Goal: Task Accomplishment & Management: Manage account settings

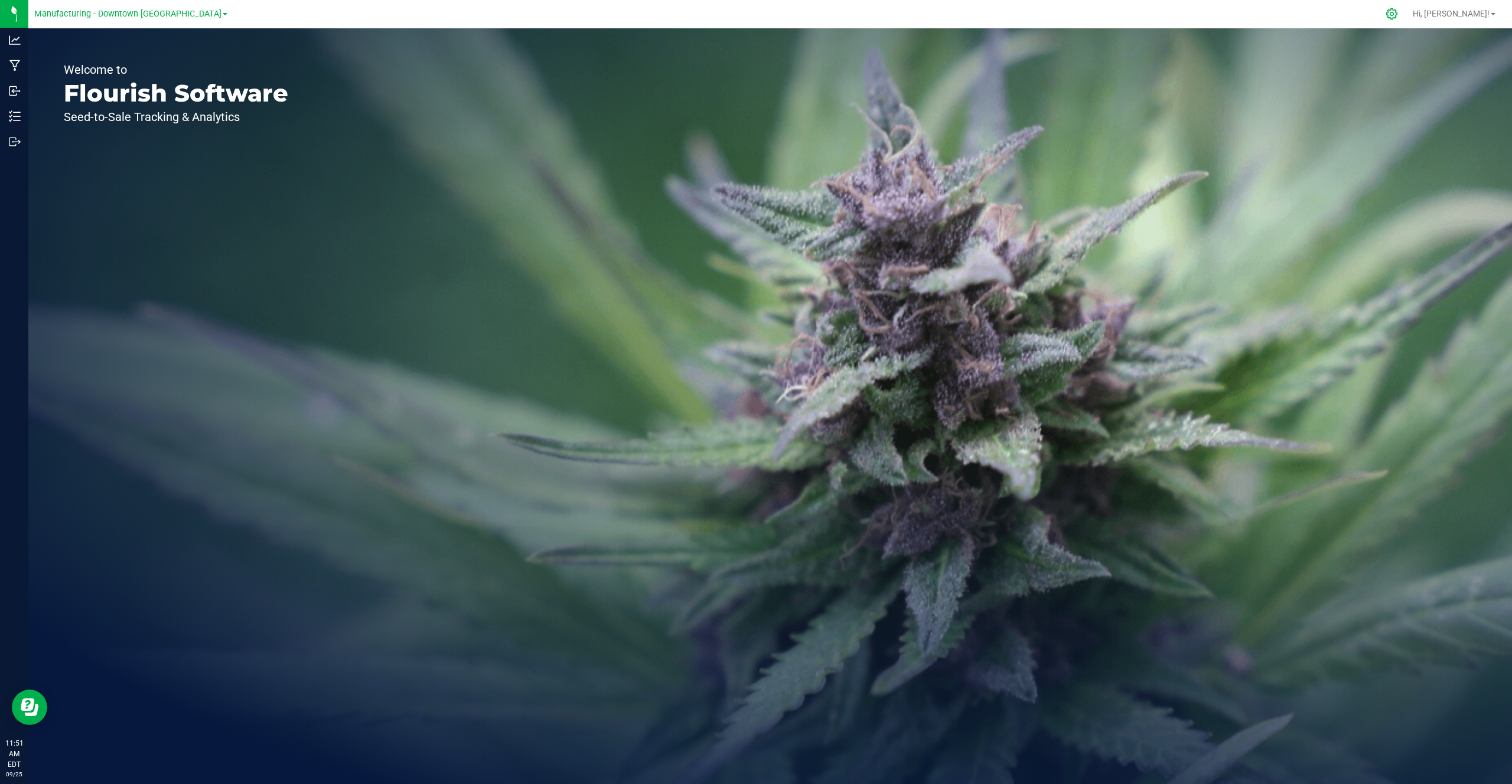
click at [1398, 12] on icon at bounding box center [1391, 14] width 12 height 12
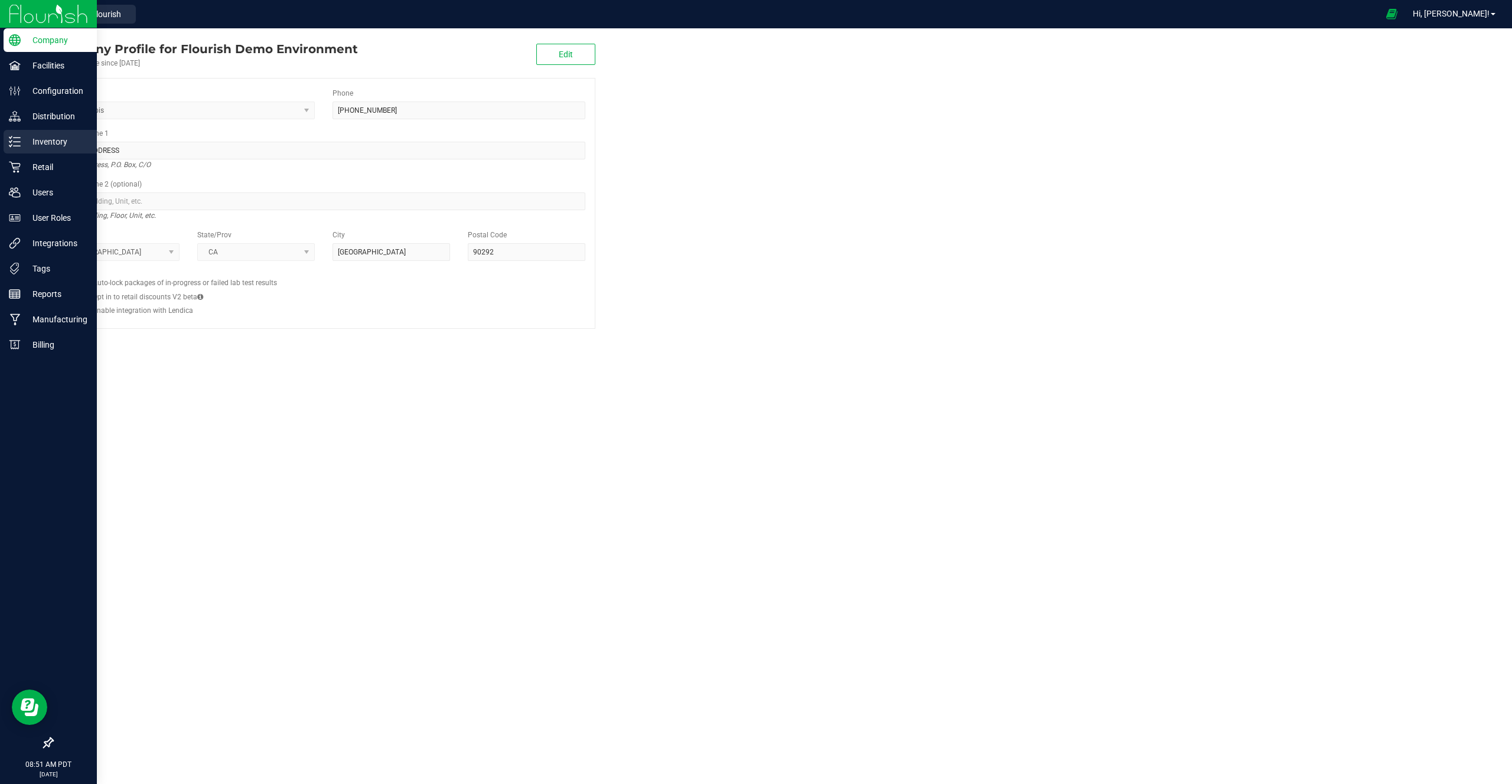
click at [24, 147] on p "Inventory" at bounding box center [56, 142] width 71 height 14
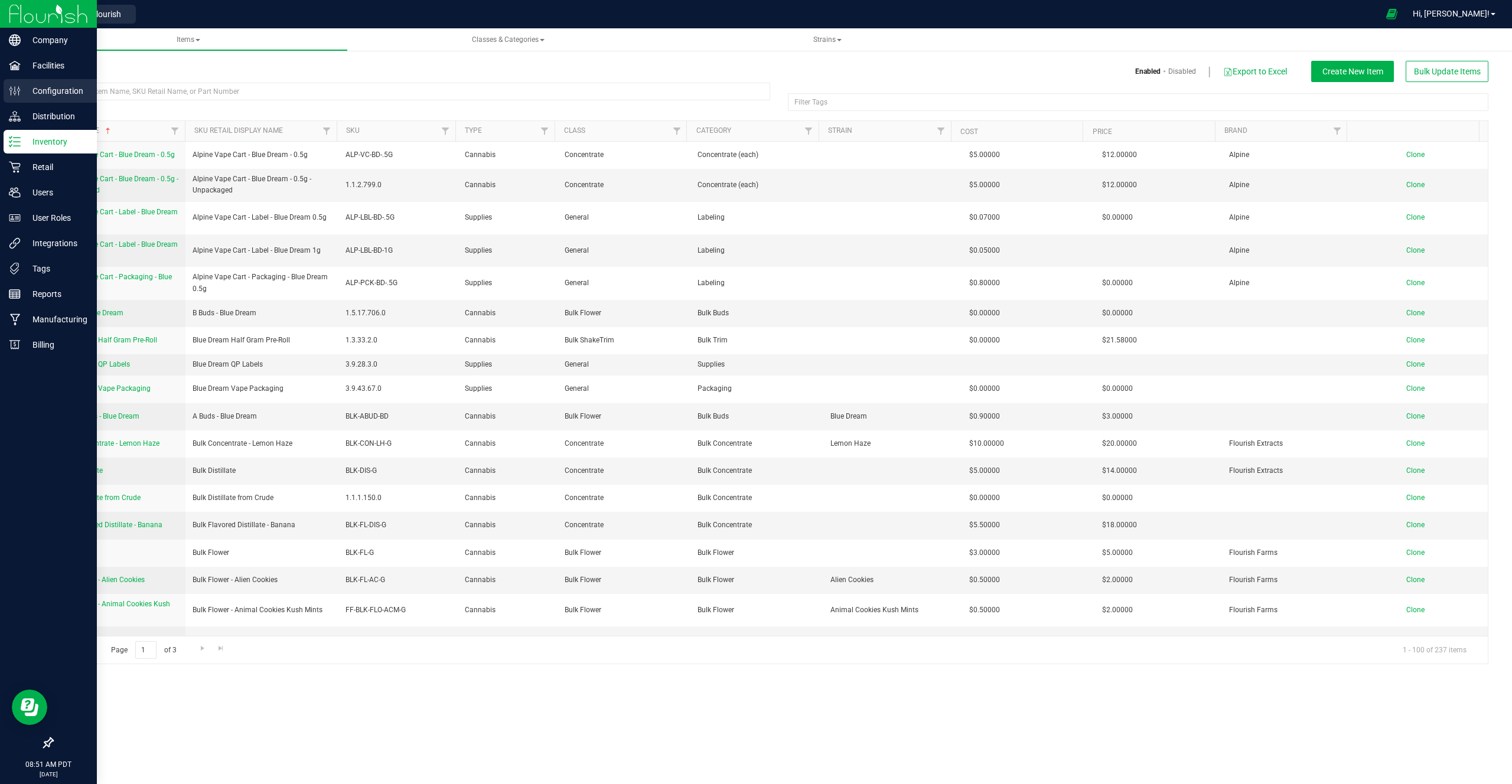
click at [32, 87] on p "Configuration" at bounding box center [56, 91] width 71 height 14
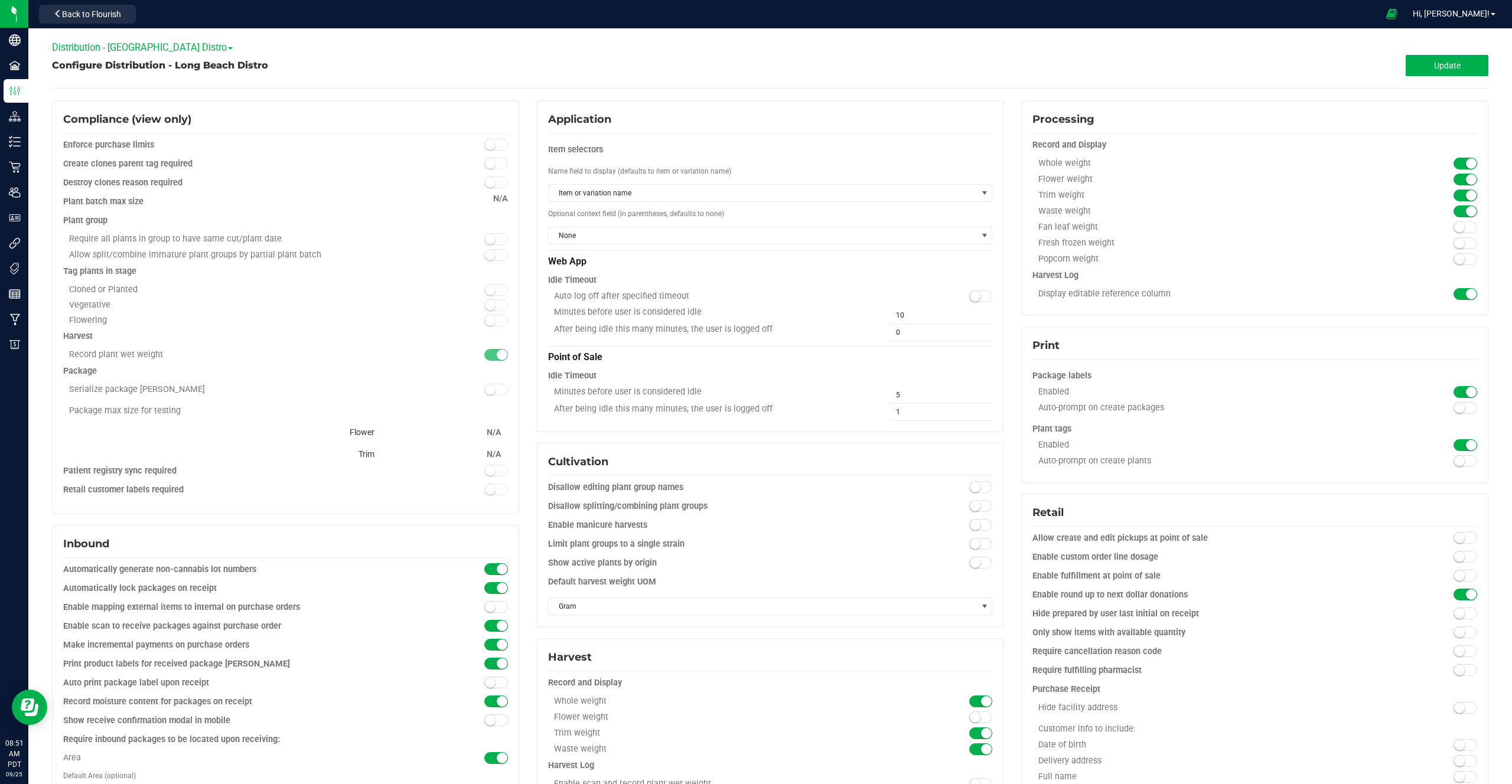
click at [156, 52] on span "Distribution - [GEOGRAPHIC_DATA] Distro" at bounding box center [142, 48] width 181 height 12
click at [133, 100] on link "Manufacturing - Downtown [GEOGRAPHIC_DATA]" at bounding box center [156, 97] width 206 height 15
type input "Store Room"
type input "Open Bay Manufacturing"
click at [1466, 405] on span at bounding box center [1465, 407] width 24 height 12
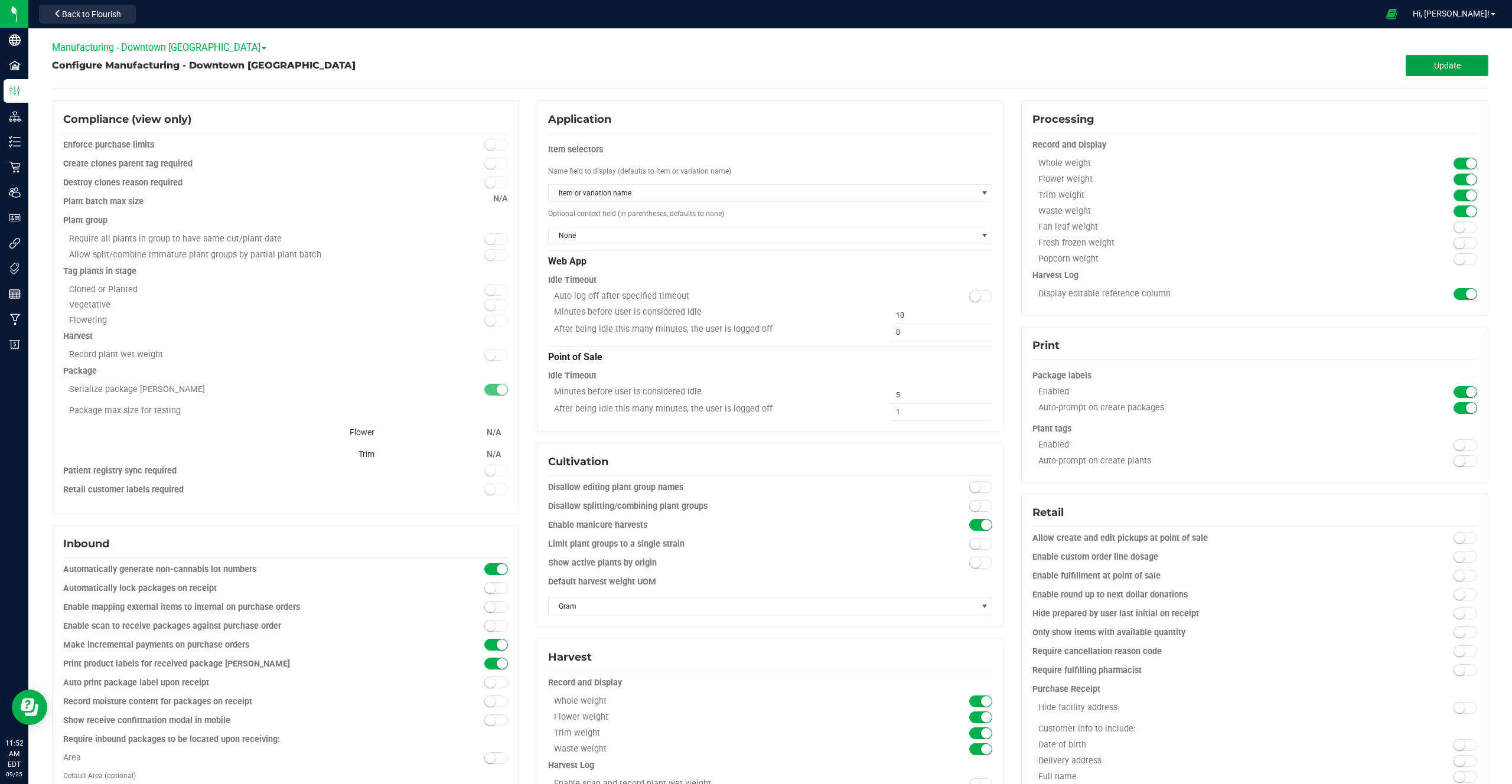
click at [1448, 74] on button "Update" at bounding box center [1446, 66] width 83 height 22
click at [125, 23] on button "Back to Flourish" at bounding box center [87, 14] width 97 height 19
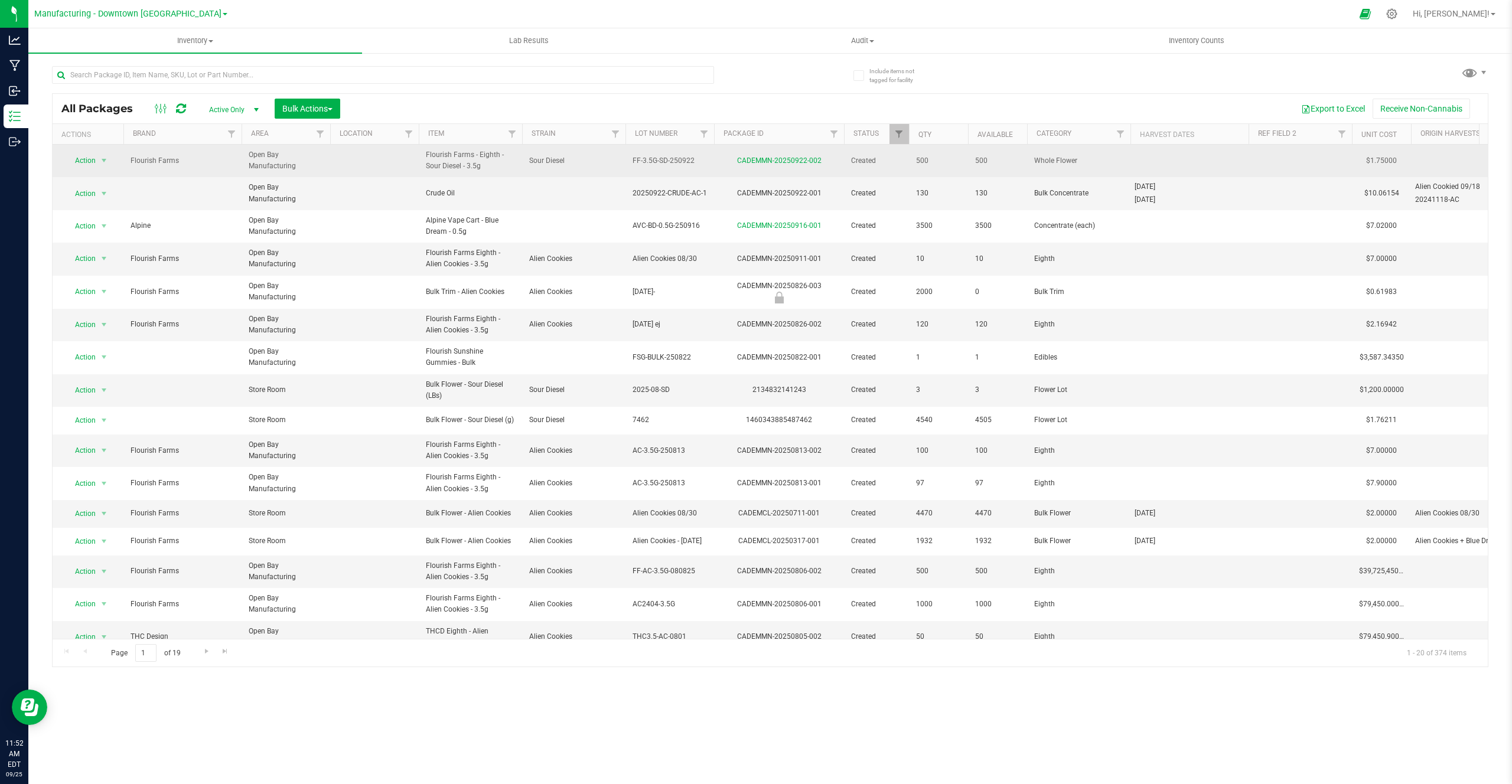
click at [772, 165] on div "CADEMMN-20250922-002" at bounding box center [779, 161] width 133 height 12
click at [774, 163] on link "CADEMMN-20250922-002" at bounding box center [779, 160] width 84 height 8
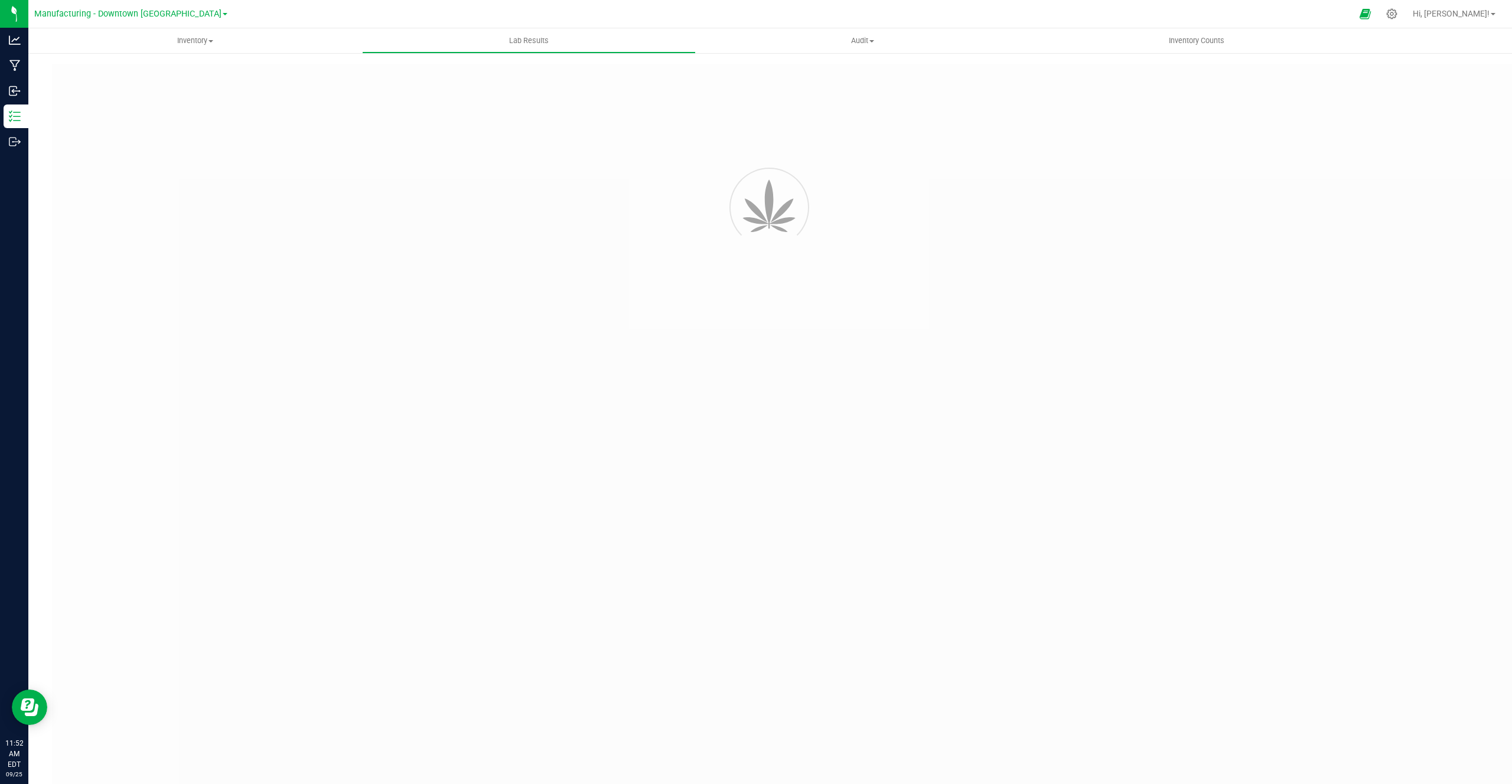
type input "CADEMMN-20250513-003"
type input "123113124214214"
type input "CADEMMN-20250513-003"
type input "[DATE] 3:00 AM"
type input "[DATE]"
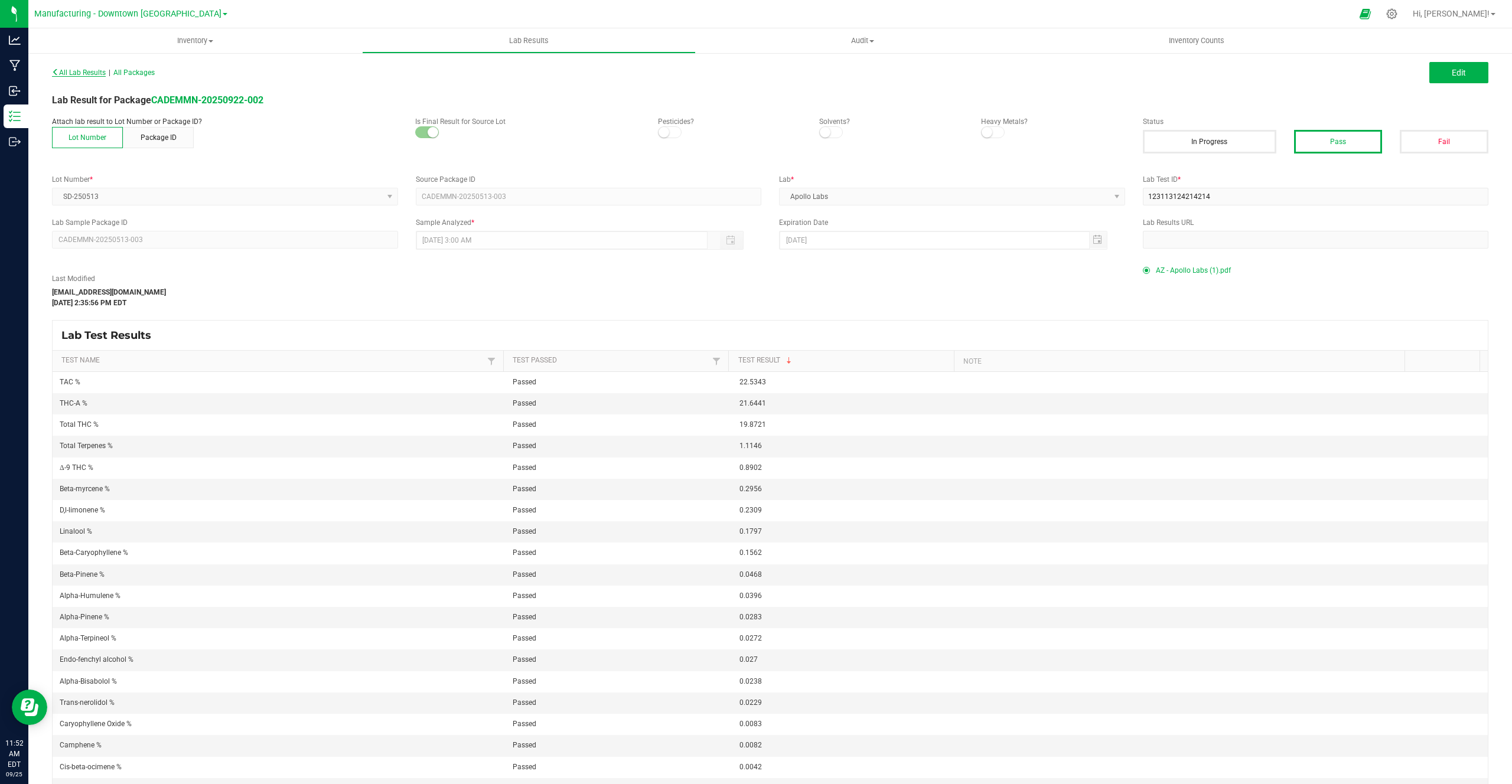
click at [106, 75] on span "All Lab Results" at bounding box center [79, 72] width 54 height 8
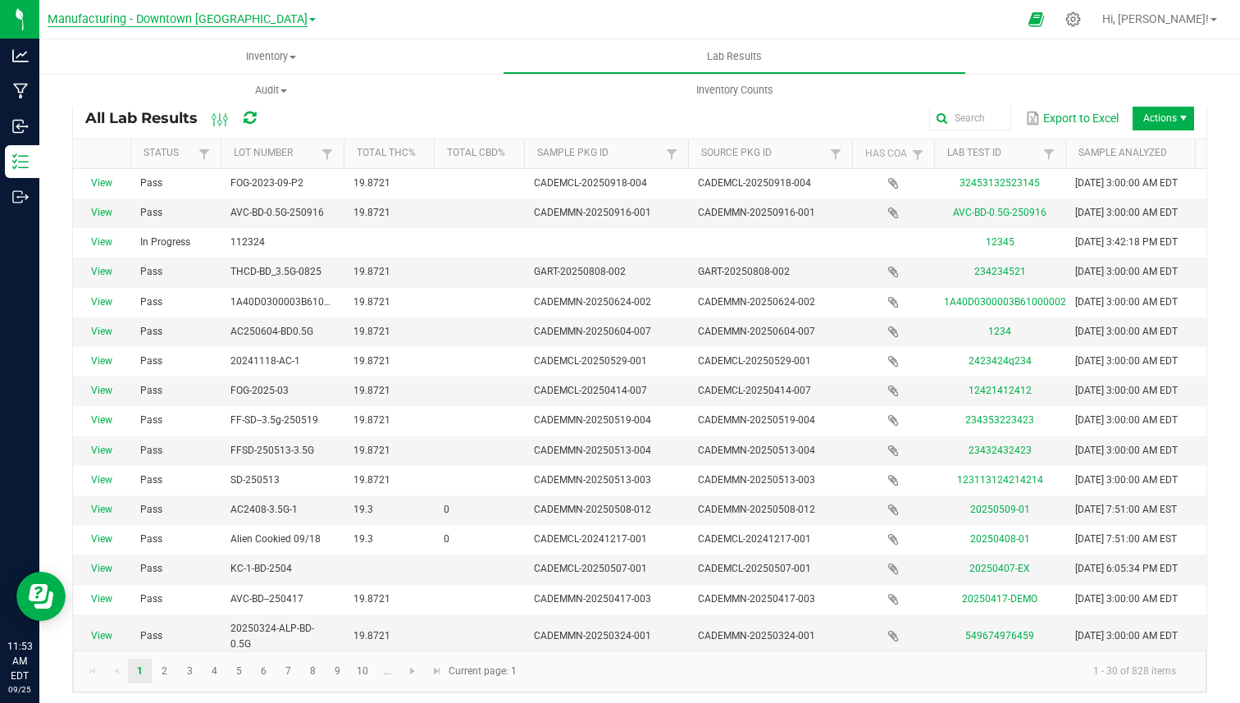
click at [132, 18] on span "Manufacturing - Downtown [GEOGRAPHIC_DATA]" at bounding box center [178, 19] width 260 height 15
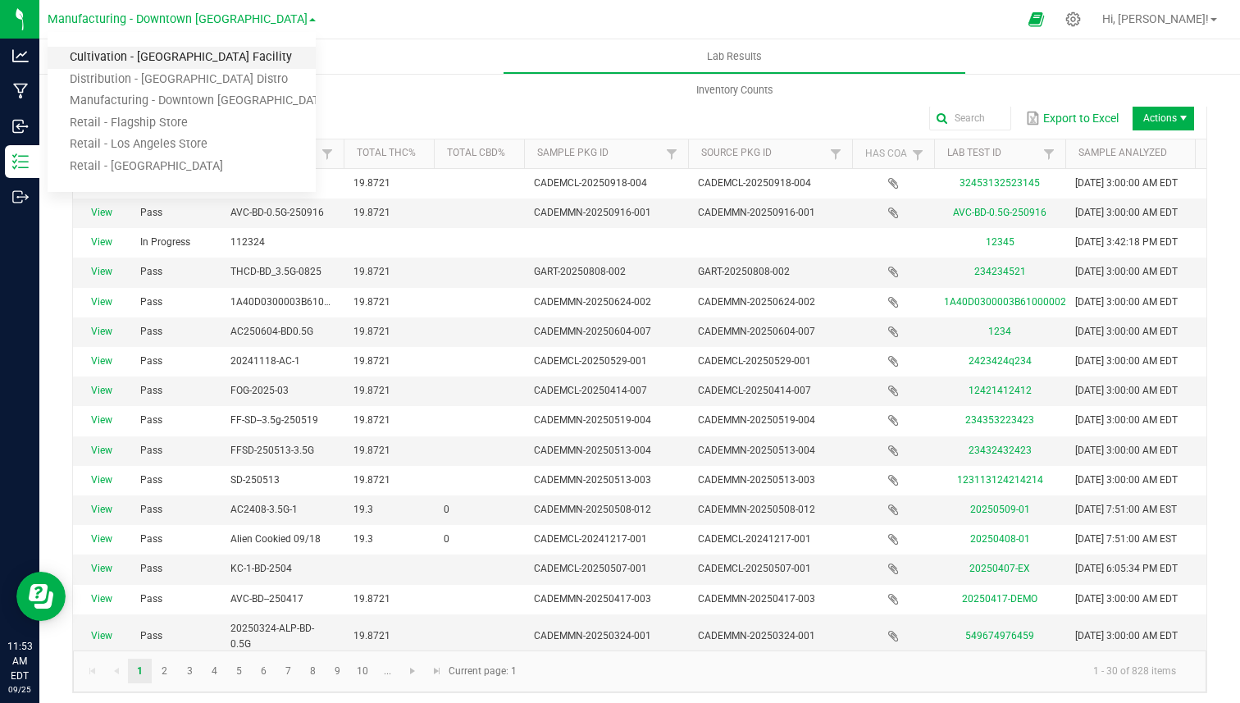
click at [111, 59] on link "Cultivation - [GEOGRAPHIC_DATA] Facility" at bounding box center [182, 58] width 268 height 22
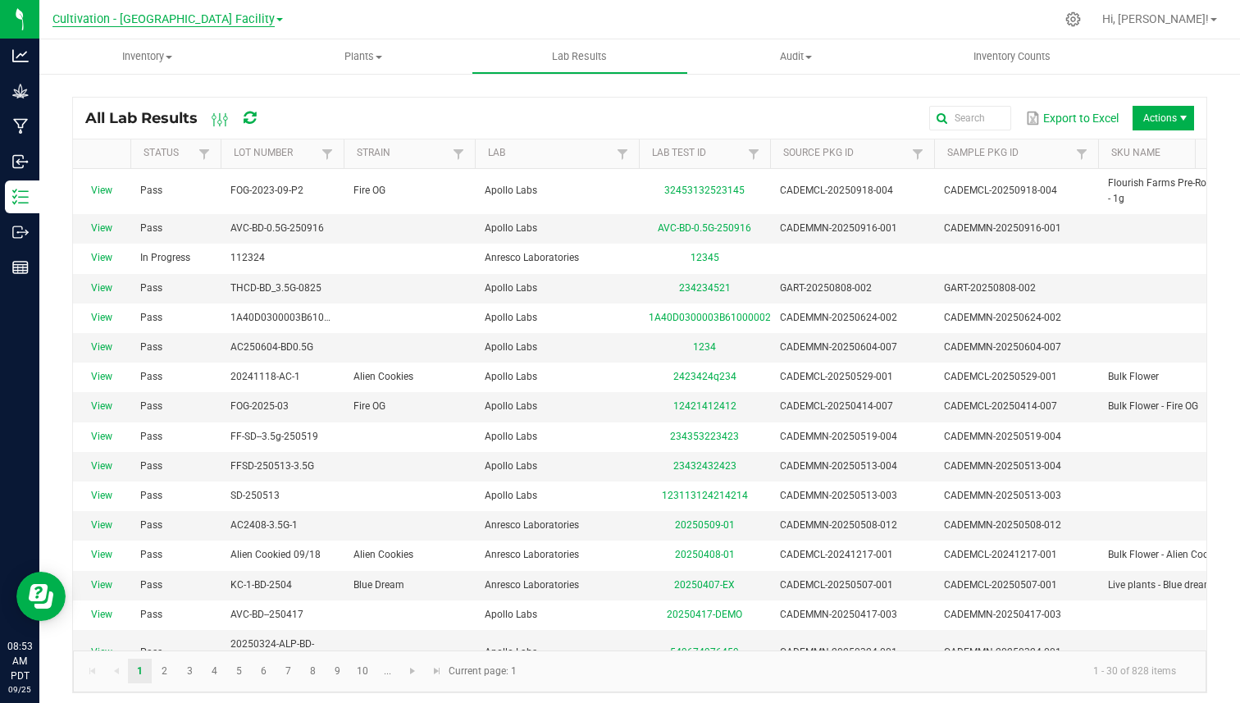
click at [127, 24] on span "Cultivation - [GEOGRAPHIC_DATA] Facility" at bounding box center [163, 19] width 222 height 15
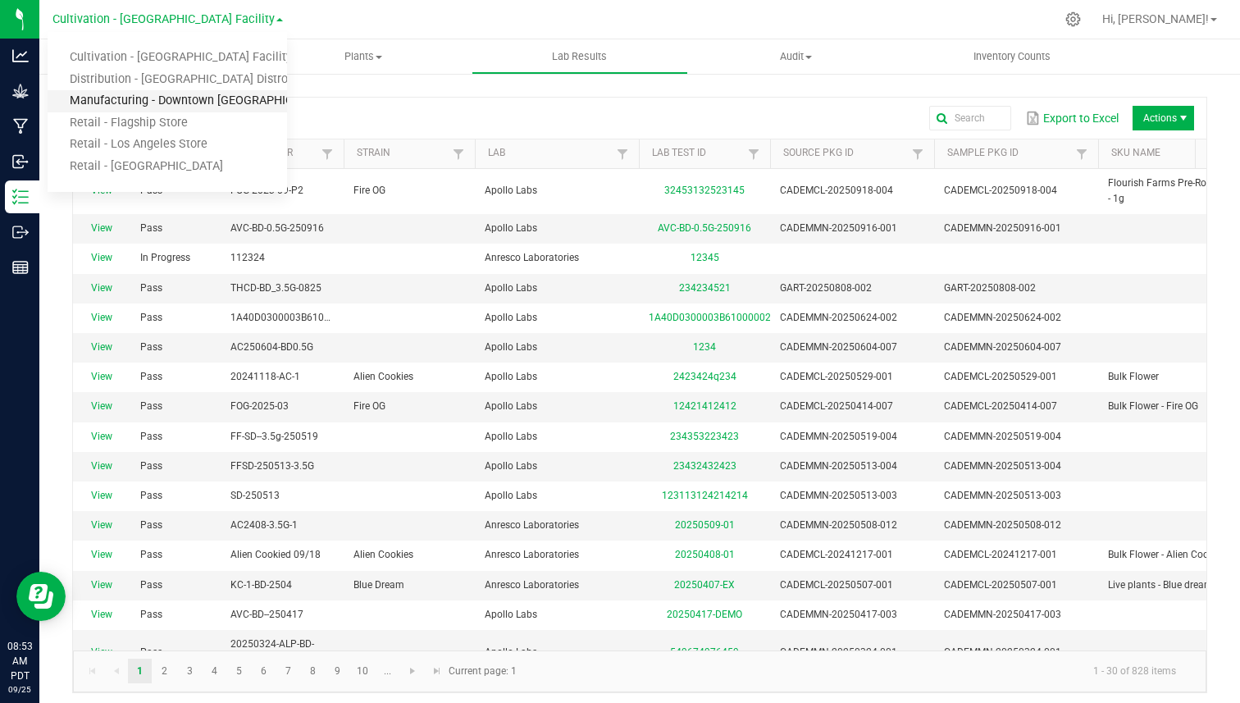
click at [107, 96] on link "Manufacturing - Downtown [GEOGRAPHIC_DATA]" at bounding box center [167, 101] width 239 height 22
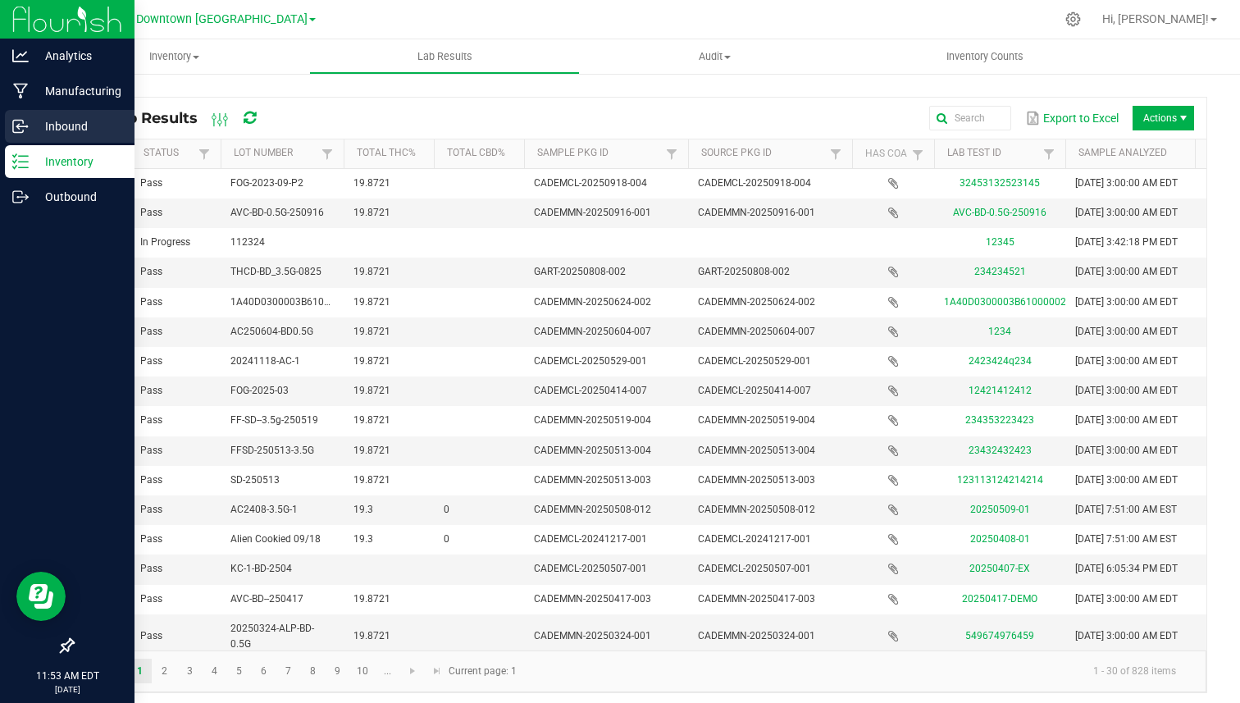
click at [58, 128] on p "Inbound" at bounding box center [78, 126] width 98 height 20
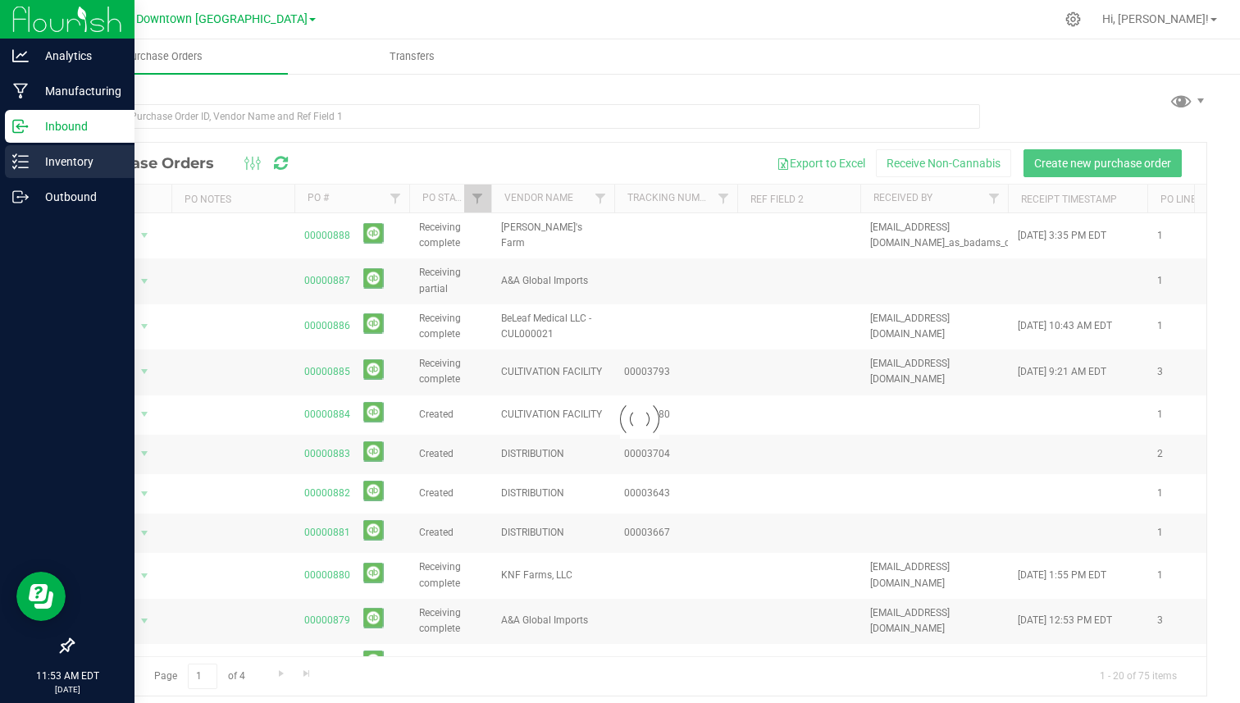
click at [55, 164] on p "Inventory" at bounding box center [78, 162] width 98 height 20
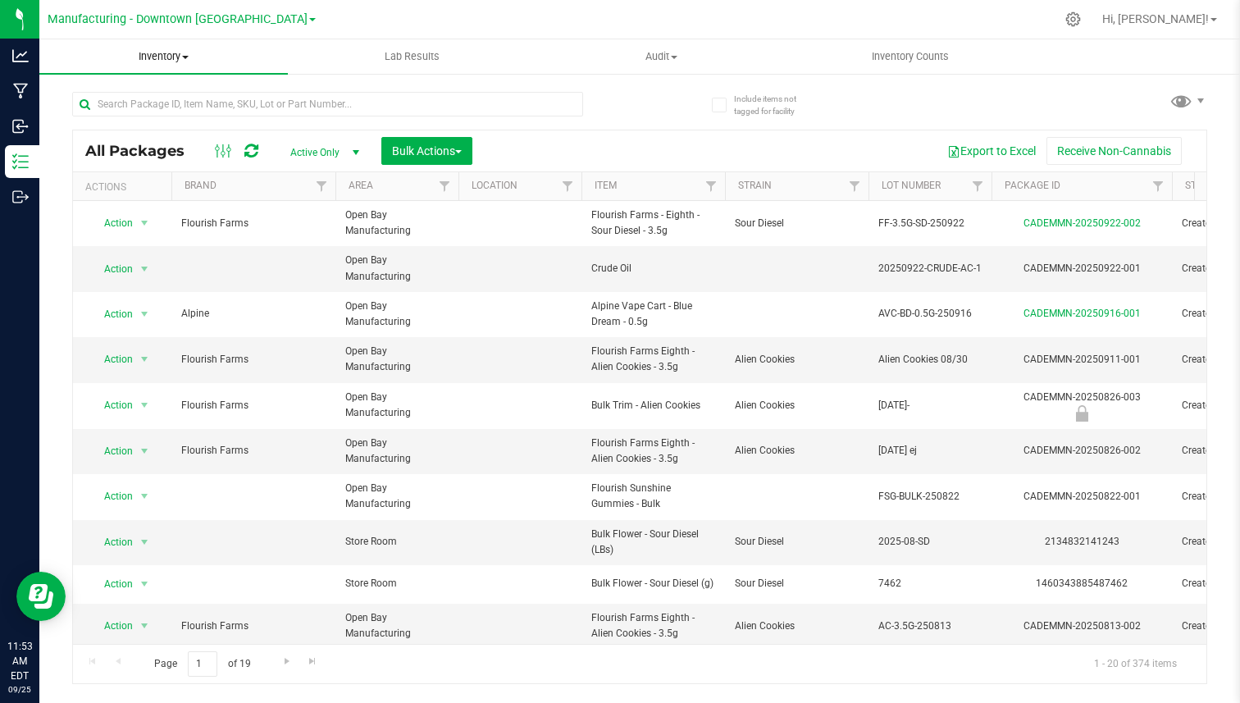
click at [174, 56] on span "Inventory" at bounding box center [163, 56] width 248 height 15
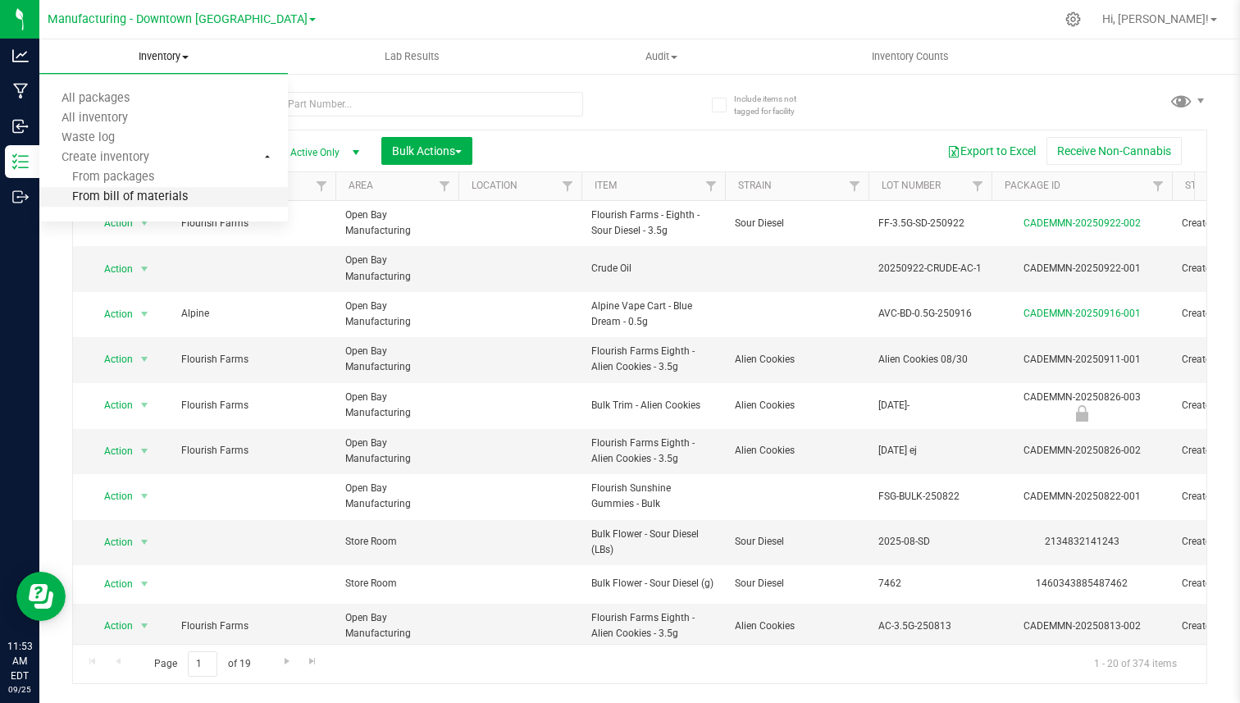
click at [145, 194] on span "From bill of materials" at bounding box center [113, 197] width 148 height 14
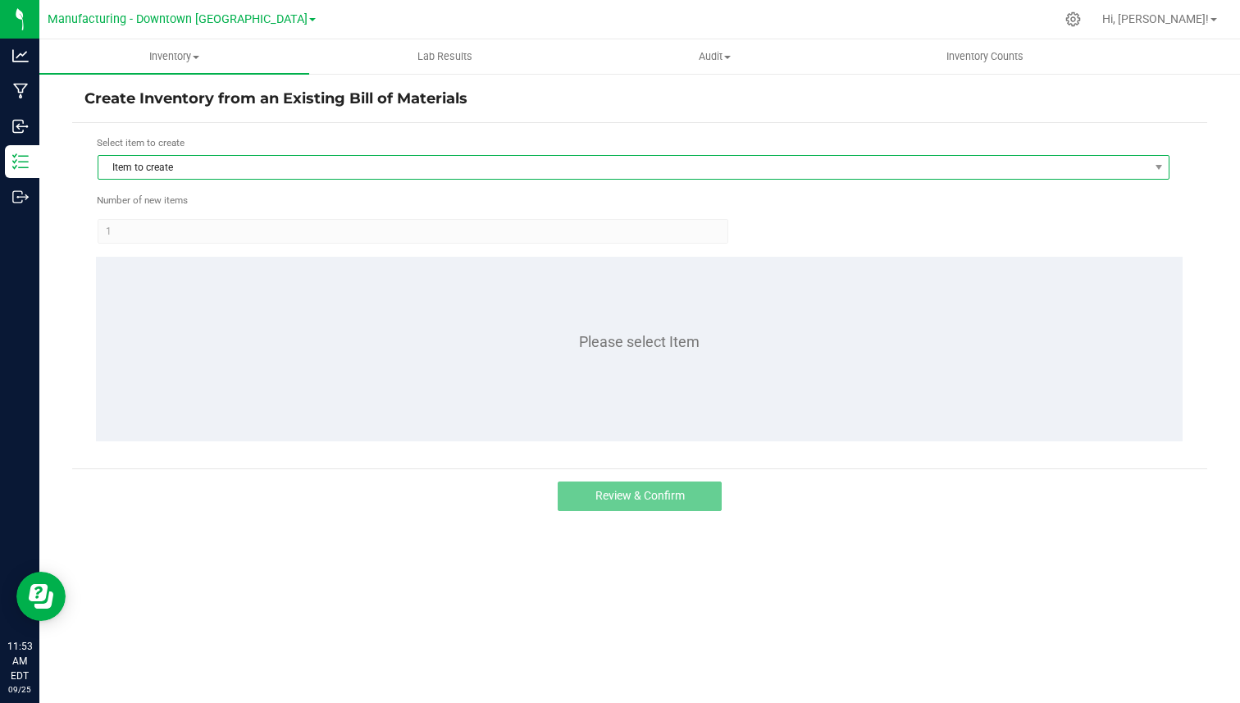
click at [400, 162] on span "Item to create" at bounding box center [622, 167] width 1049 height 23
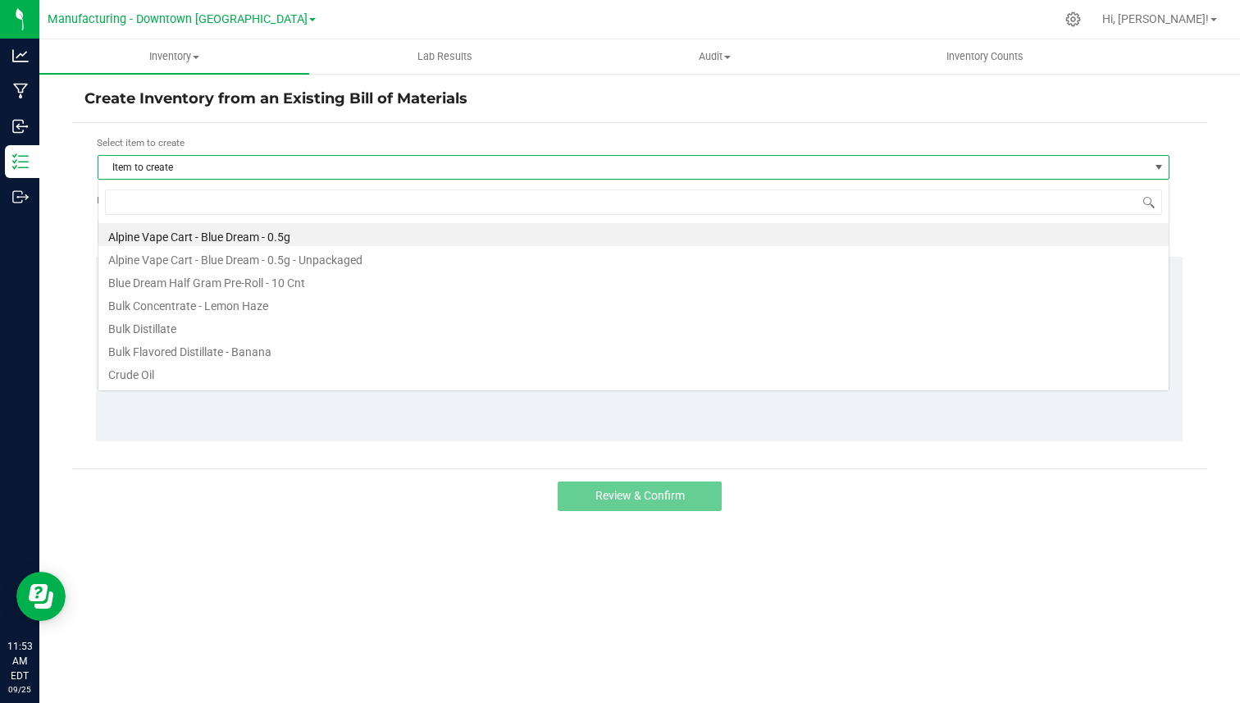
scroll to position [25, 1072]
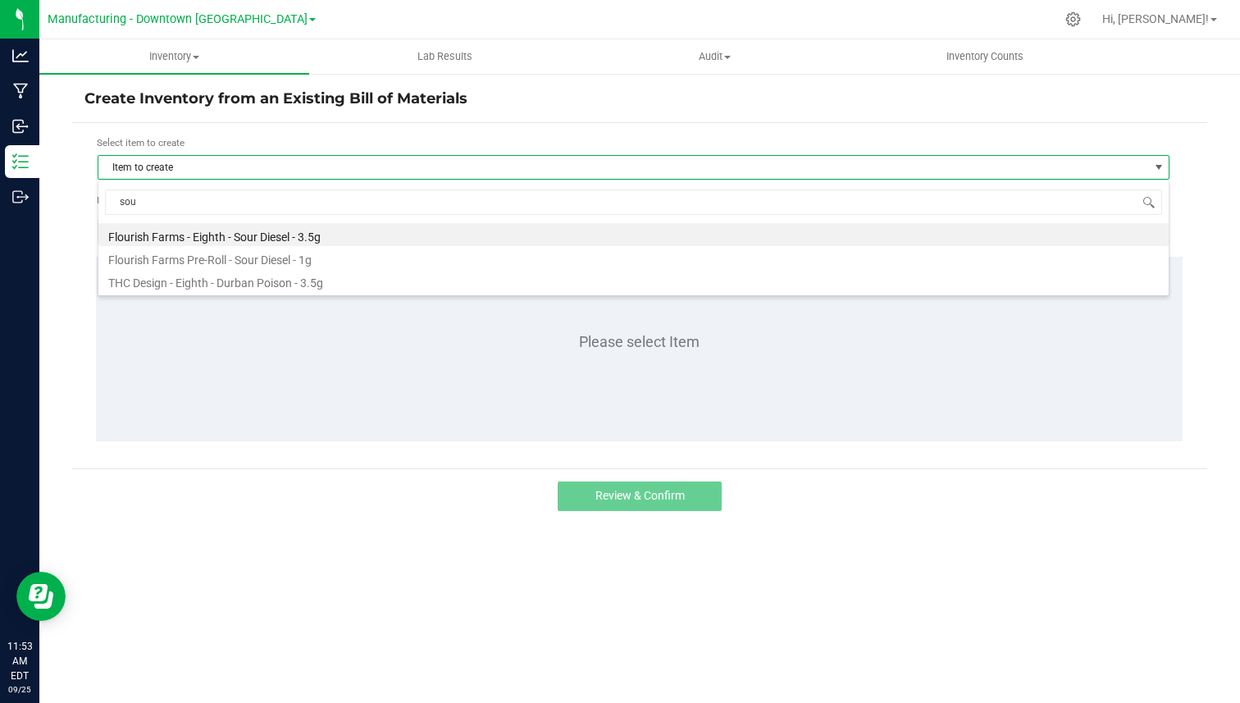
type input "sour"
click at [304, 243] on li "Flourish Farms - Eighth - Sour Diesel - 3.5g" at bounding box center [633, 234] width 1070 height 23
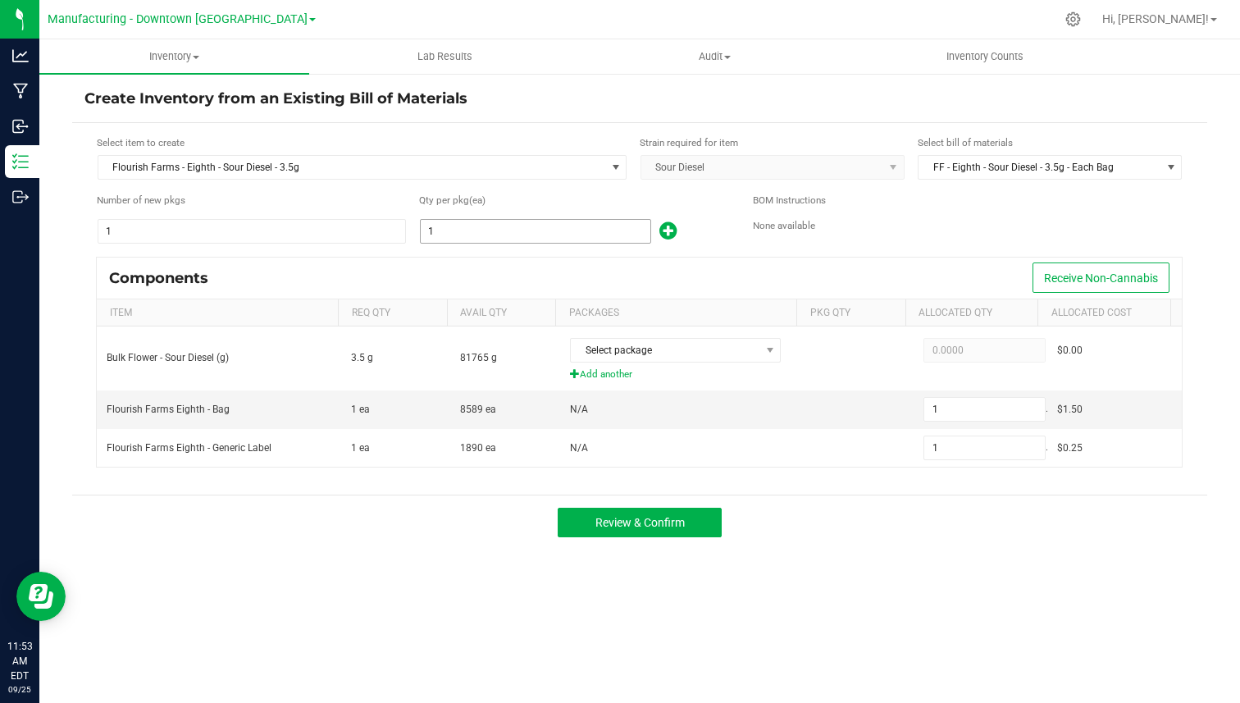
click at [441, 232] on input "1" at bounding box center [536, 231] width 230 height 23
type input "2"
type input "20"
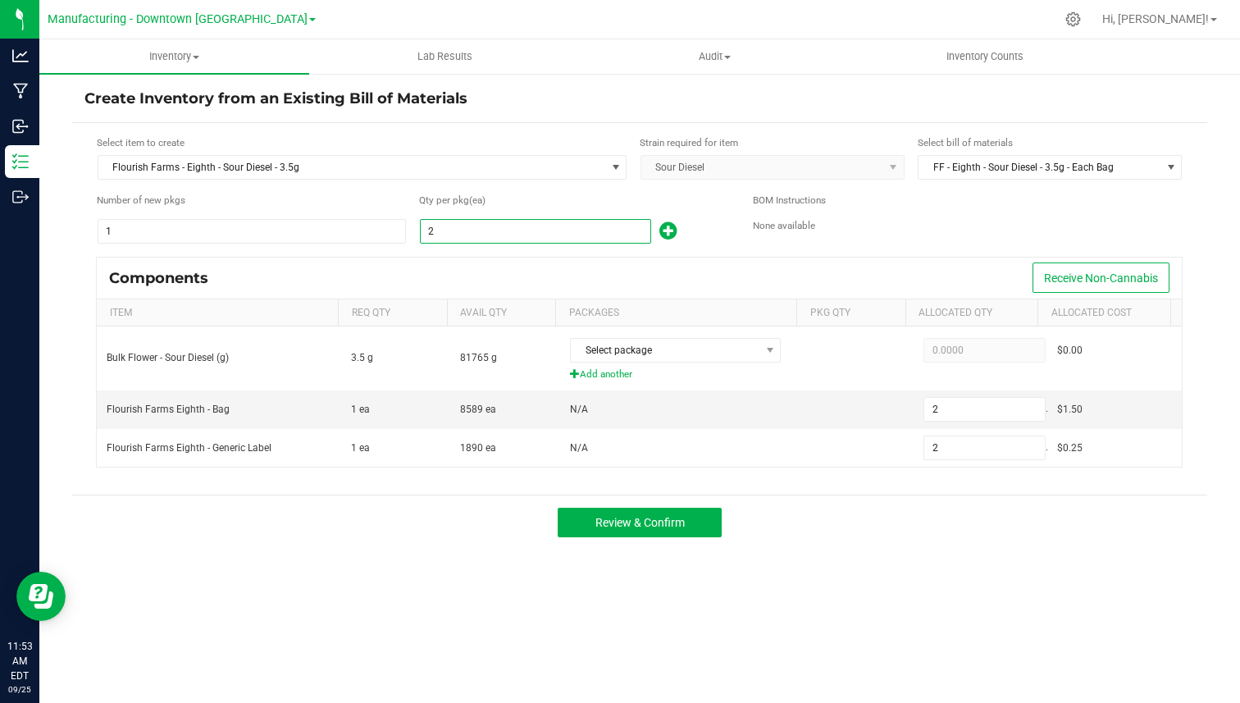
type input "20"
type input "200"
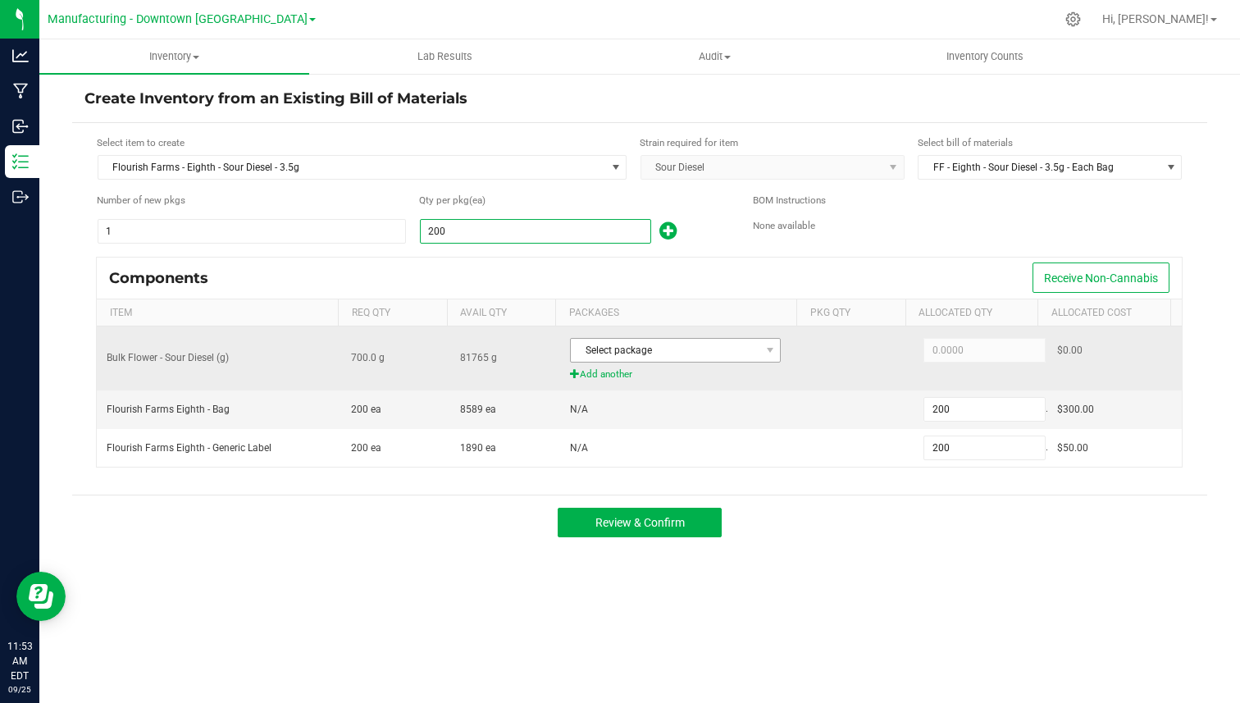
type input "200"
click at [671, 351] on span "Select package" at bounding box center [665, 350] width 189 height 23
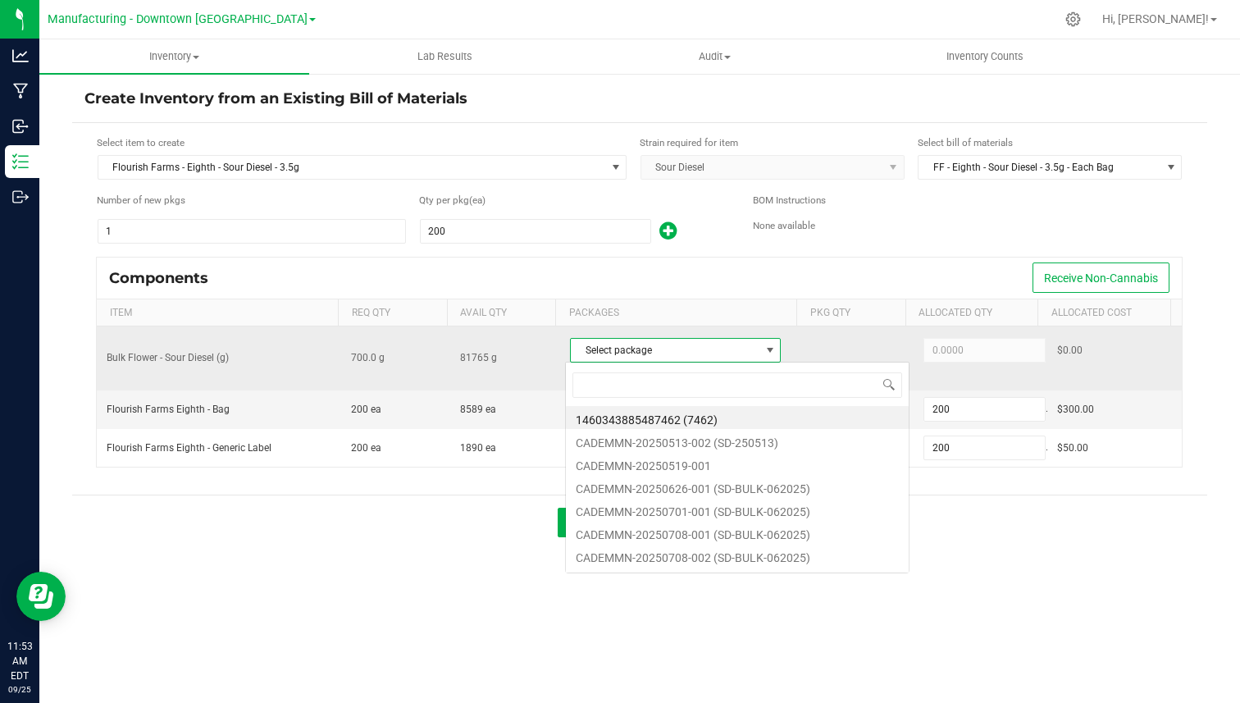
scroll to position [25, 207]
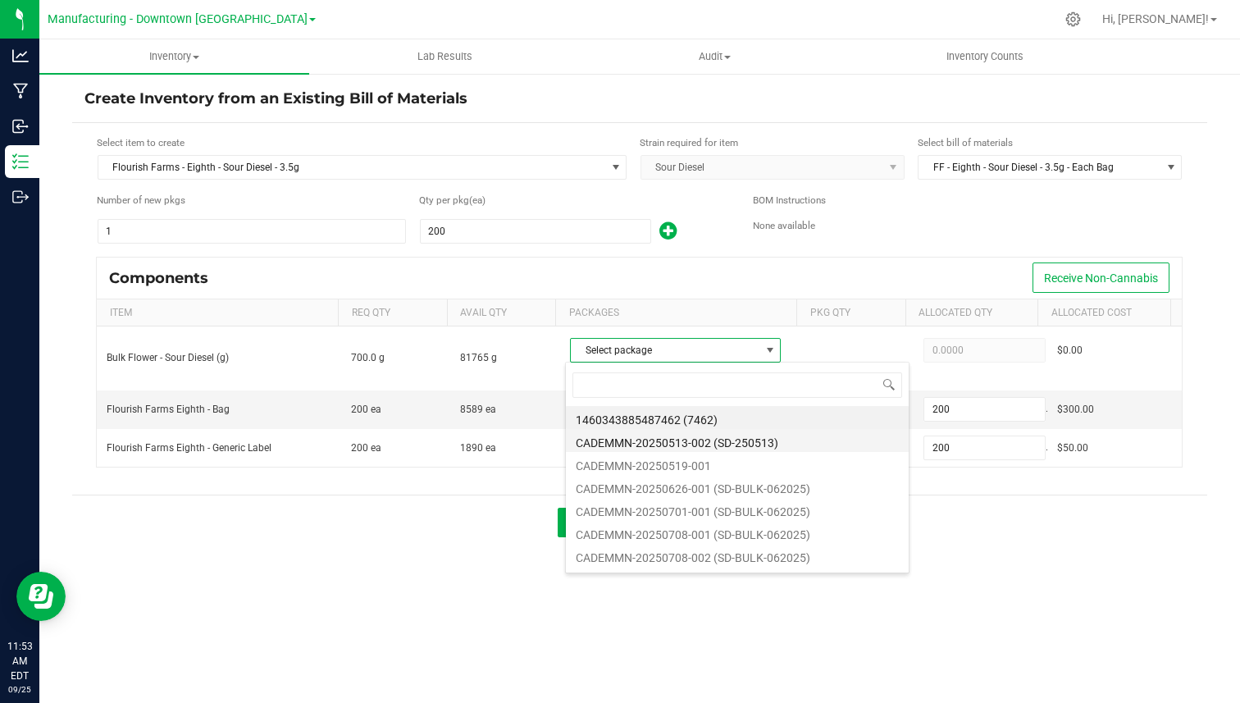
click at [648, 435] on li "CADEMMN-20250513-002 (SD-250513)" at bounding box center [737, 440] width 343 height 23
type input "700.0000"
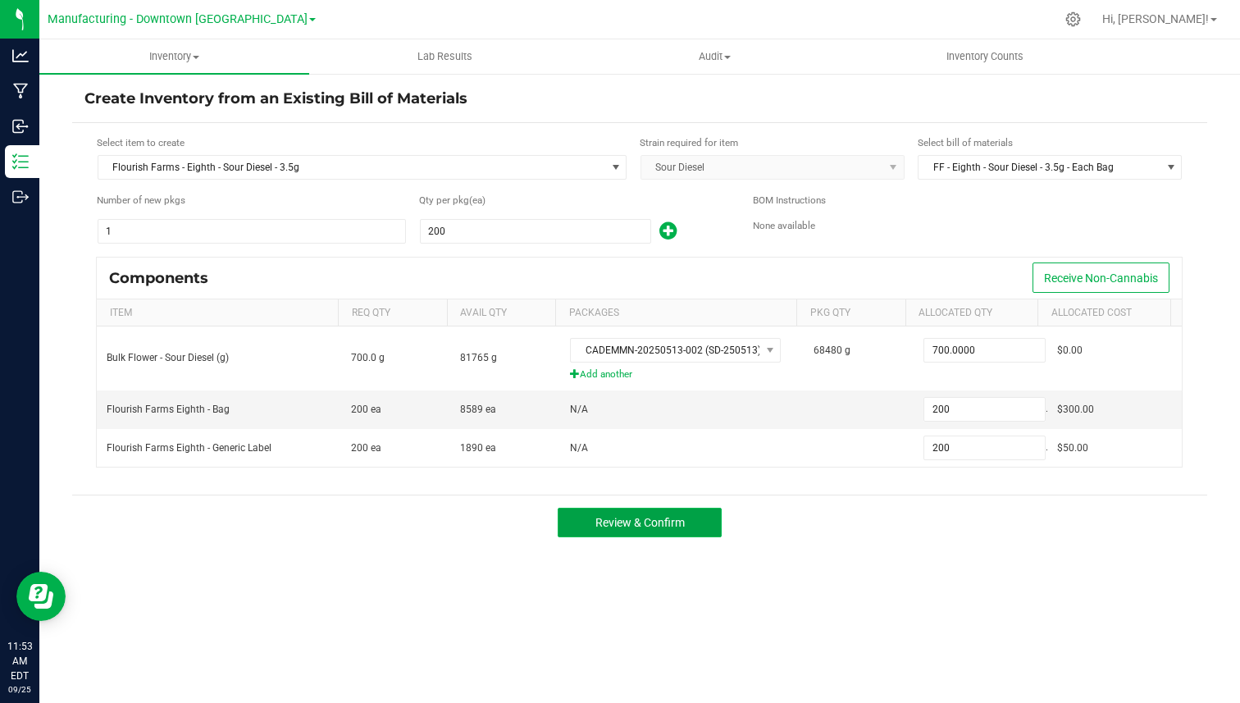
click at [695, 527] on button "Review & Confirm" at bounding box center [639, 522] width 164 height 30
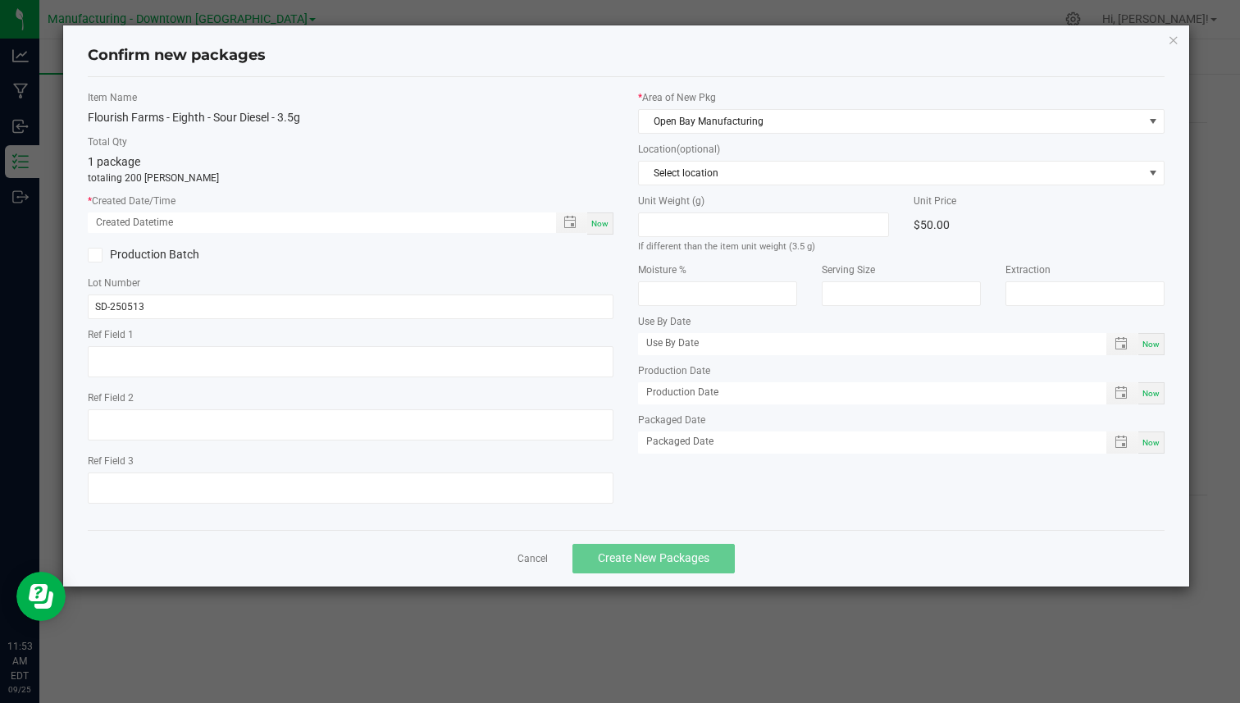
click at [605, 216] on div "Now" at bounding box center [600, 223] width 26 height 22
type input "[DATE] 11:53 AM"
click at [612, 551] on span "Create New Packages" at bounding box center [653, 557] width 111 height 13
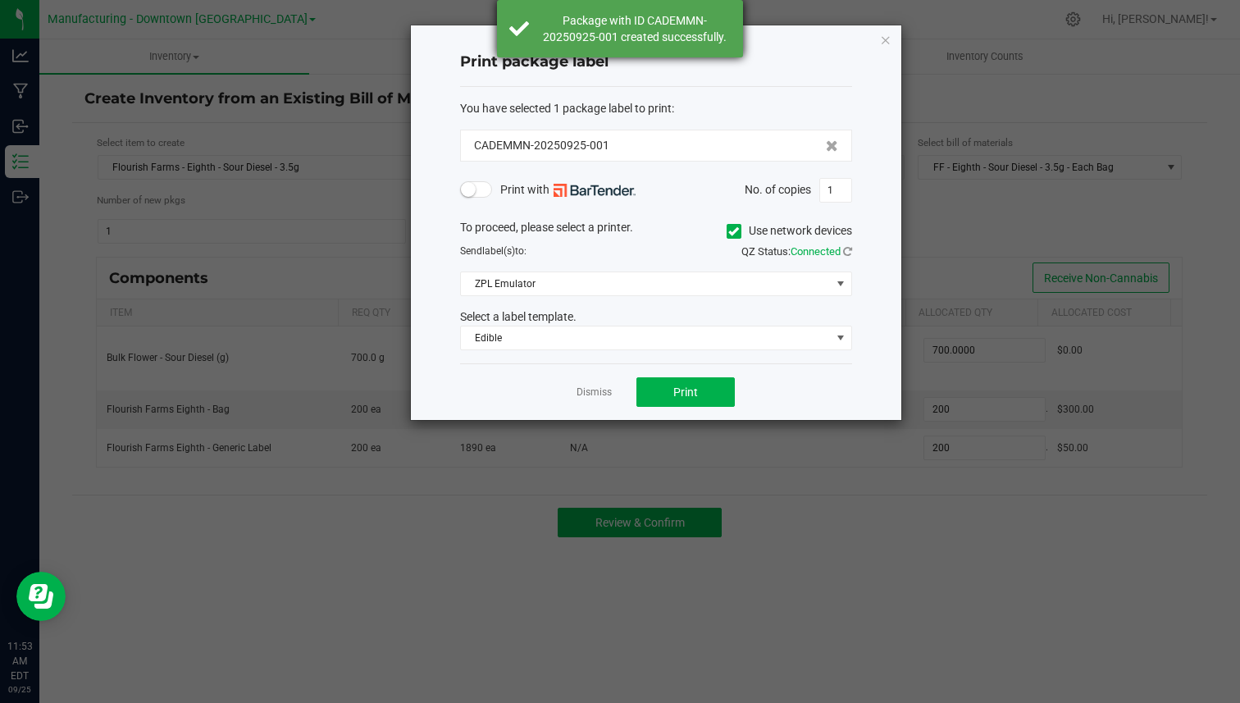
click at [717, 11] on div "Package with ID CADEMMN-20250925-001 created successfully." at bounding box center [620, 28] width 246 height 57
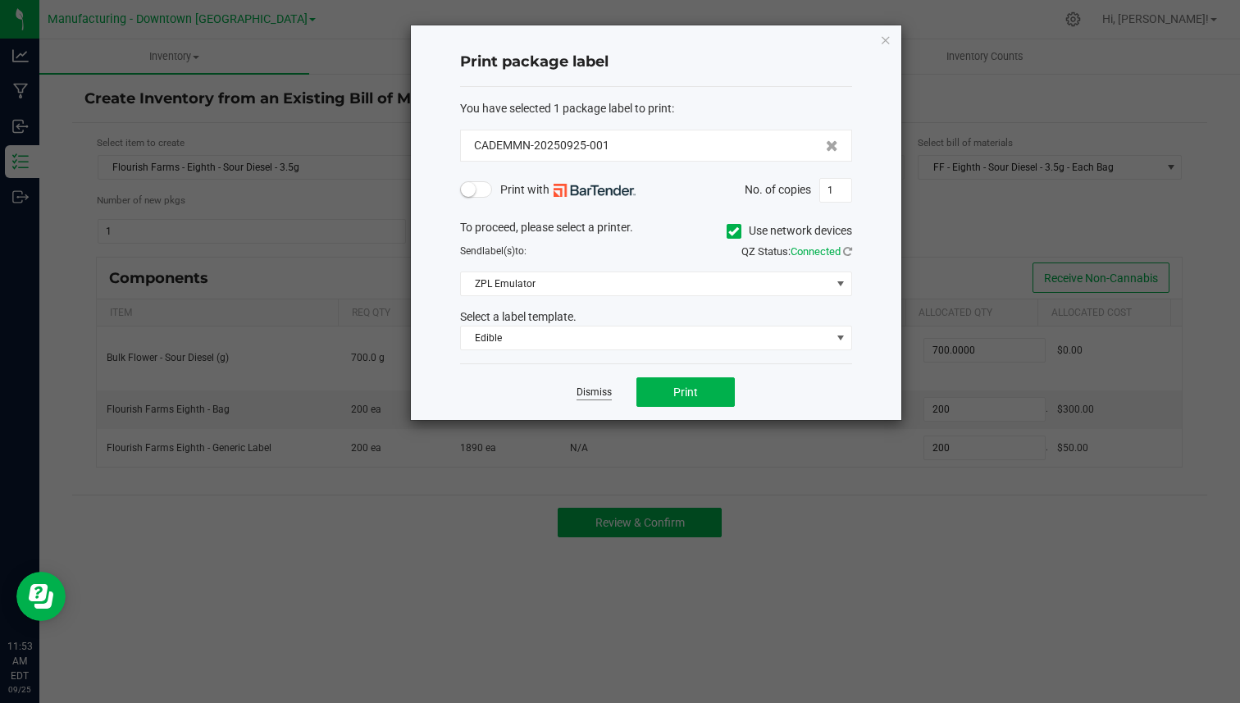
click at [600, 389] on link "Dismiss" at bounding box center [593, 392] width 35 height 14
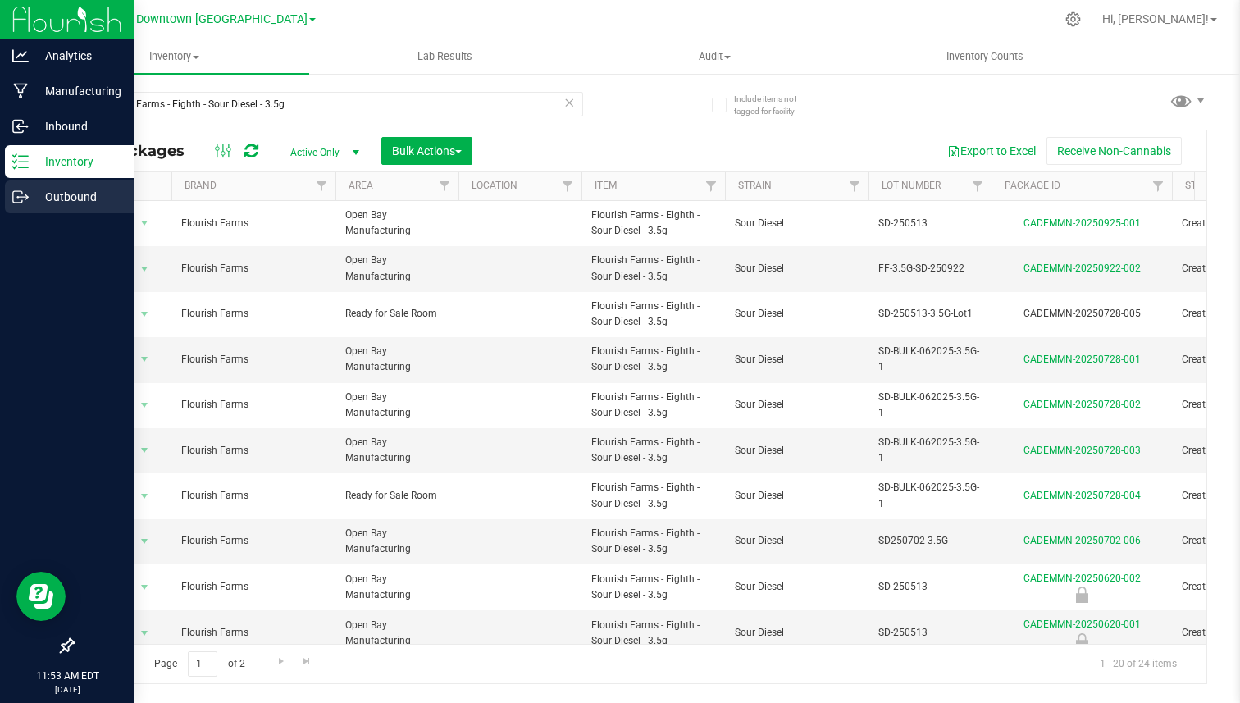
click at [33, 200] on p "Outbound" at bounding box center [78, 197] width 98 height 20
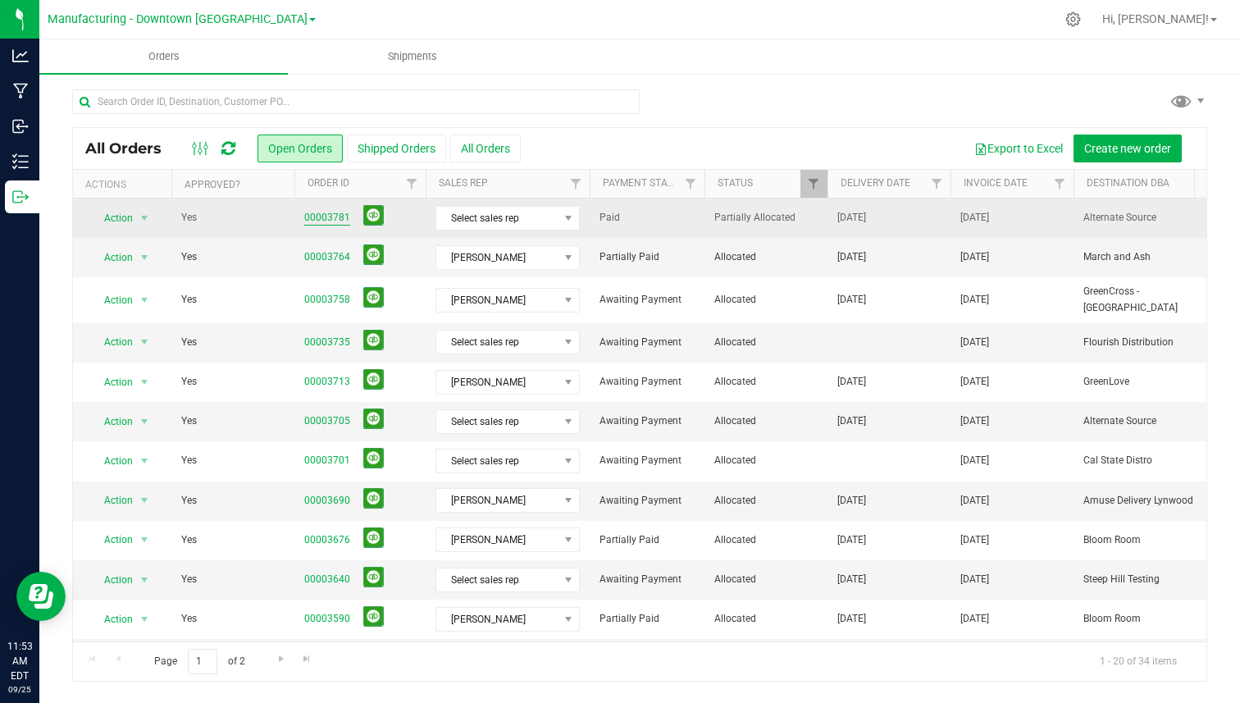
click at [322, 218] on link "00003781" at bounding box center [327, 218] width 46 height 16
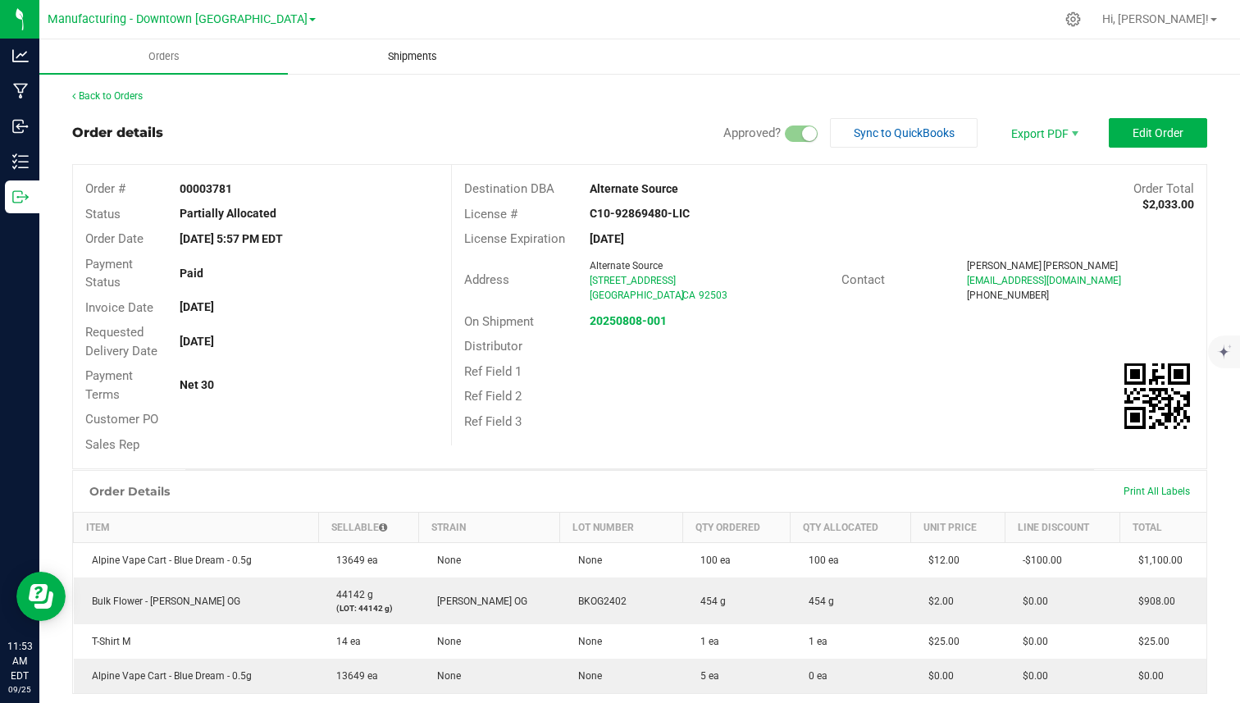
click at [421, 61] on span "Shipments" at bounding box center [412, 56] width 93 height 15
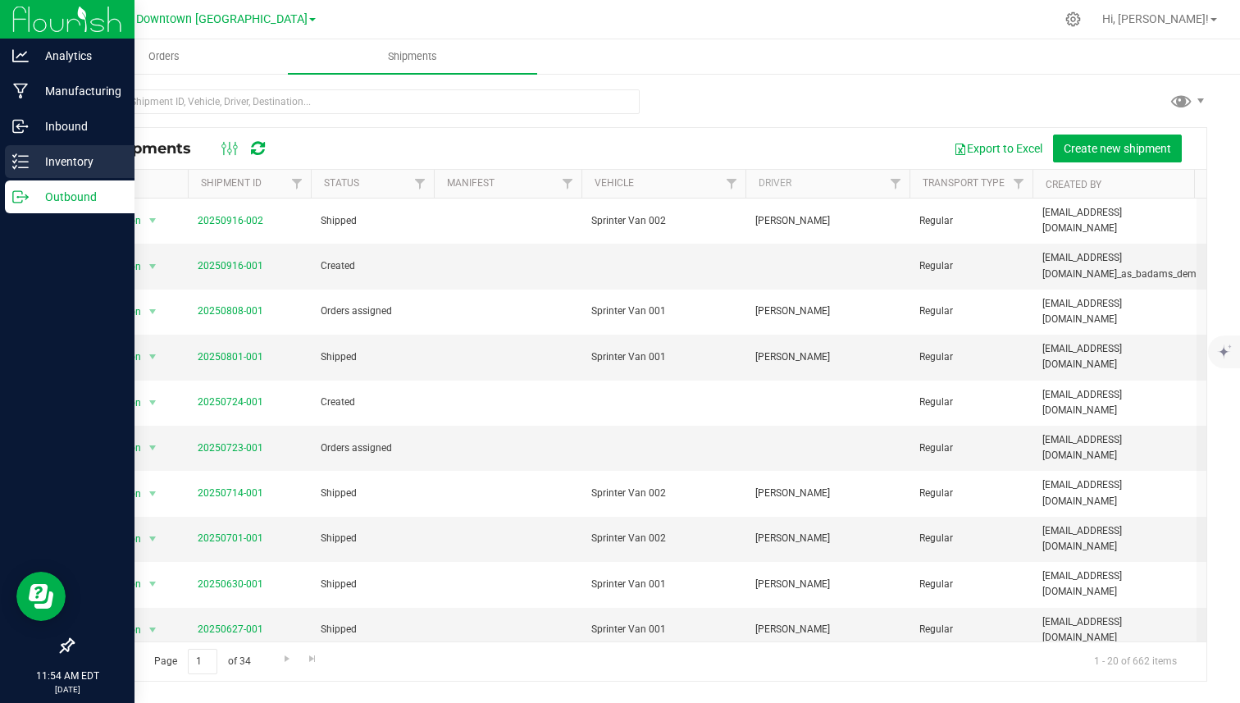
click at [24, 162] on line at bounding box center [23, 162] width 9 height 0
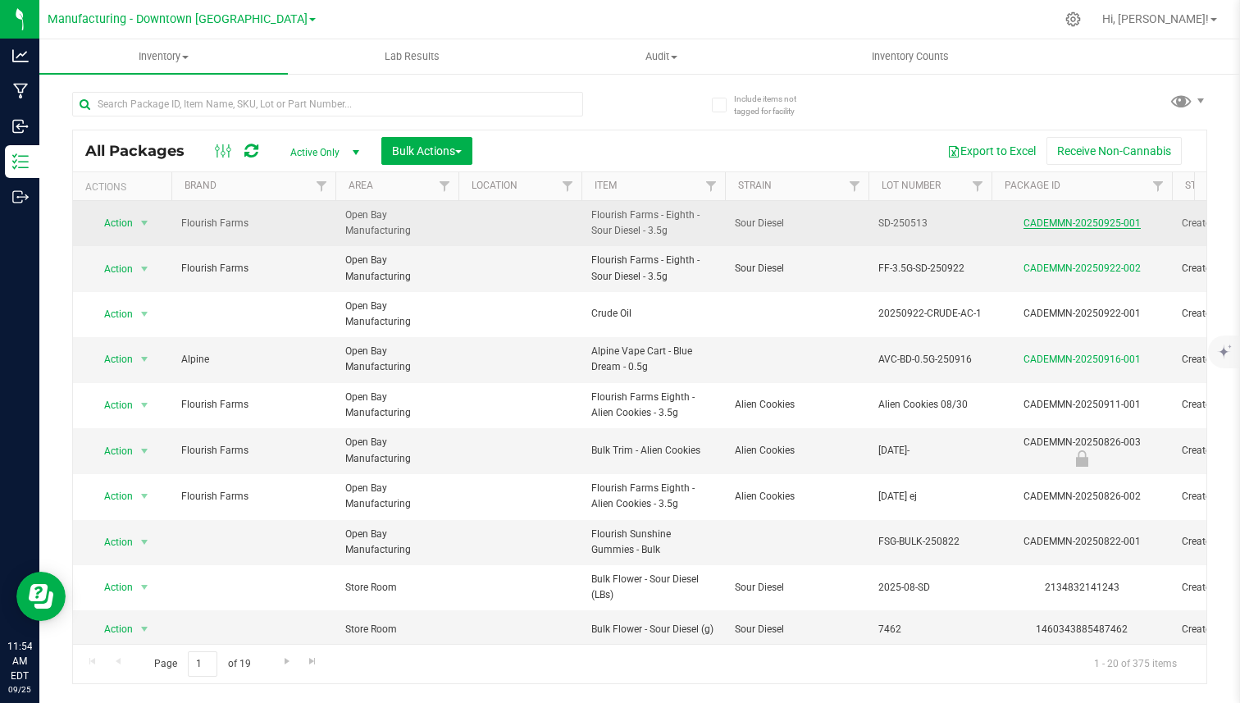
click at [1067, 225] on link "CADEMMN-20250925-001" at bounding box center [1081, 222] width 117 height 11
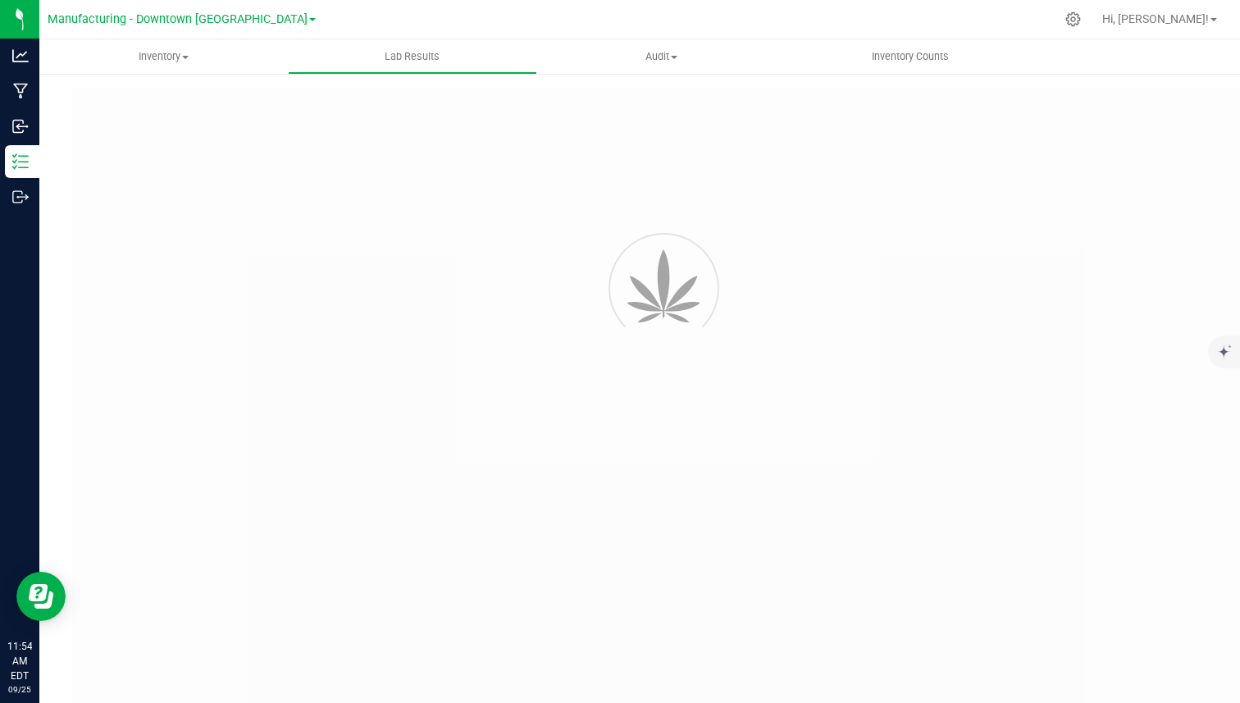
type input "CADEMMN-20250513-003"
type input "123113124214214"
type input "CADEMMN-20250513-003"
type input "[DATE] 3:00 AM"
type input "[DATE]"
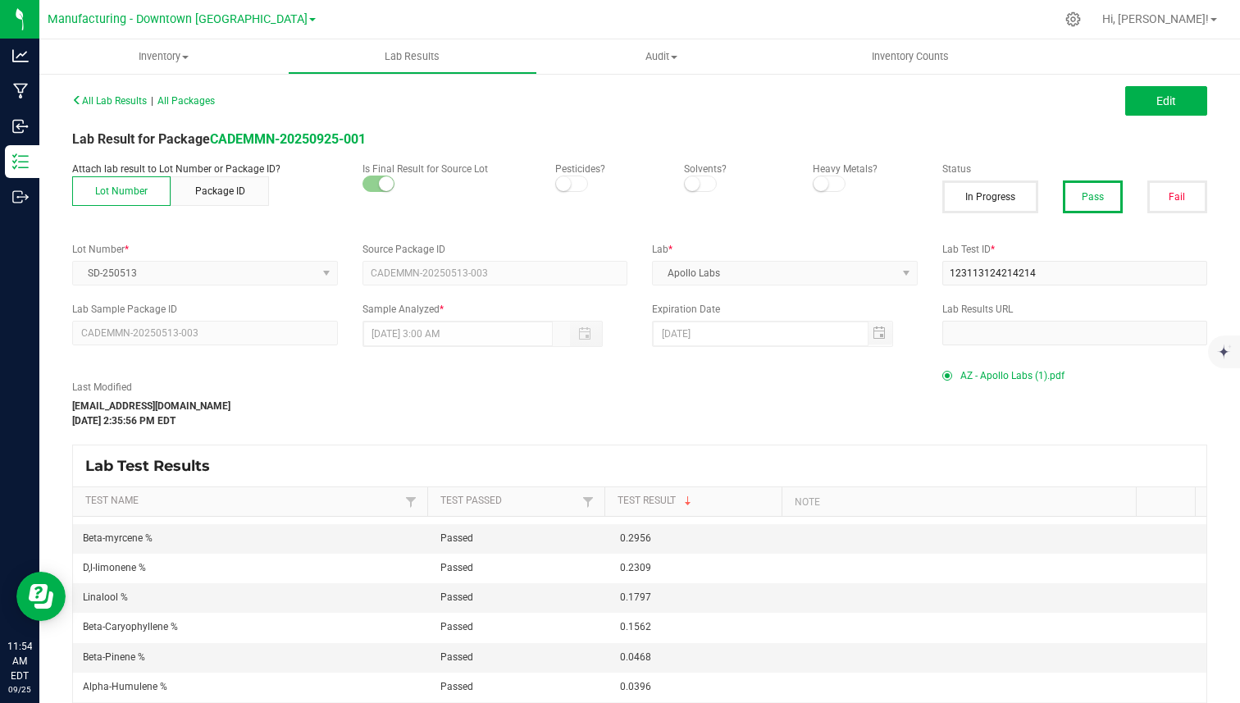
click at [439, 559] on td "Passed" at bounding box center [519, 568] width 179 height 30
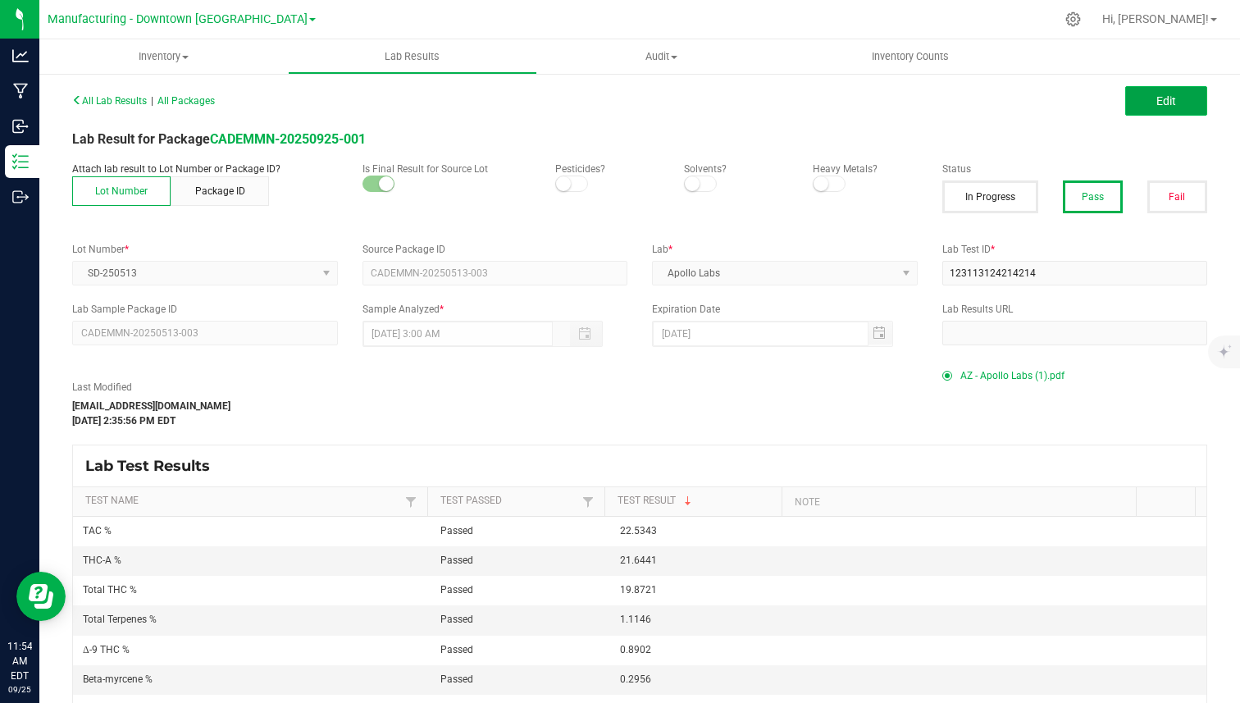
click at [1133, 103] on button "Edit" at bounding box center [1166, 101] width 82 height 30
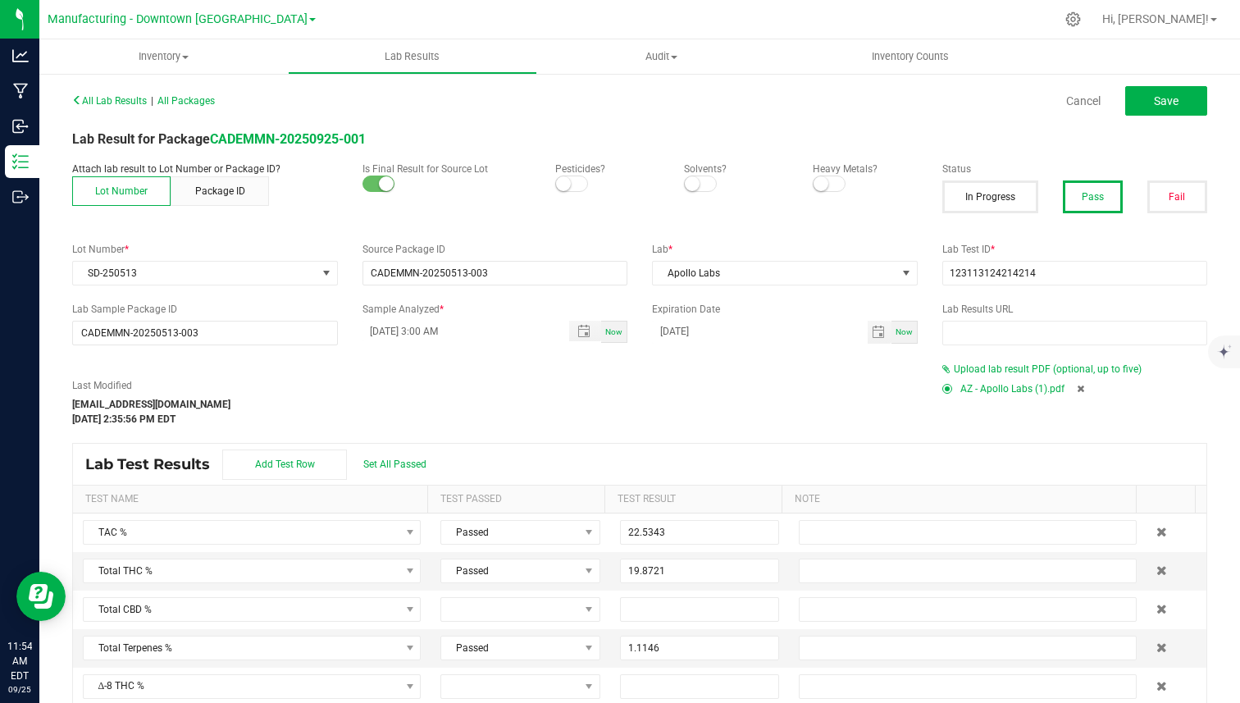
click at [1076, 385] on icon at bounding box center [1079, 389] width 7 height 10
click at [1040, 369] on span "Upload lab result PDF (optional, up to five)" at bounding box center [1047, 368] width 188 height 11
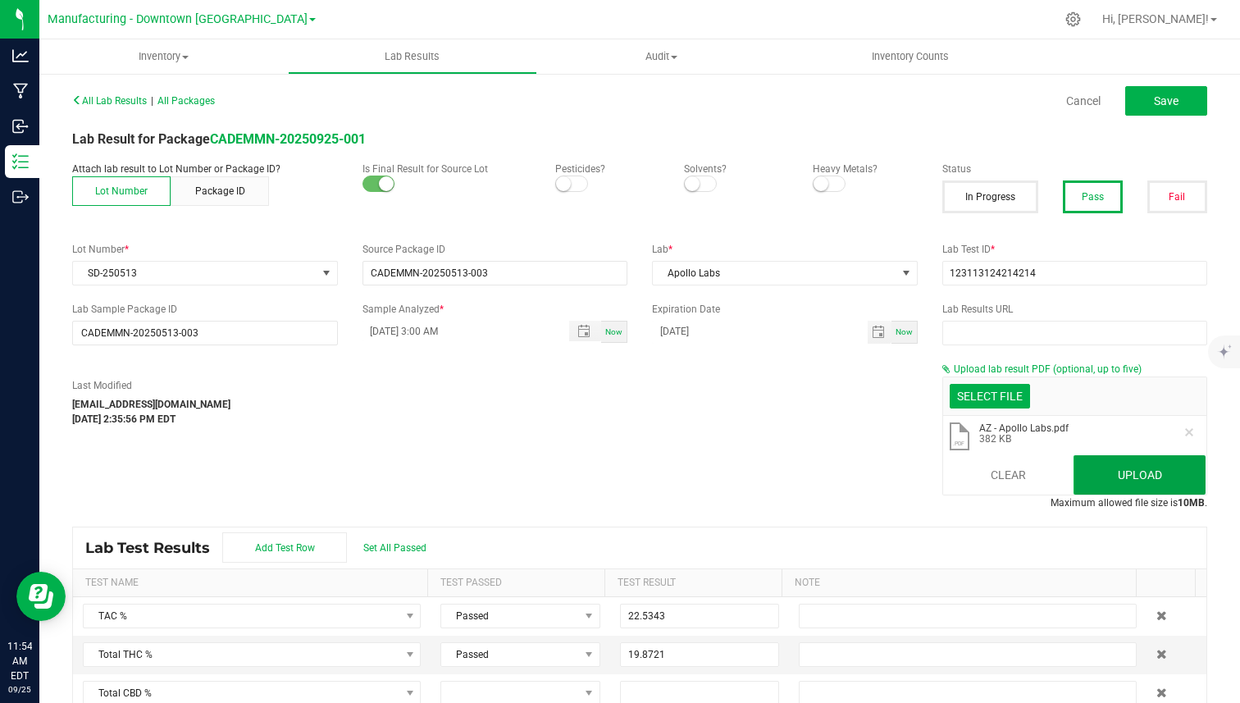
click at [1127, 476] on button "Upload" at bounding box center [1139, 474] width 132 height 39
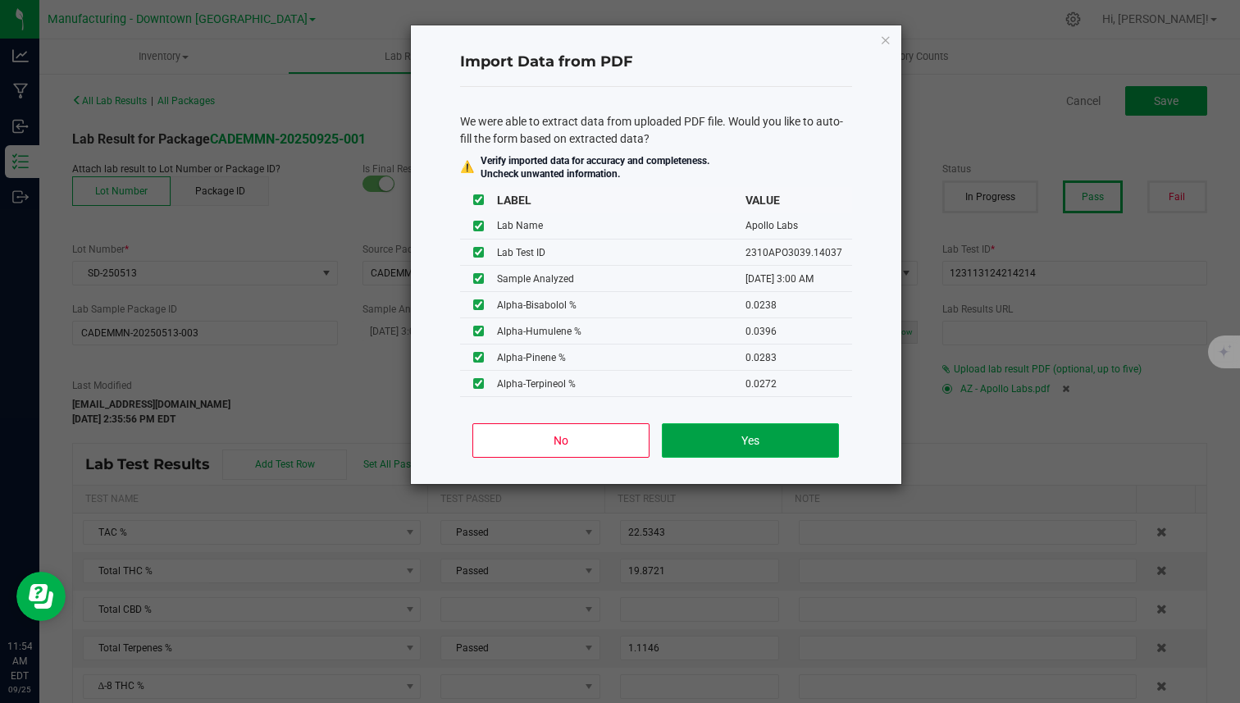
click at [703, 438] on button "Yes" at bounding box center [750, 440] width 176 height 34
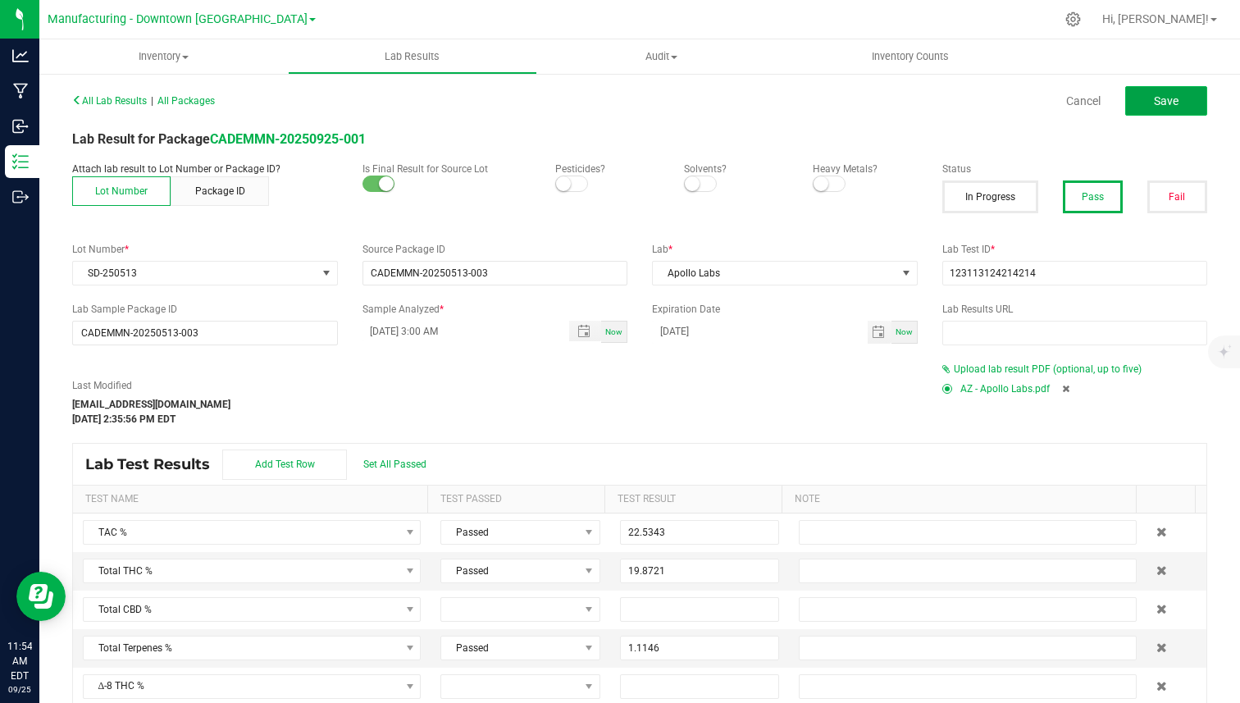
click at [1149, 111] on button "Save" at bounding box center [1166, 101] width 82 height 30
type input "1.1146"
type input "0.8902"
type input "21.6441"
type input "0.0238"
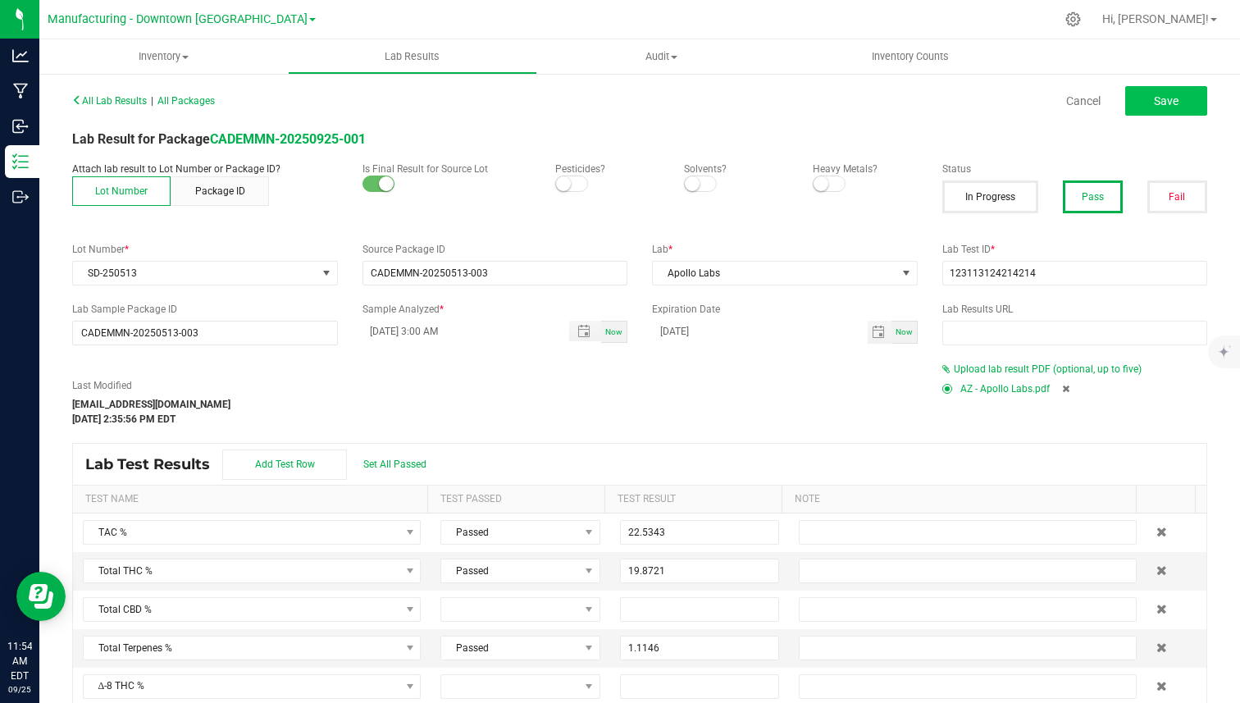
type input "0.0396"
type input "0.0283"
type input "0.0272"
type input "0.1562"
type input "0.0468"
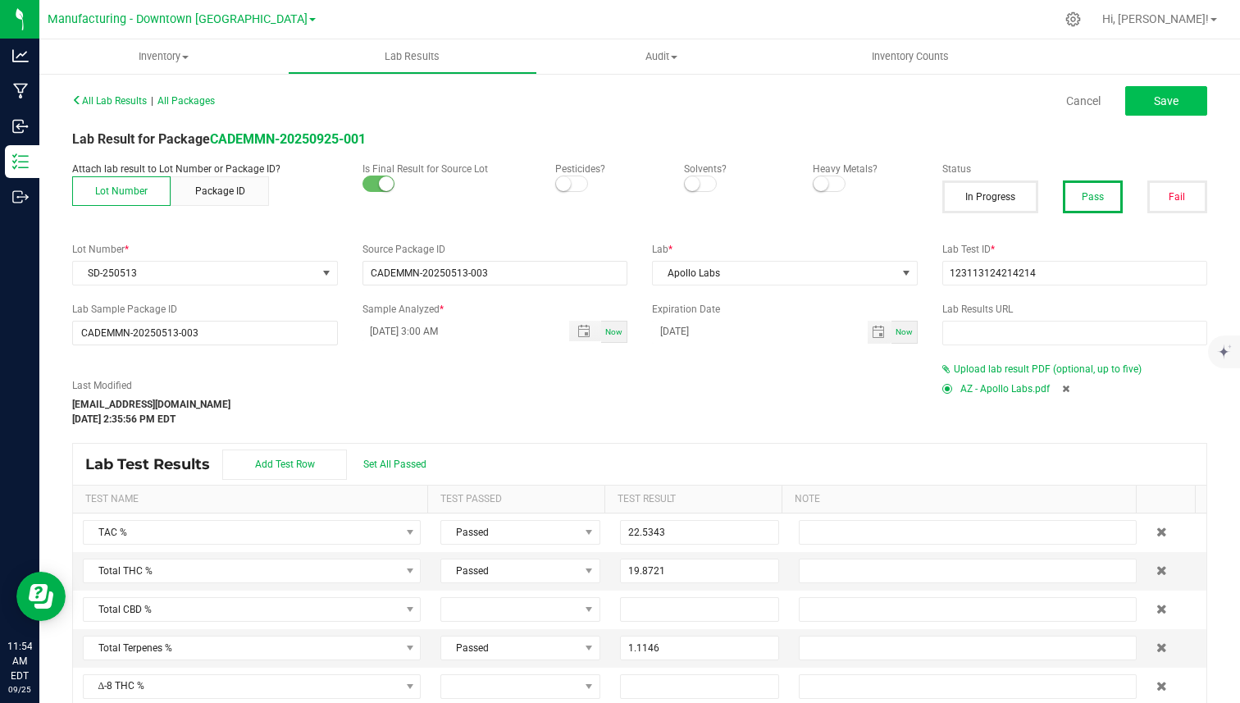
type input "0.0082"
type input "0.0083"
type input "0.0021"
type input "0.1797"
type input "0.0030"
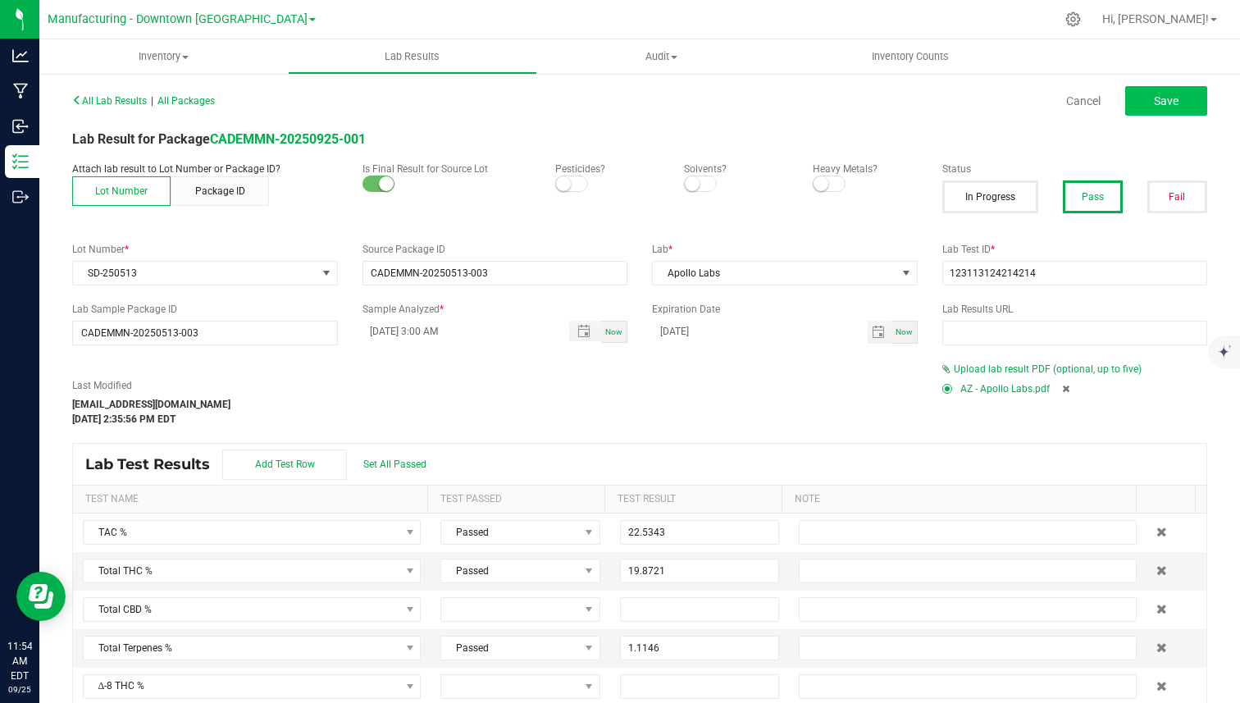
type input "0.0038"
type input "0.2956"
type input "0.2309"
type input "0.0270"
type input "0.0229"
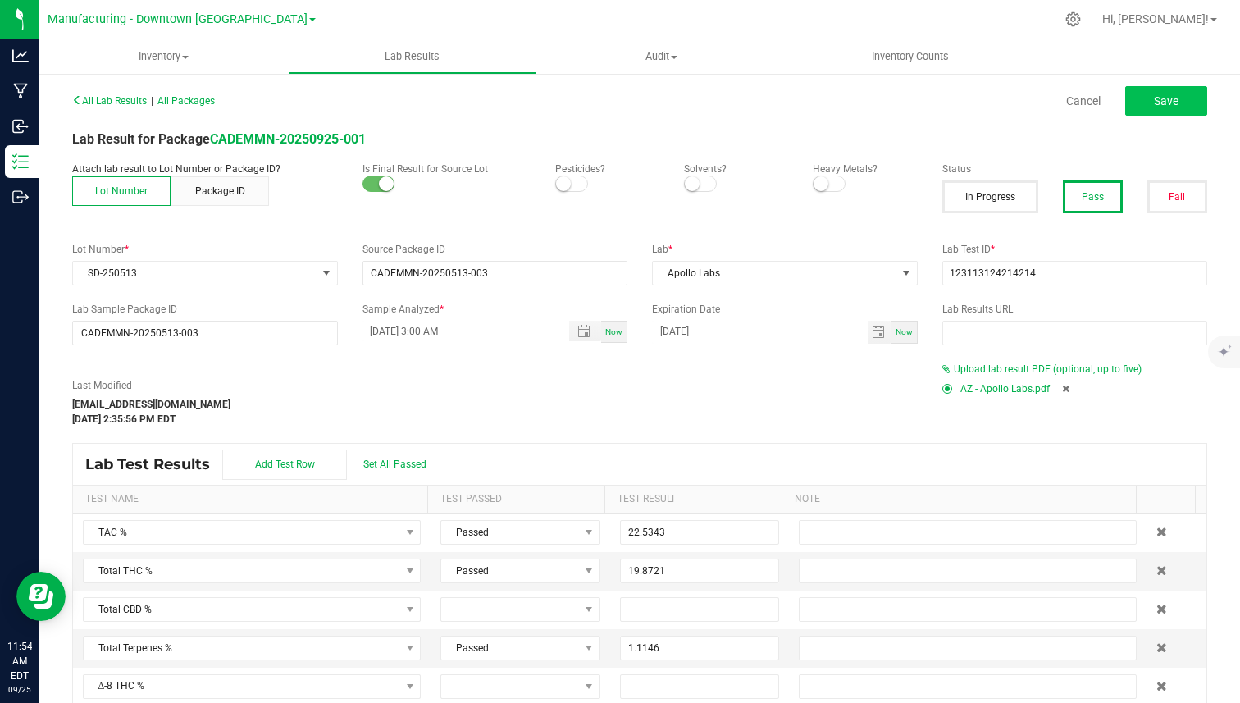
type input "0.0042"
type input "0.0040"
type input "0.0029"
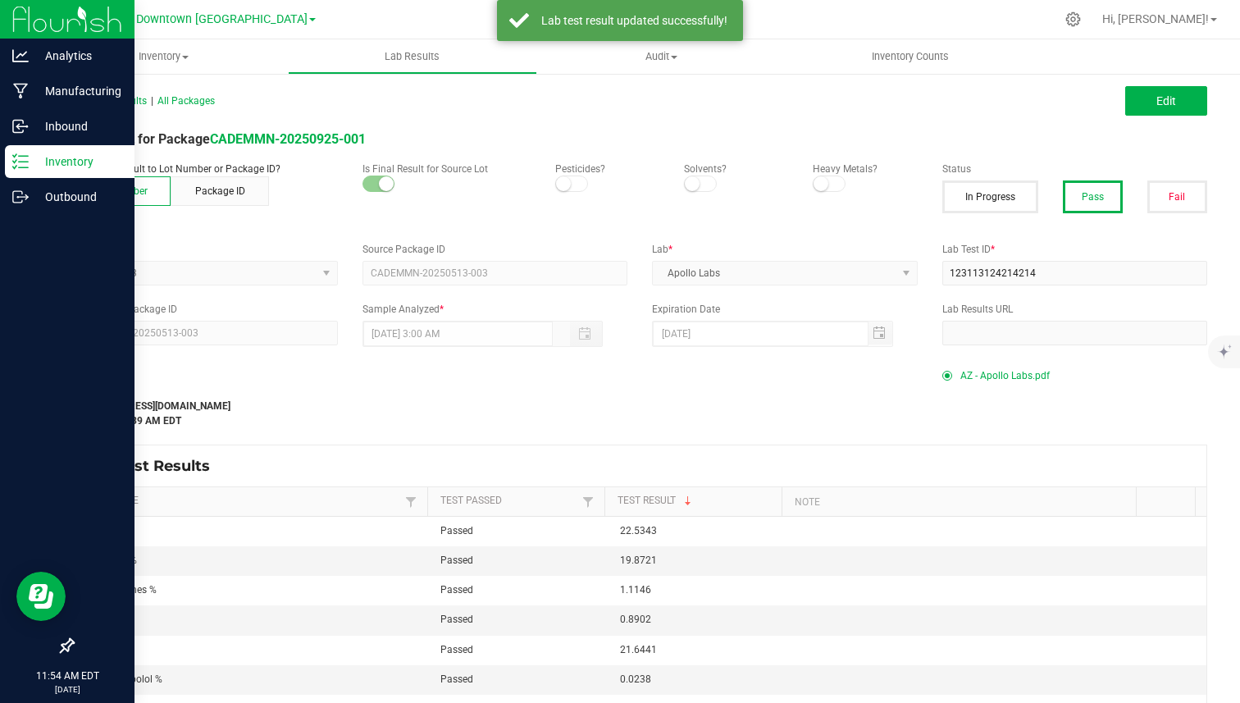
click at [26, 163] on icon at bounding box center [20, 161] width 16 height 16
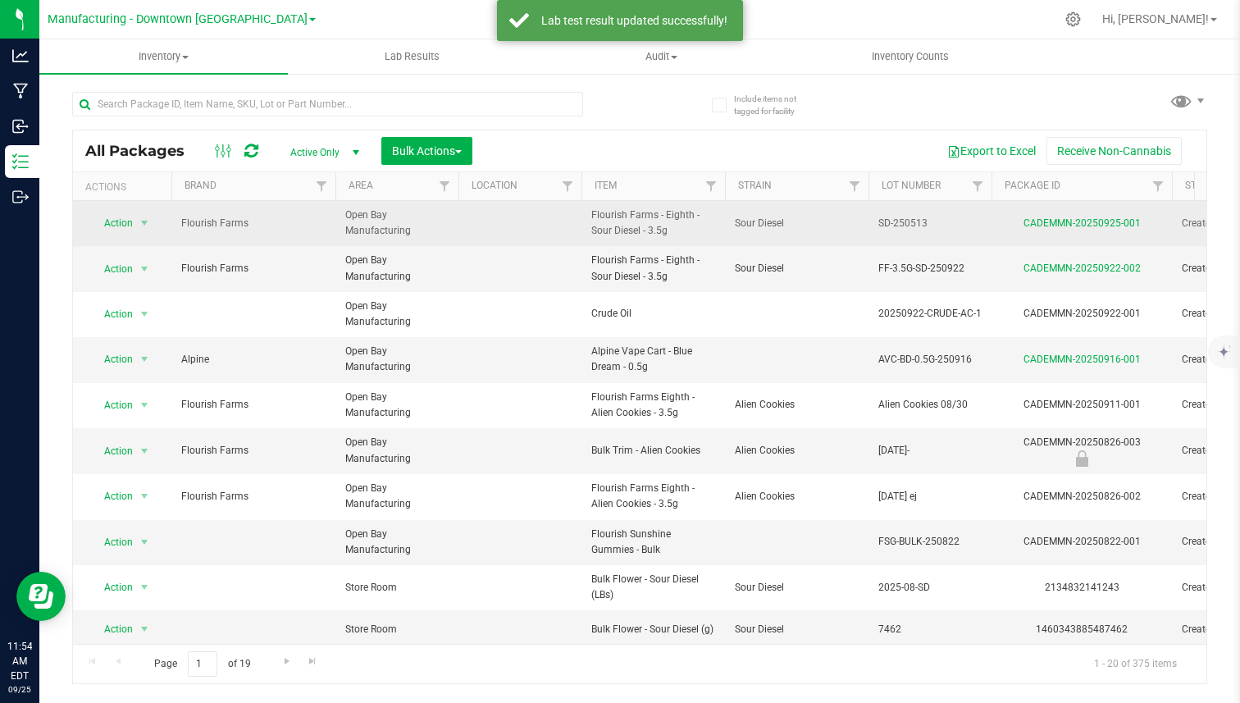
click at [154, 223] on span "select" at bounding box center [144, 223] width 20 height 23
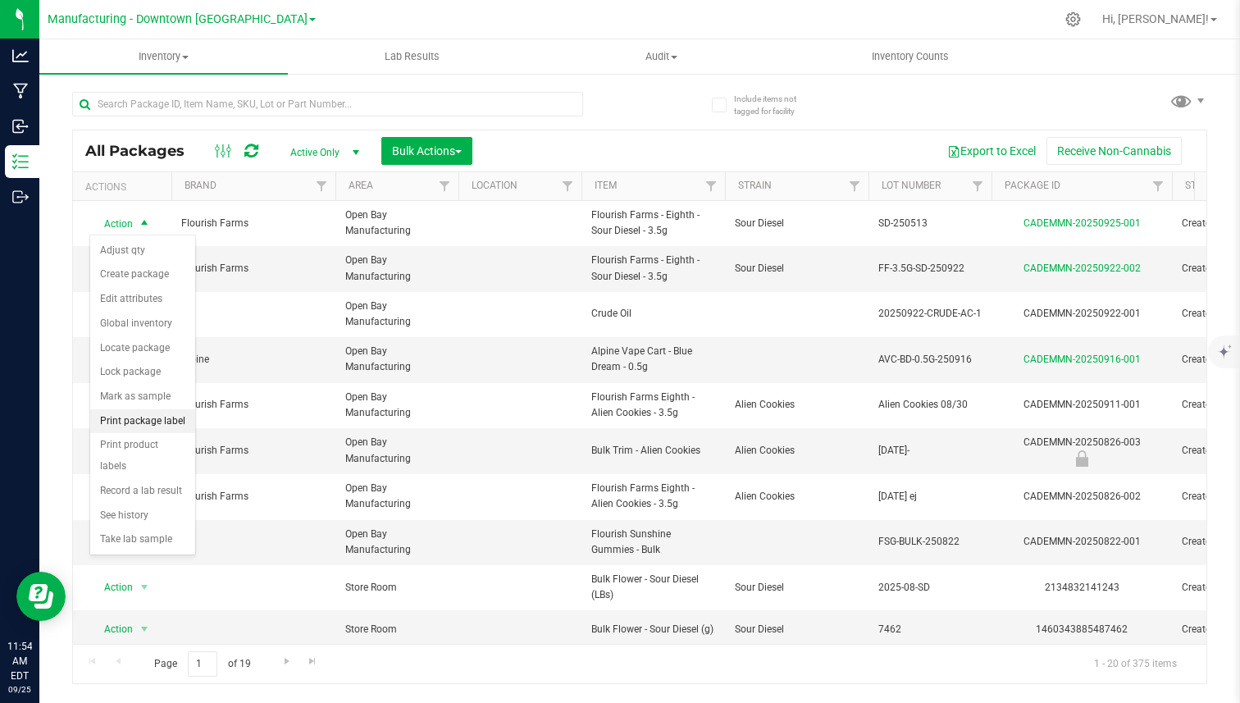
click at [134, 419] on li "Print package label" at bounding box center [142, 421] width 105 height 25
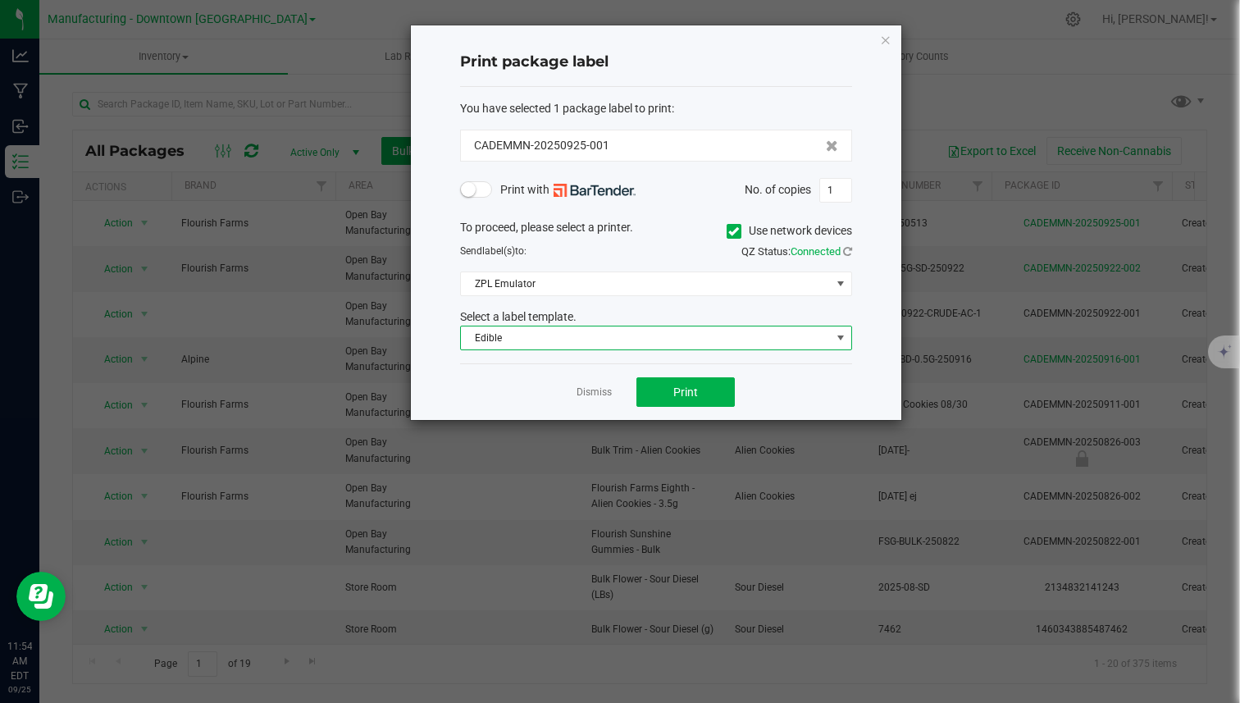
click at [551, 330] on span "Edible" at bounding box center [646, 337] width 370 height 23
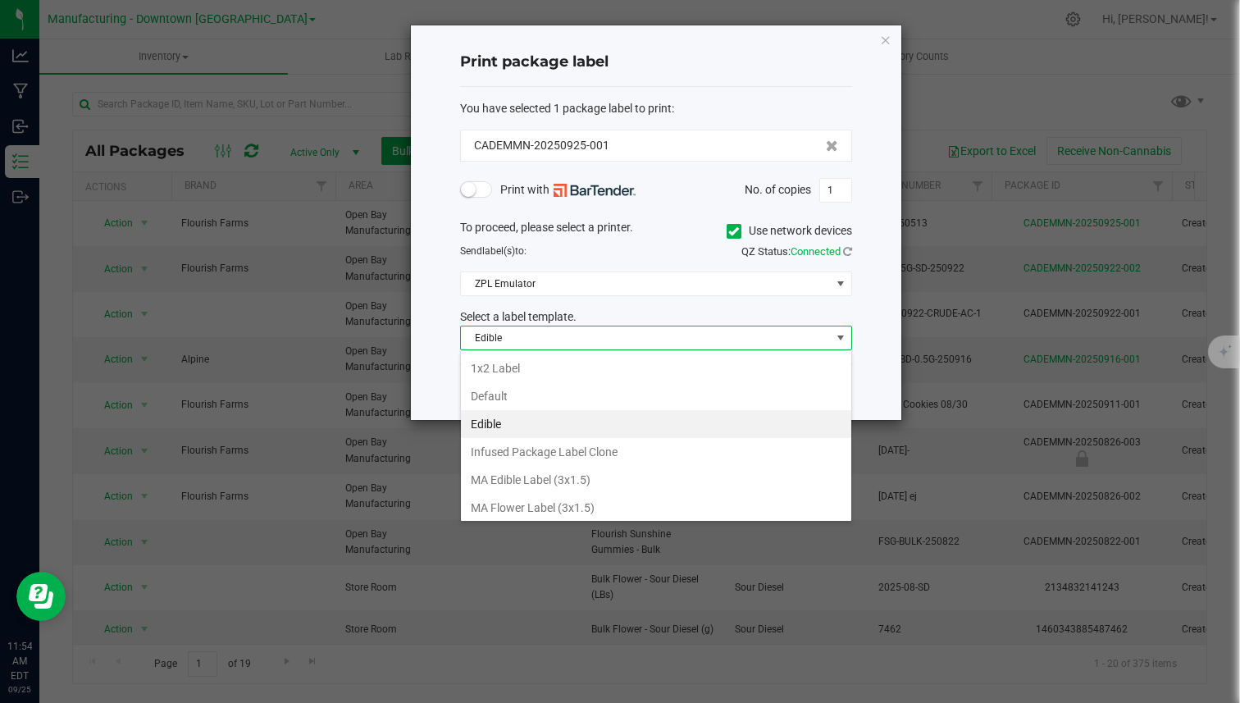
scroll to position [25, 392]
click at [526, 348] on span "Edible" at bounding box center [646, 337] width 370 height 23
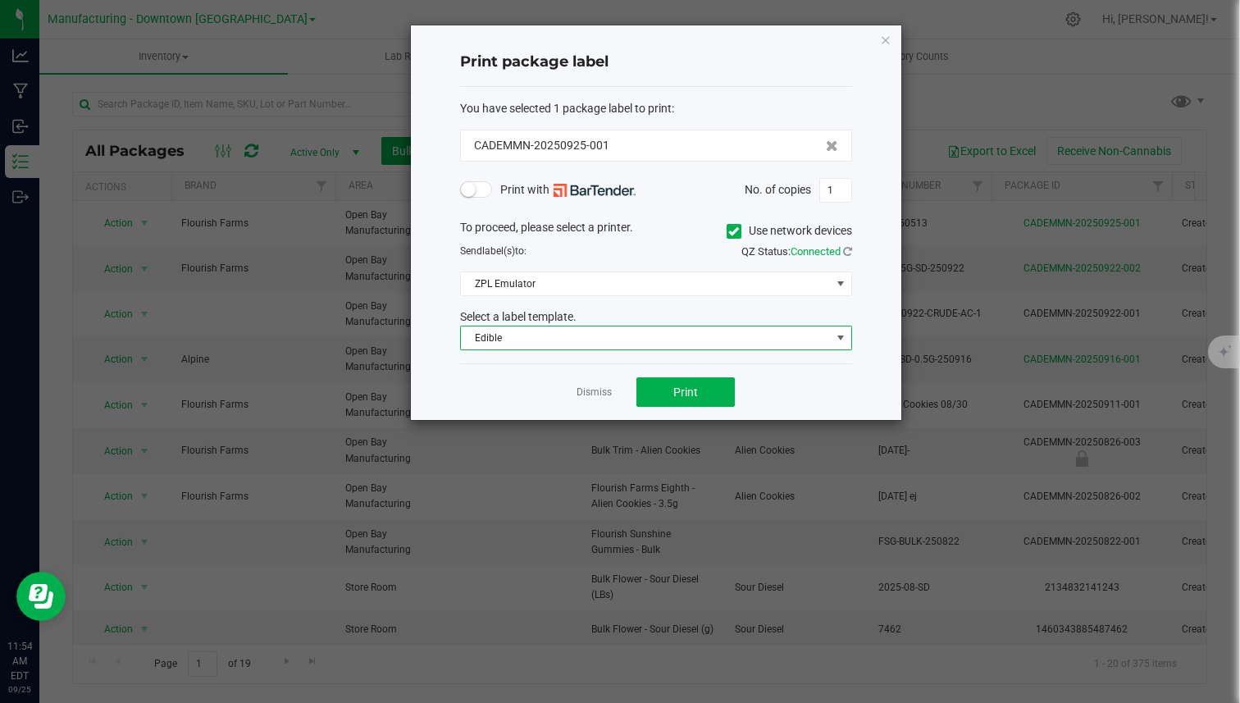
click at [526, 343] on span "Edible" at bounding box center [646, 337] width 370 height 23
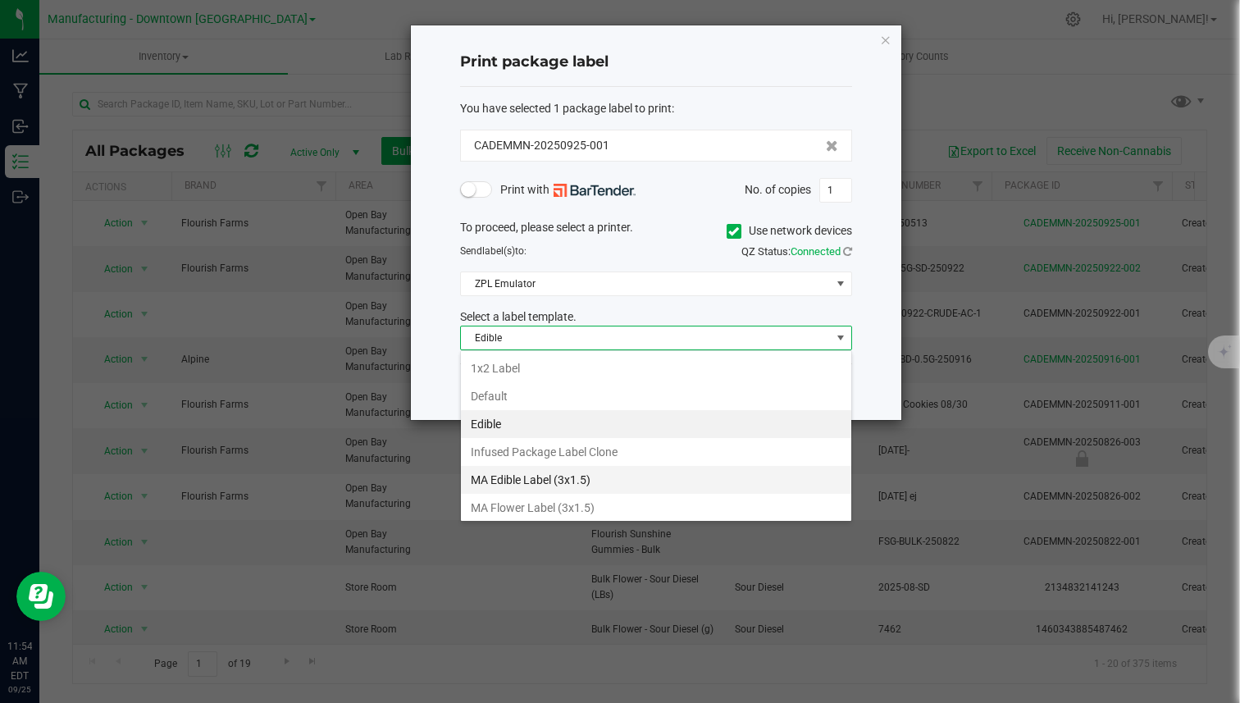
click at [516, 475] on li "MA Edible Label (3x1.5)" at bounding box center [656, 480] width 390 height 28
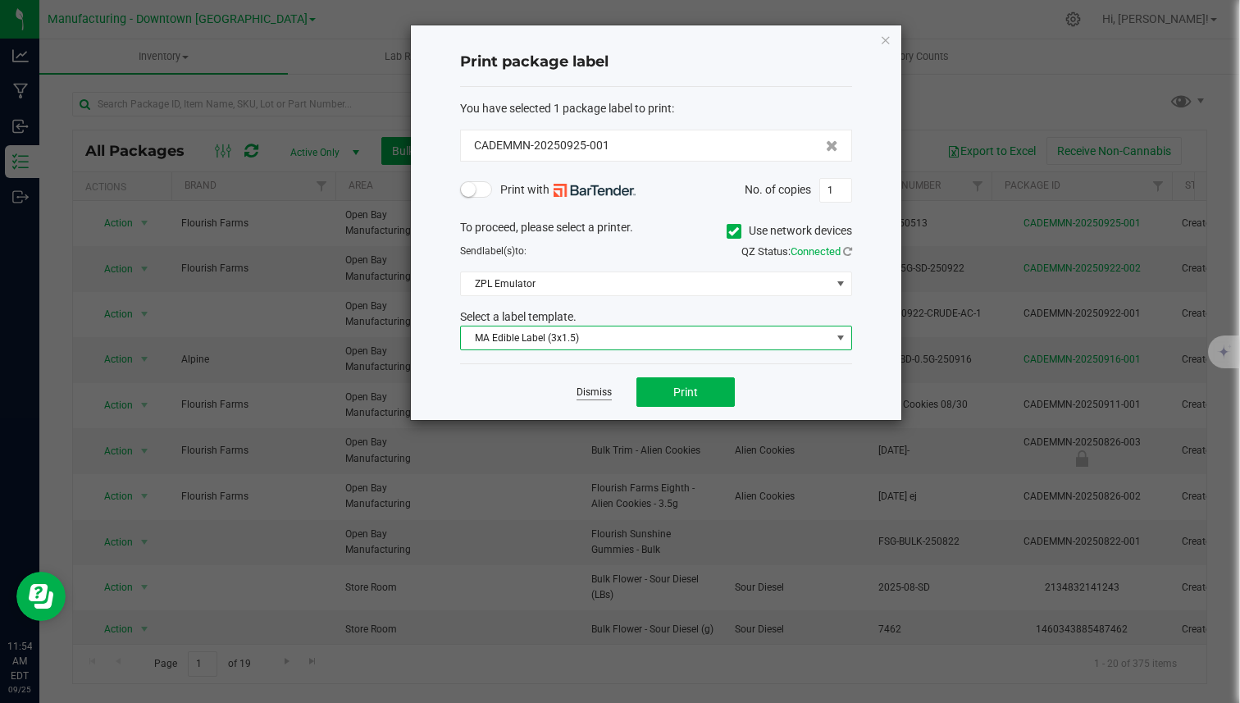
click at [600, 399] on link "Dismiss" at bounding box center [593, 392] width 35 height 14
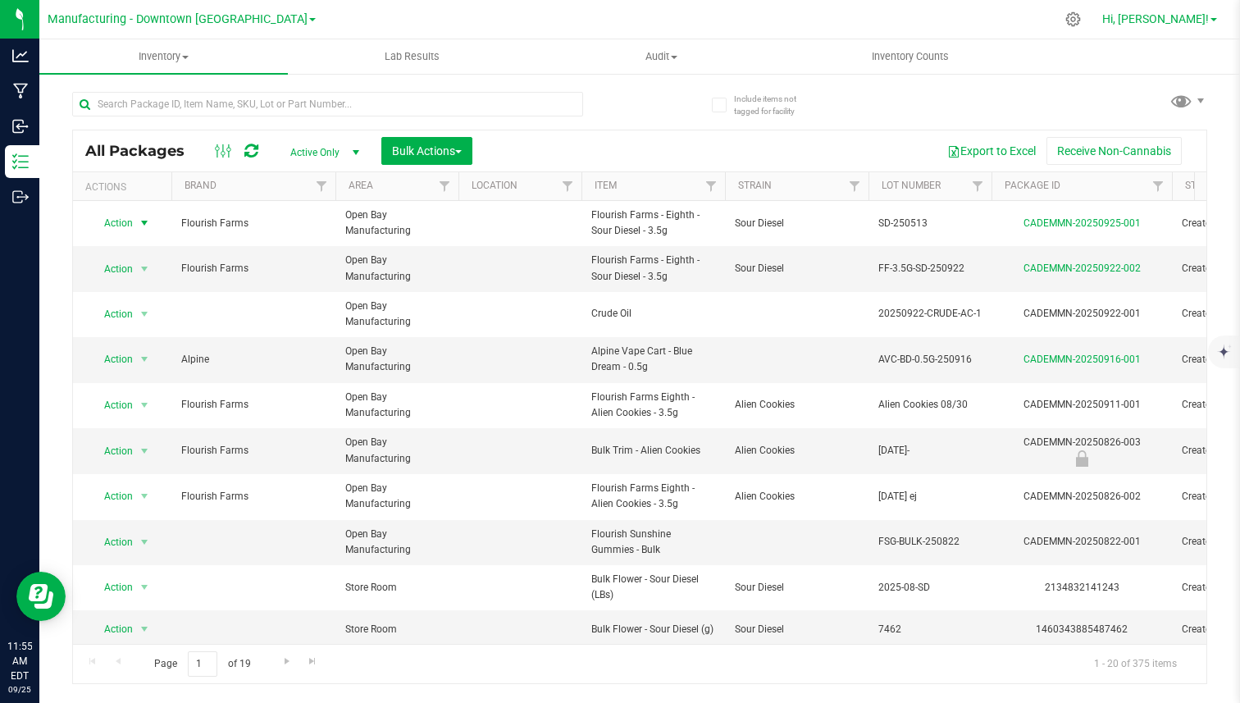
click at [1174, 24] on span "Hi, [PERSON_NAME]!" at bounding box center [1155, 18] width 107 height 13
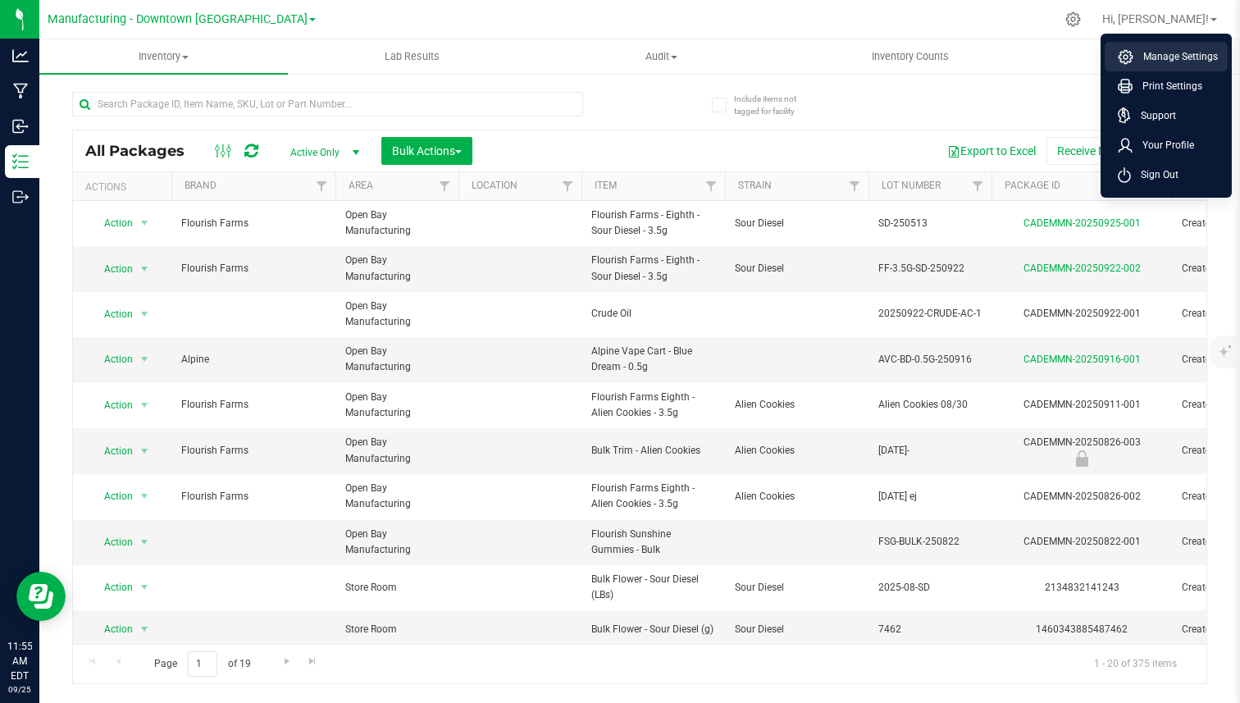
click at [1156, 53] on span "Manage Settings" at bounding box center [1175, 56] width 84 height 16
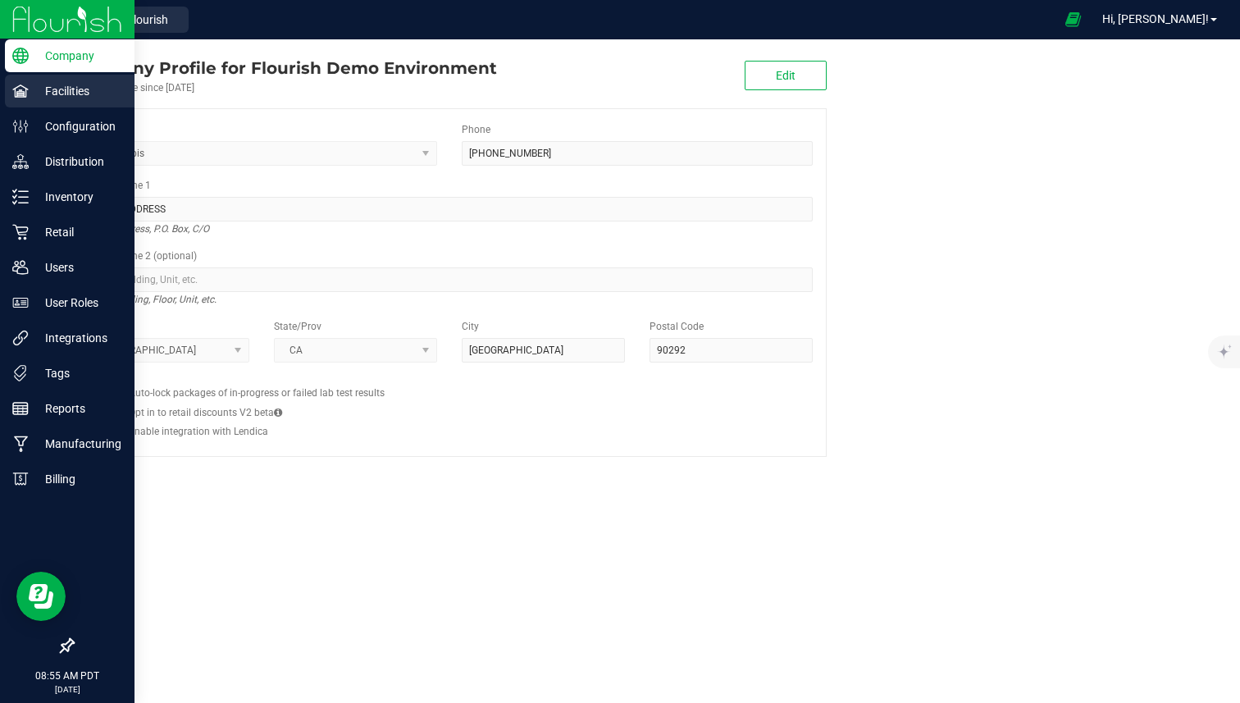
click at [55, 94] on p "Facilities" at bounding box center [78, 91] width 98 height 20
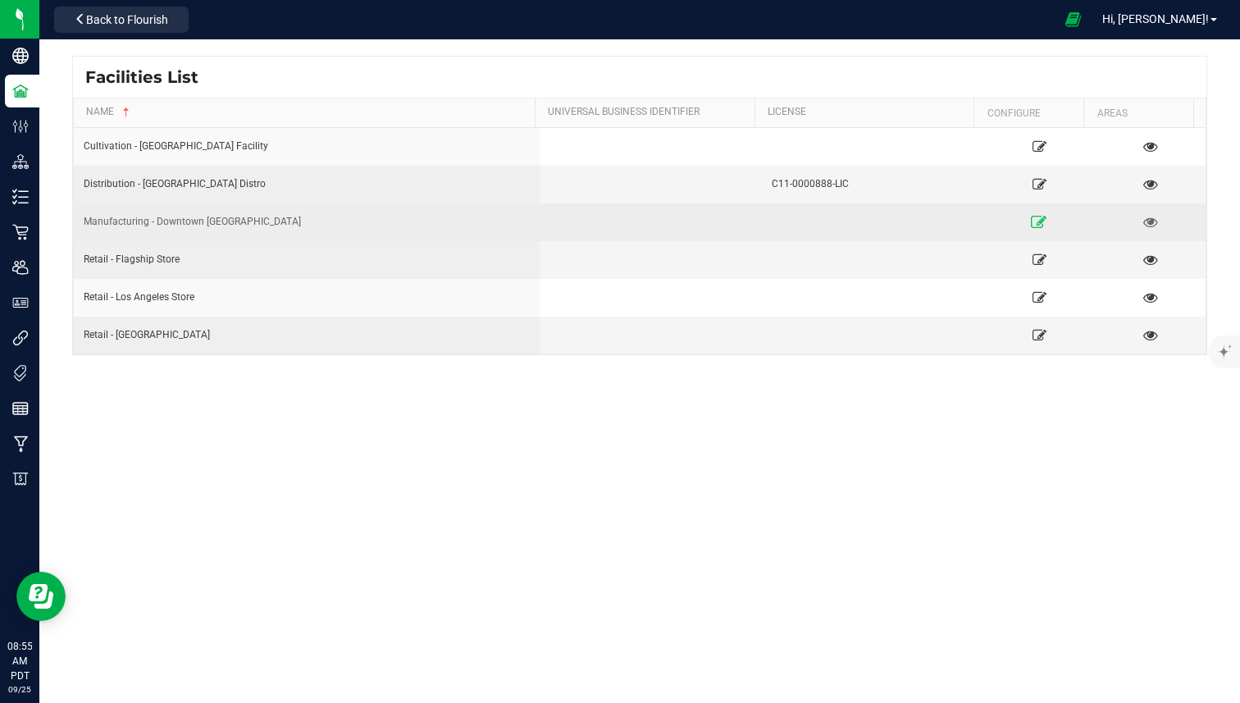
click at [1031, 227] on icon at bounding box center [1039, 221] width 16 height 11
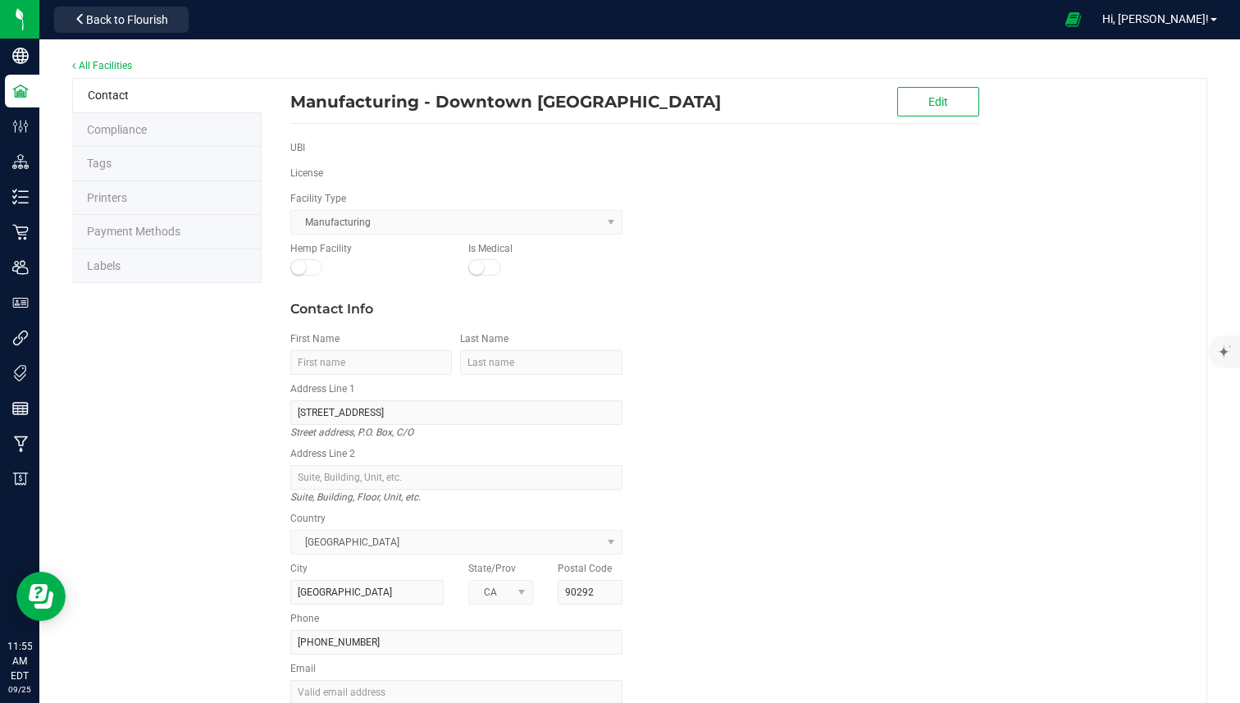
click at [197, 271] on li "Labels" at bounding box center [166, 266] width 189 height 34
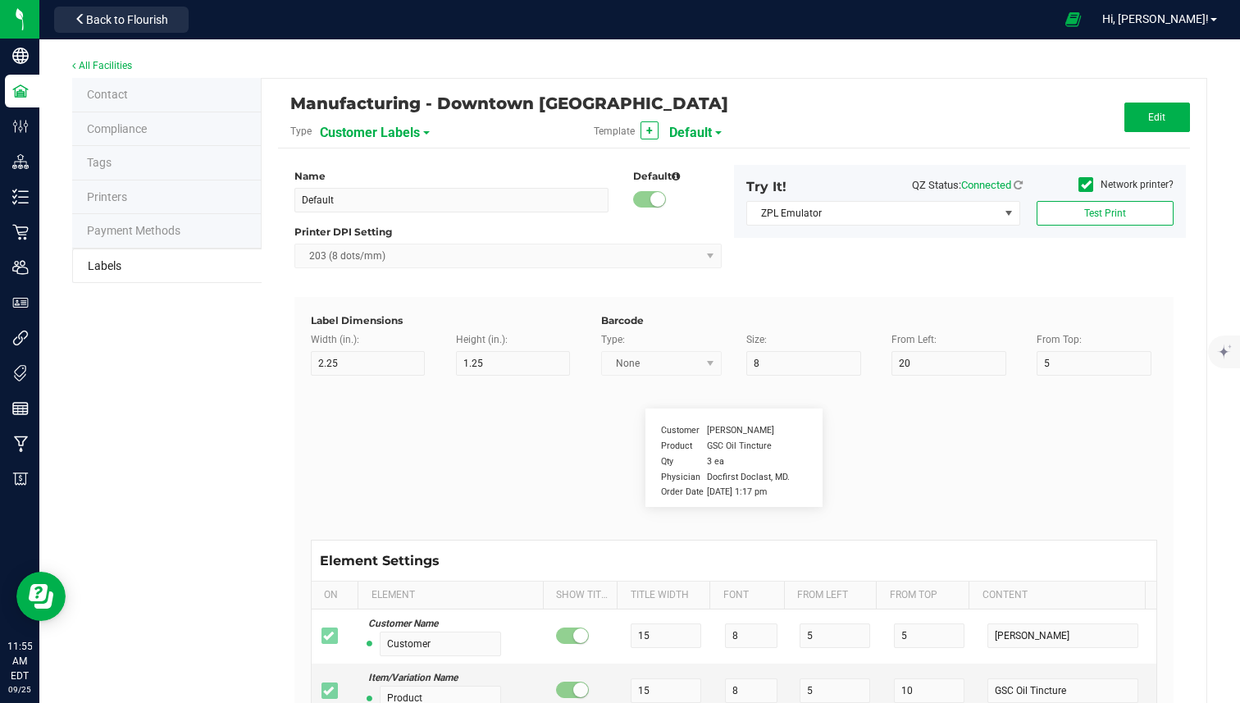
click at [366, 129] on span "Customer Labels" at bounding box center [370, 133] width 100 height 28
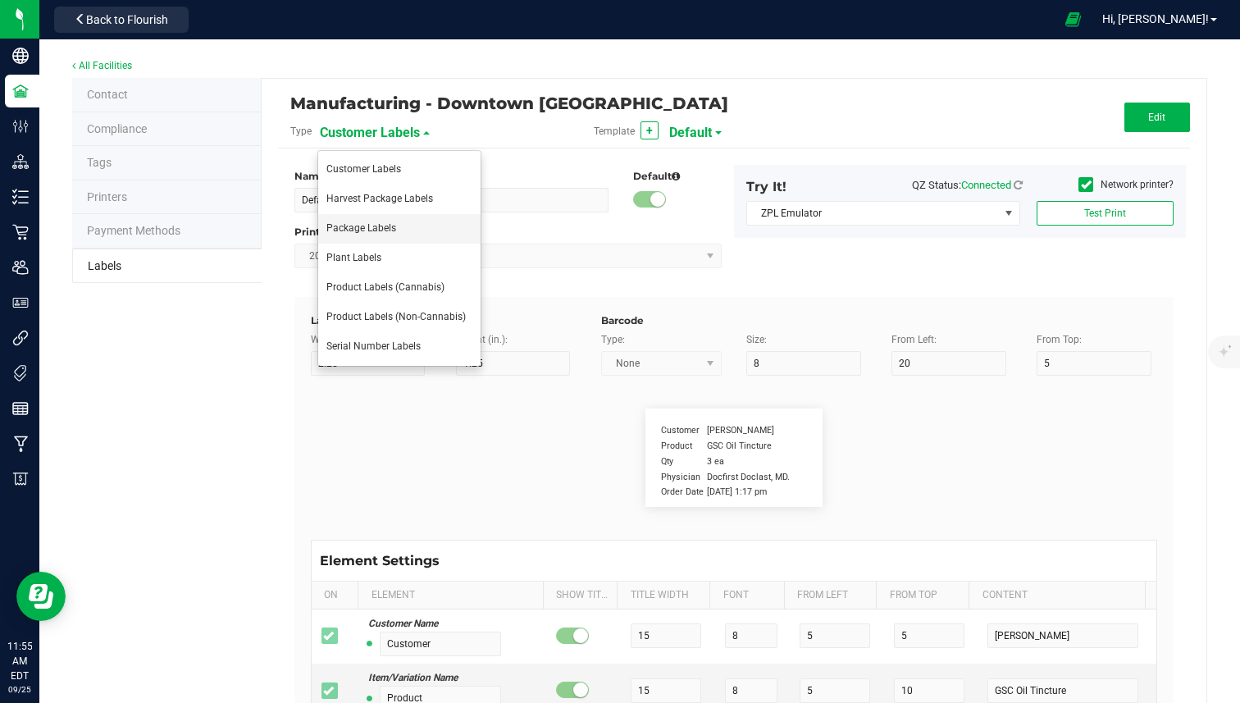
click at [371, 222] on span "Package Labels" at bounding box center [361, 227] width 70 height 11
type input "Edible"
type input "4"
type input "2.5"
type input "10"
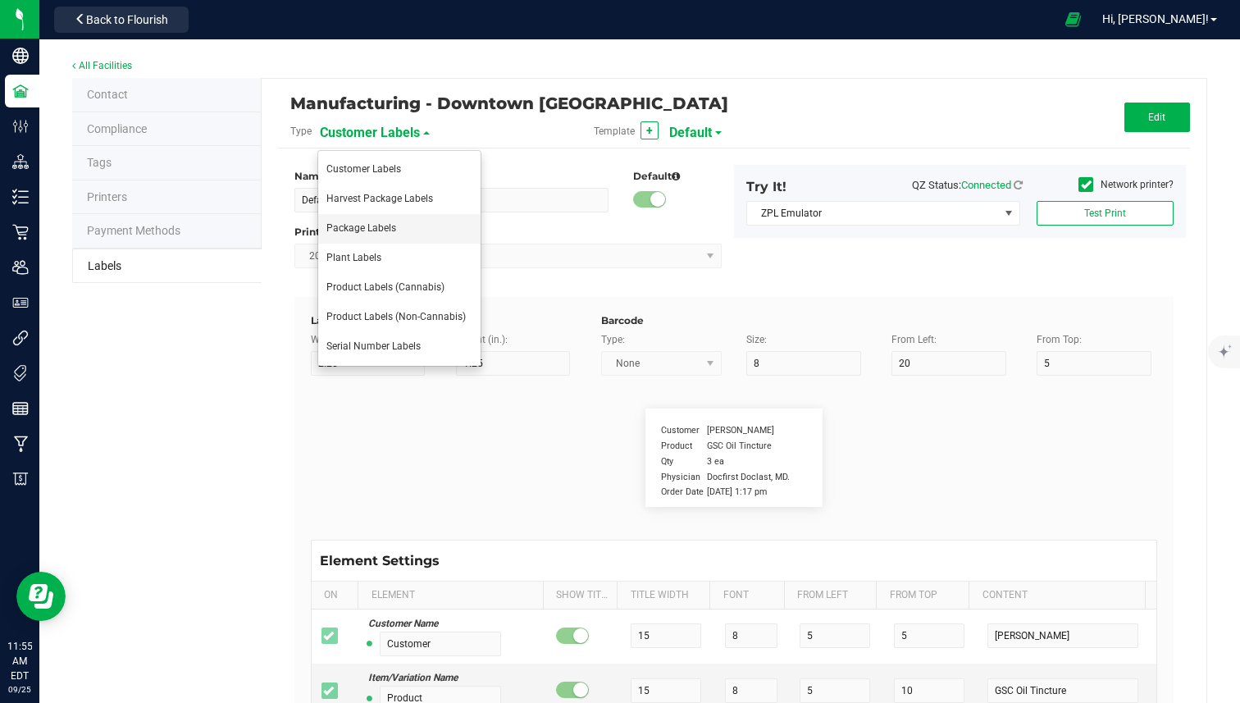
type input "12"
type input "50"
type input "UUID"
type input "35"
type input "10"
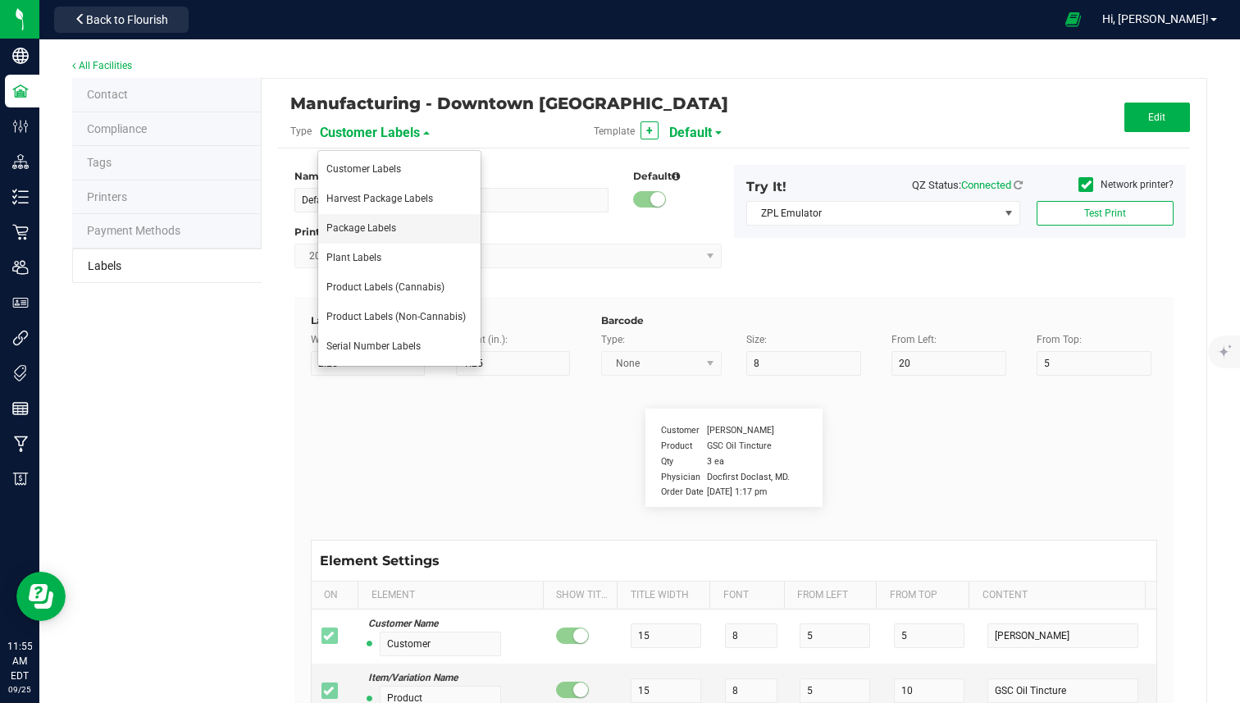
type input "SKU Name"
type input "25"
type input "10"
type input "Strain"
type input "25"
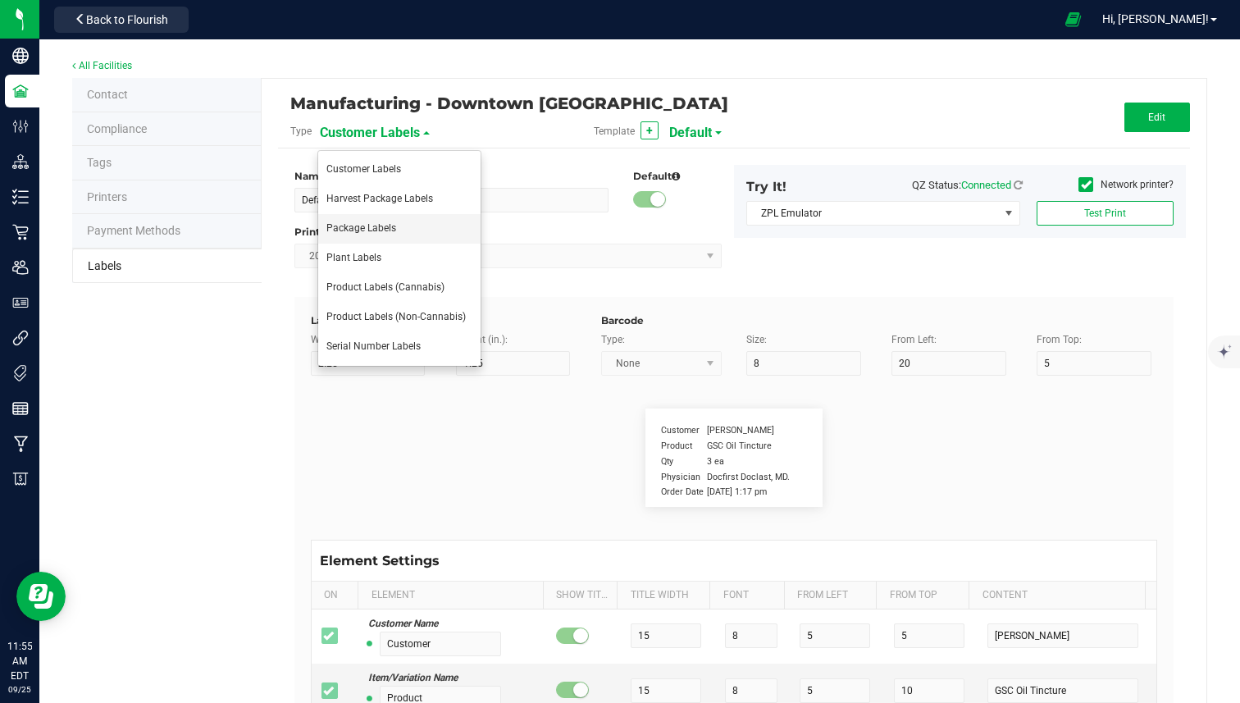
type input "10"
type input "Size"
type input "25"
type input "10"
type input "Package Date"
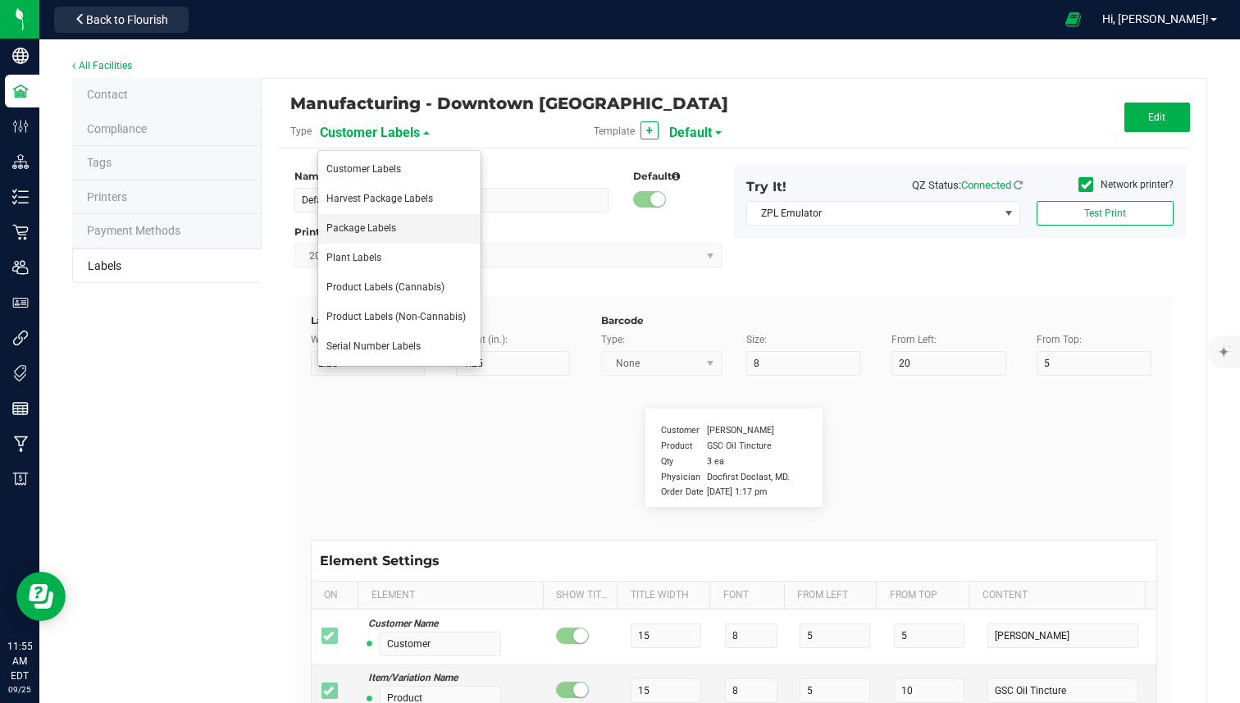
type input "25"
type input "10"
type input "Lot Number"
type input "25"
type input "10"
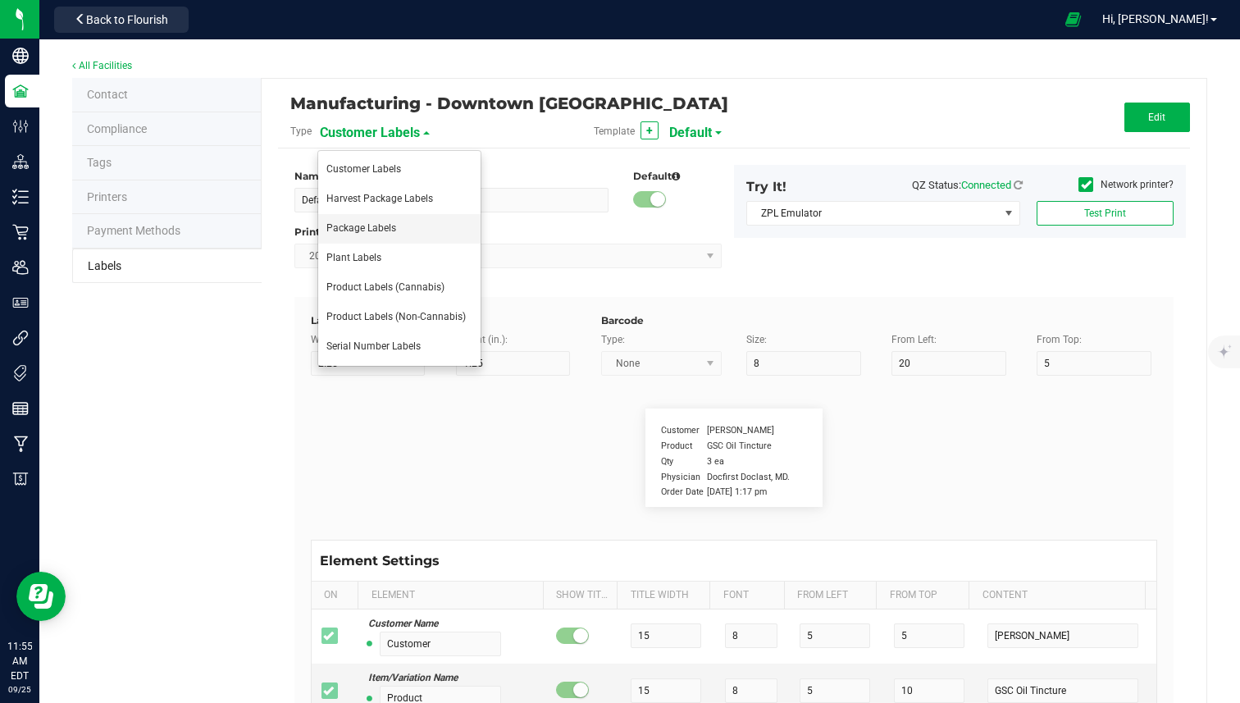
type input "30"
type input "Please Store in a safe place and keep away from kids."
type input "80"
type input "10"
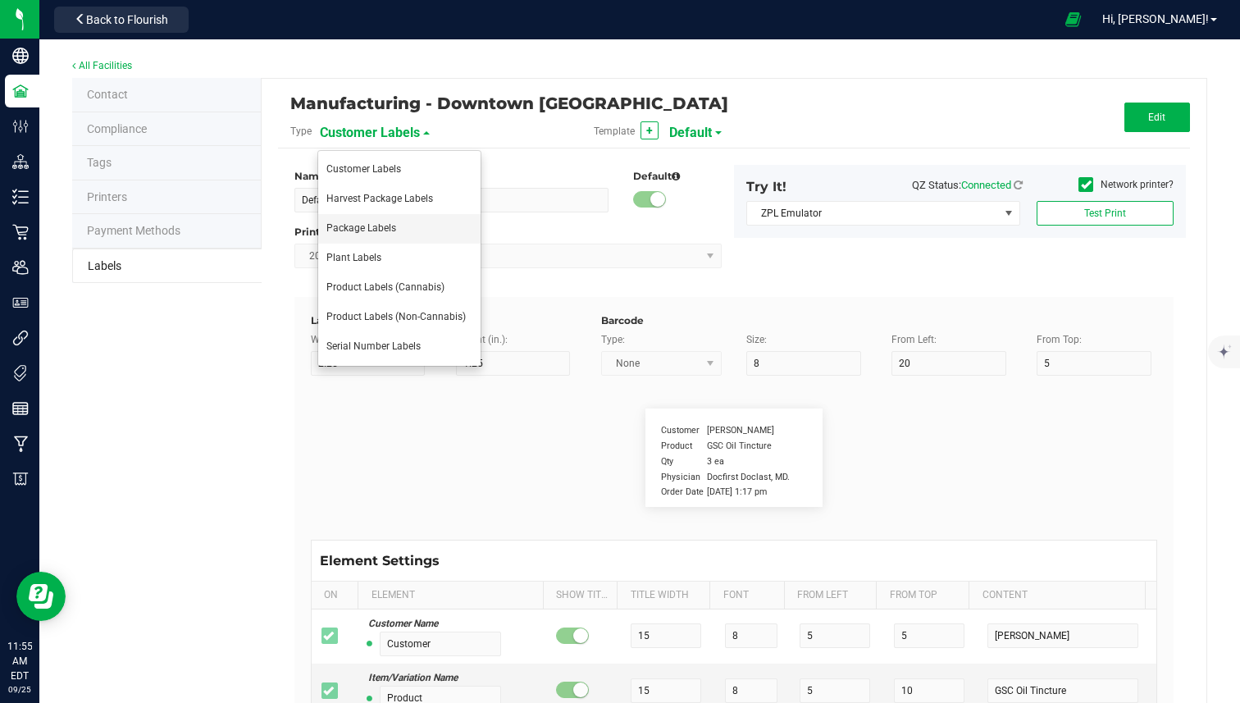
type input "40"
type input "SKU"
type input "25"
type input "10"
type input "42P017"
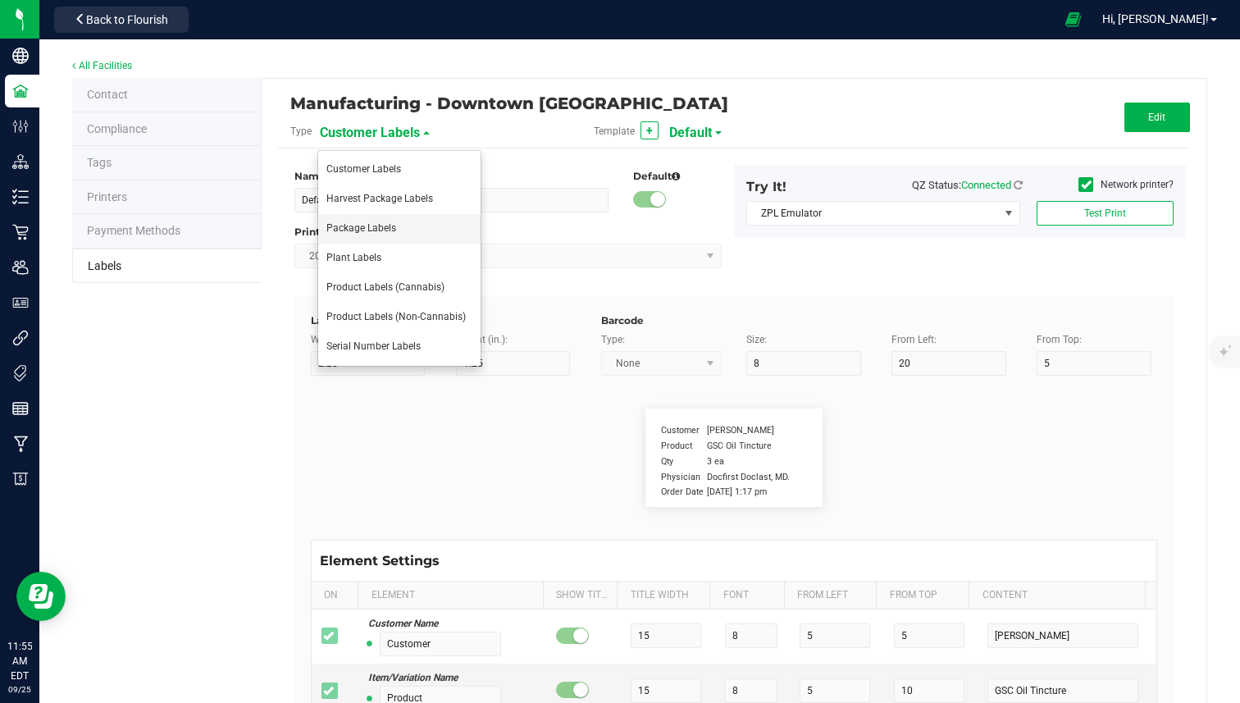
type input "Ref Field 1"
type input "25"
type input "10"
type input "35"
type input "Ref Field 1 Value"
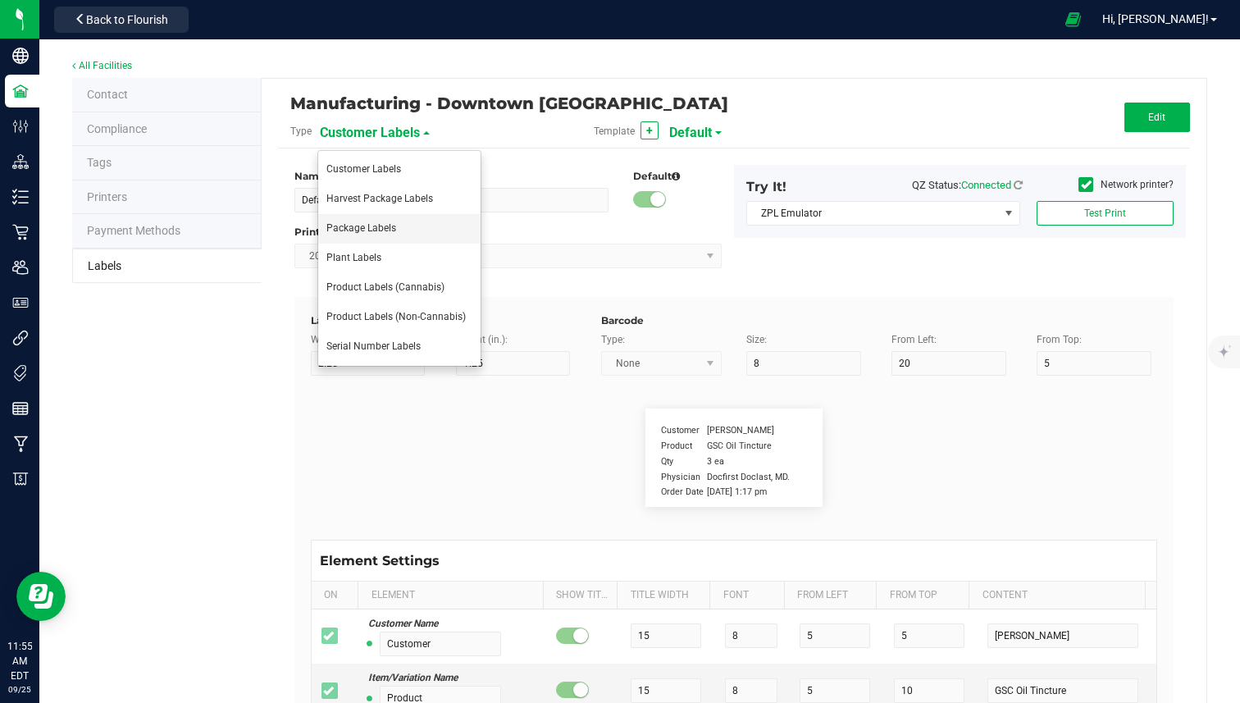
type input "Ref Field 2"
type input "25"
type input "10"
type input "35"
type input "Ref Field 2 Value"
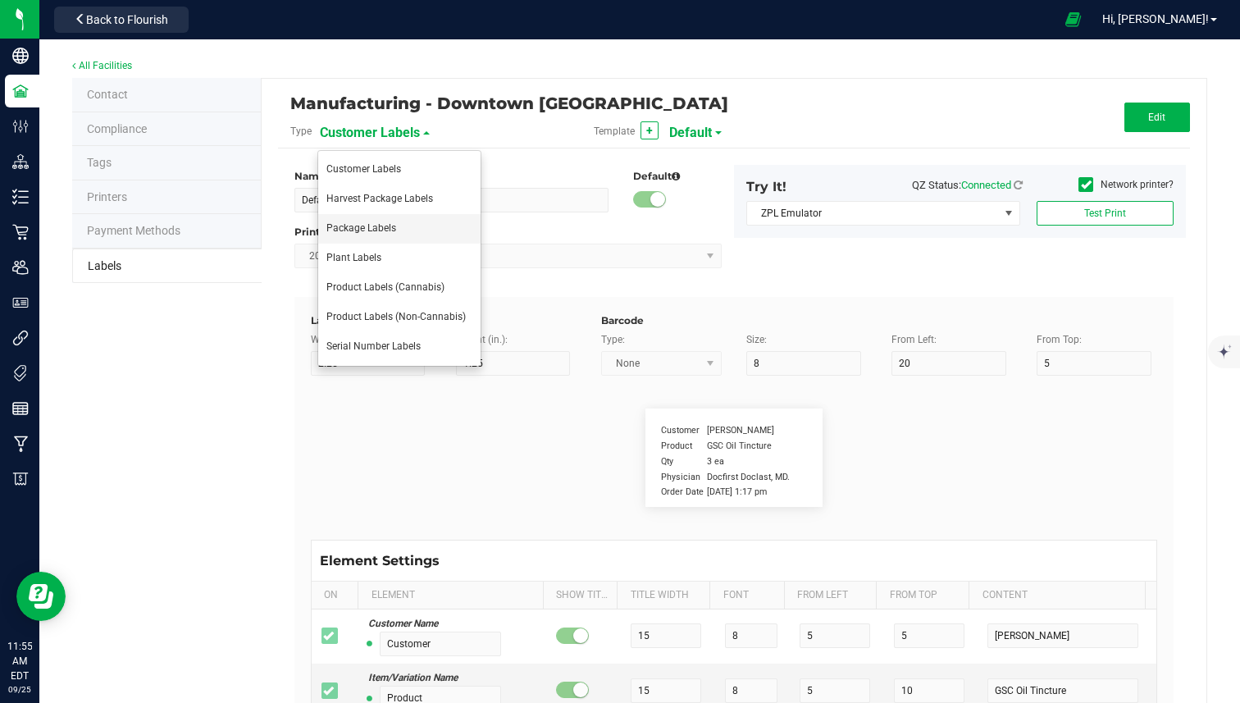
type input "Ref Field 3"
type input "25"
type input "10"
type input "35"
type input "Ref Field 3 Value"
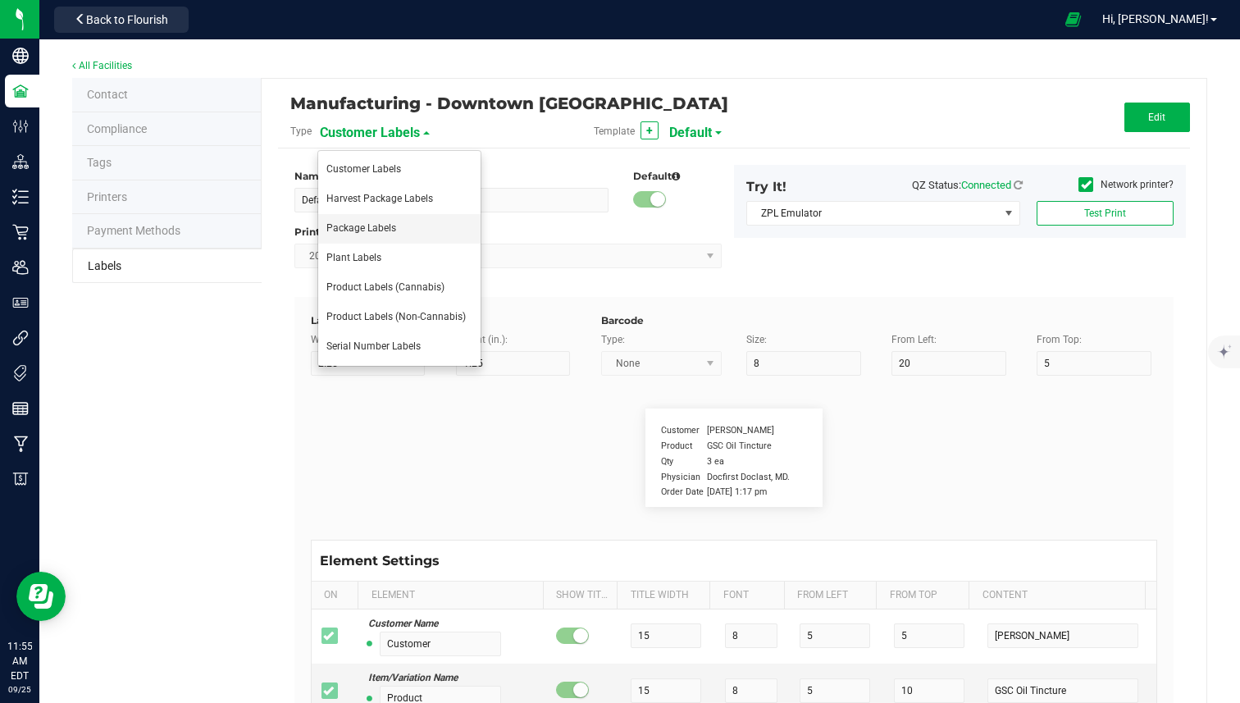
type input "Item Ref Field 1"
type input "25"
type input "10"
type input "35"
type input "Item Ref Field 1 Value"
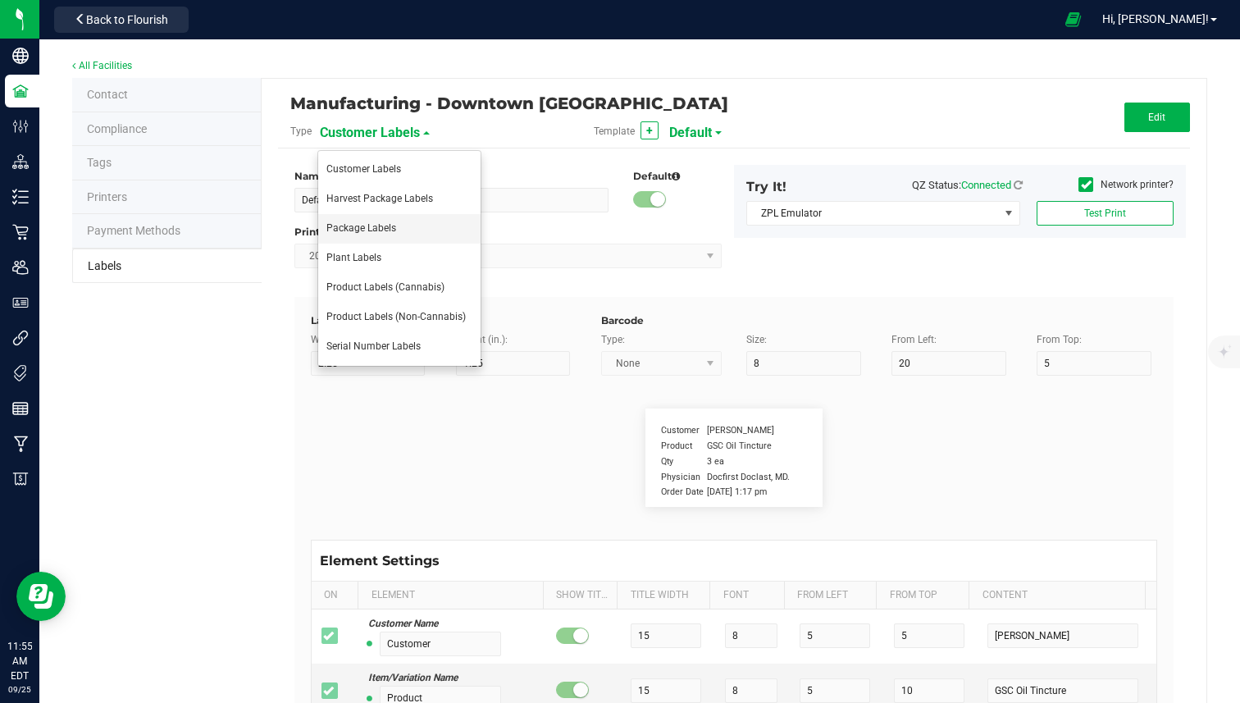
type input "Item Ref Field 2"
type input "25"
type input "10"
type input "35"
type input "Item Ref Field 2 Value"
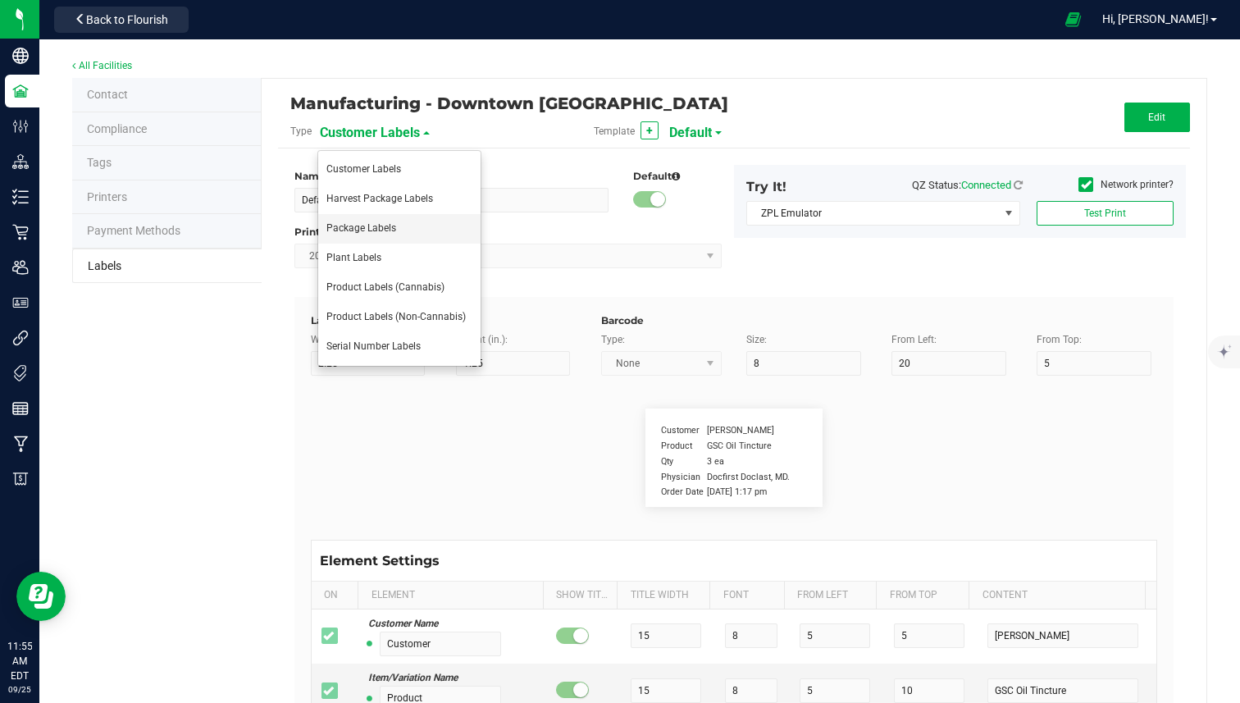
type input "Item Ref Field 3"
type input "25"
type input "10"
type input "35"
type input "Item Ref Field 3 Value"
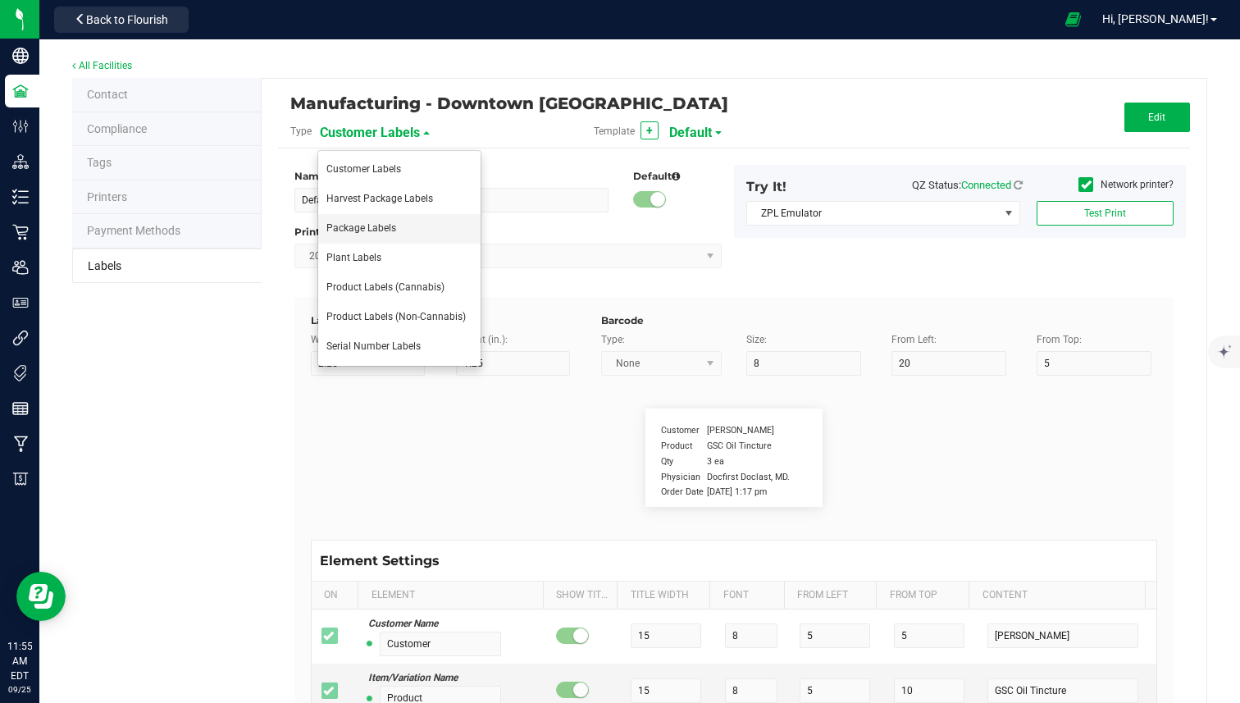
type input "Item Ref Field 4"
type input "25"
type input "10"
type input "35"
type input "Item Ref Field 4 Value"
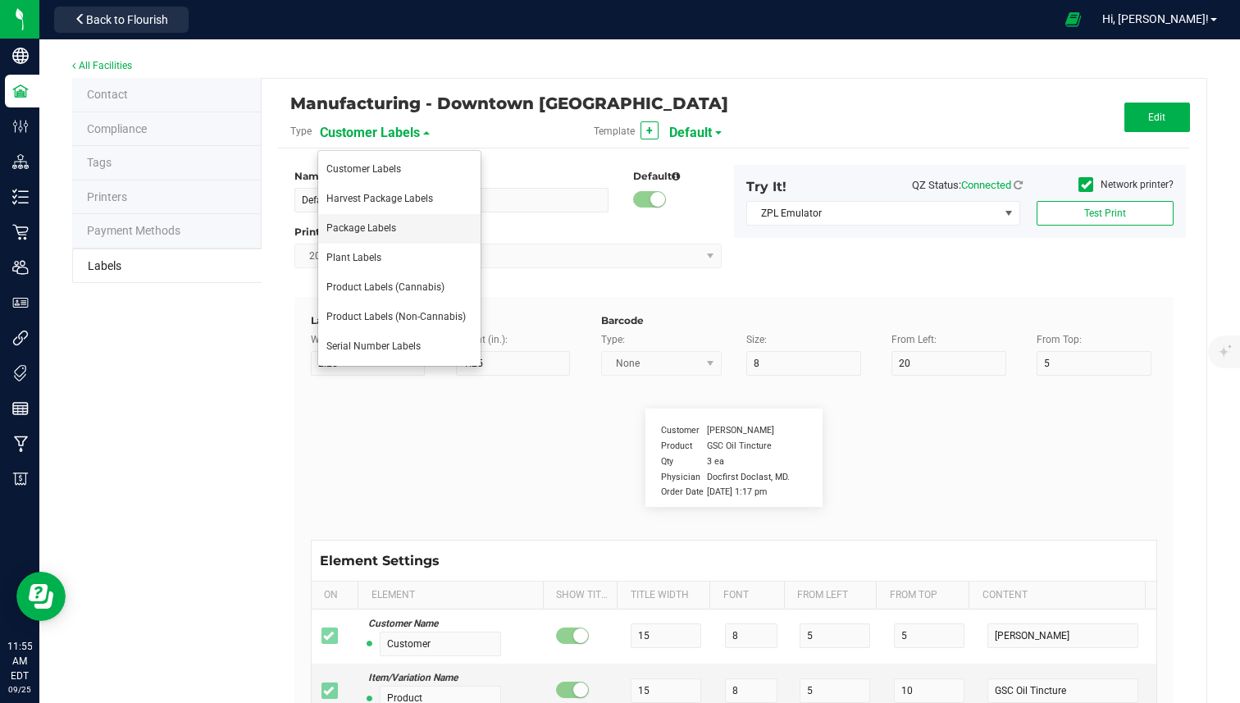
type input "Item Ref Field 5"
type input "25"
type input "10"
type input "35"
type input "Item Ref Field 5 Value"
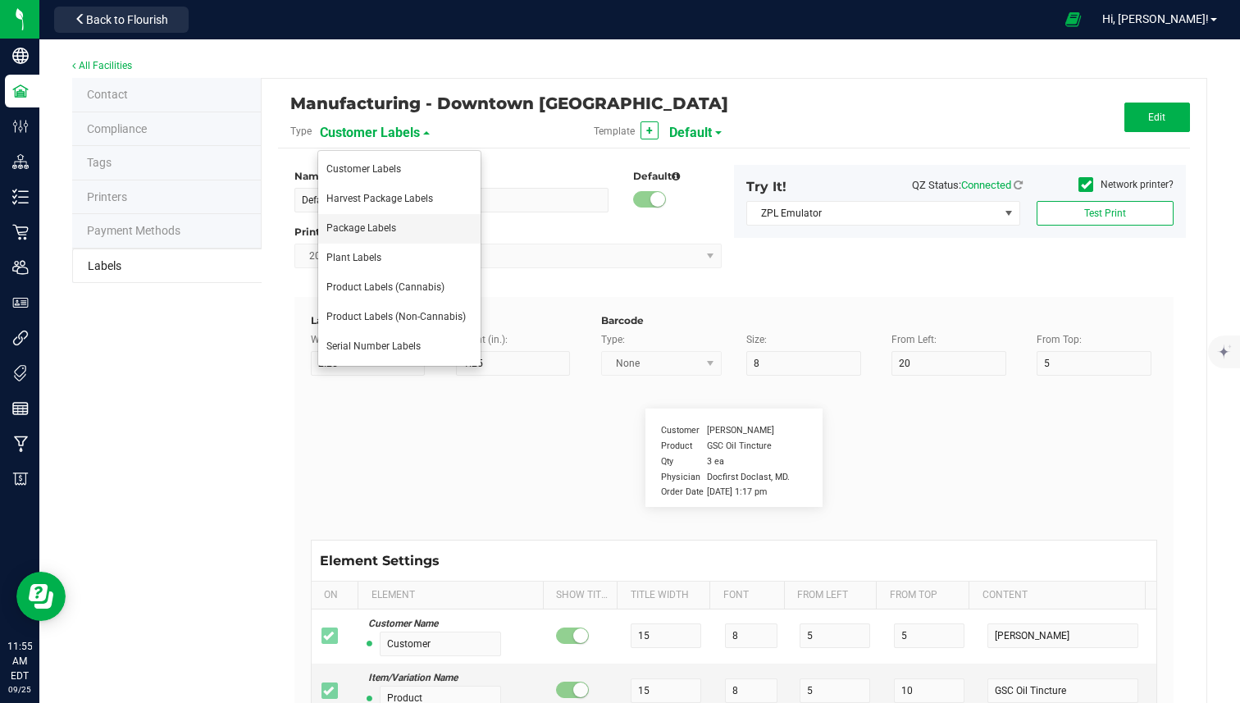
type input "NDC Number"
type input "25"
type input "10"
type input "35"
type input "[PHONE_NUMBER]"
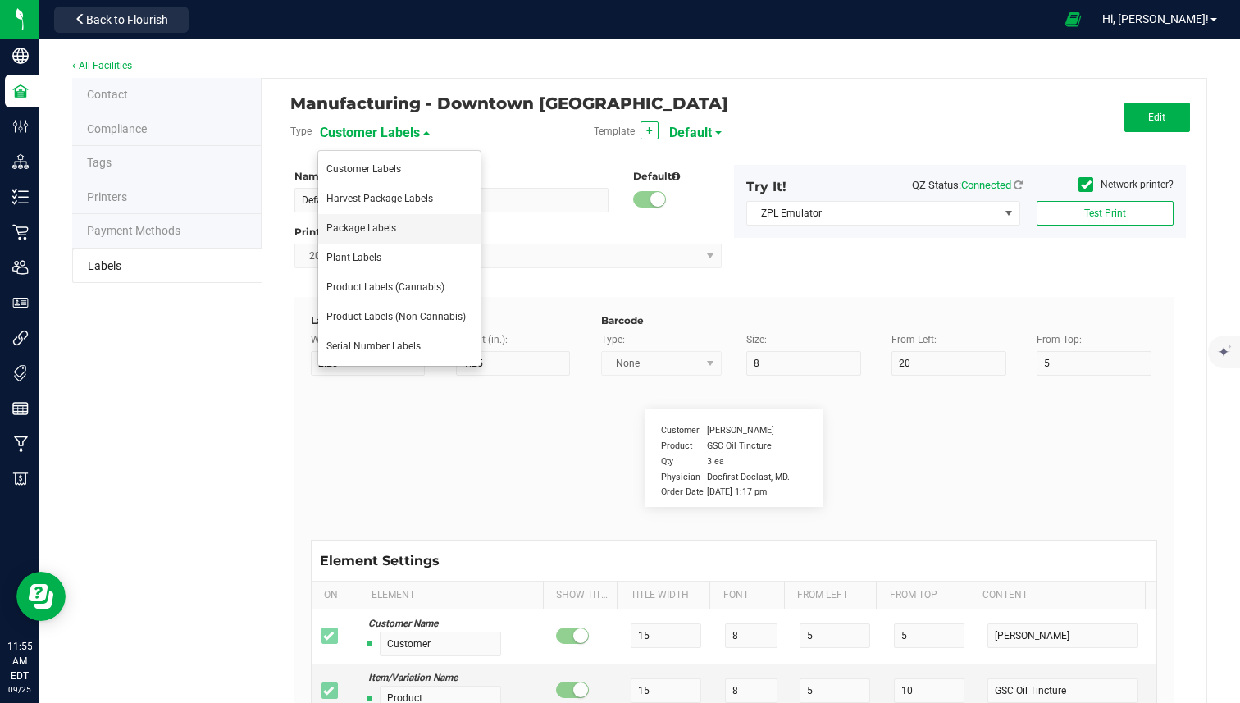
type input "Number of Servings"
type input "25"
type input "10"
type input "35"
type input "4 servings/item"
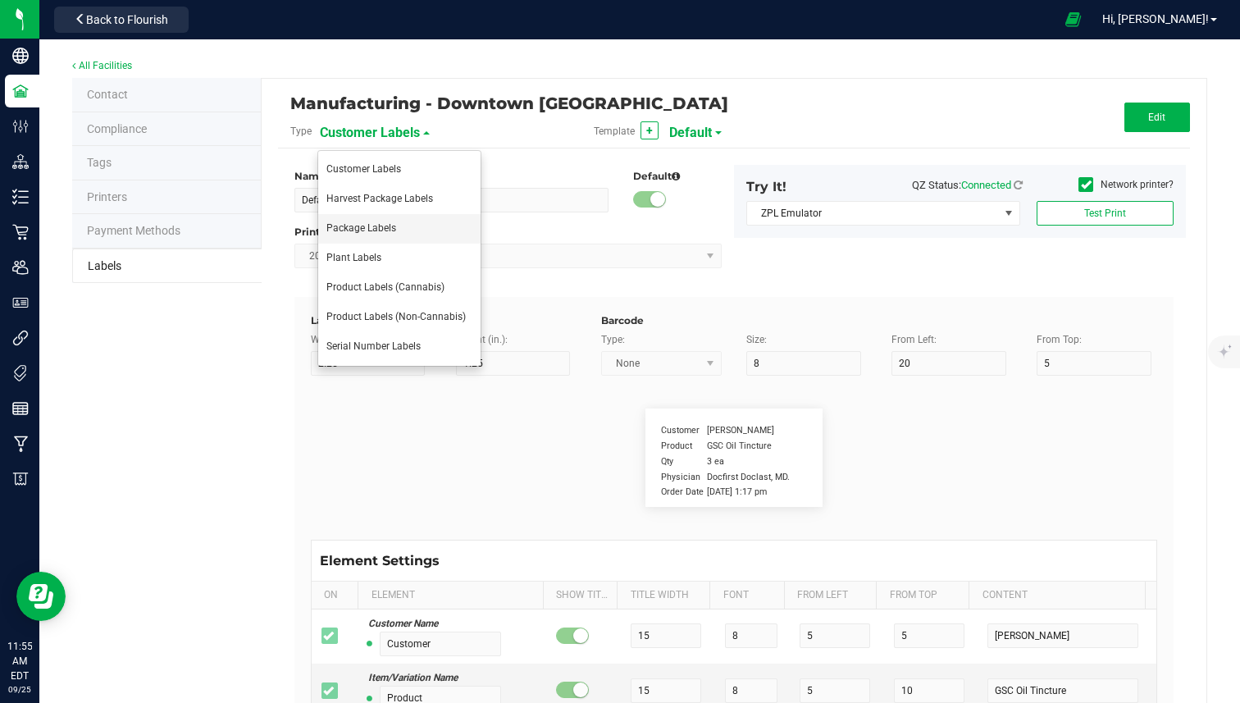
type input "Serving Size"
type input "25"
type input "10"
type input "35"
type input "1 cup"
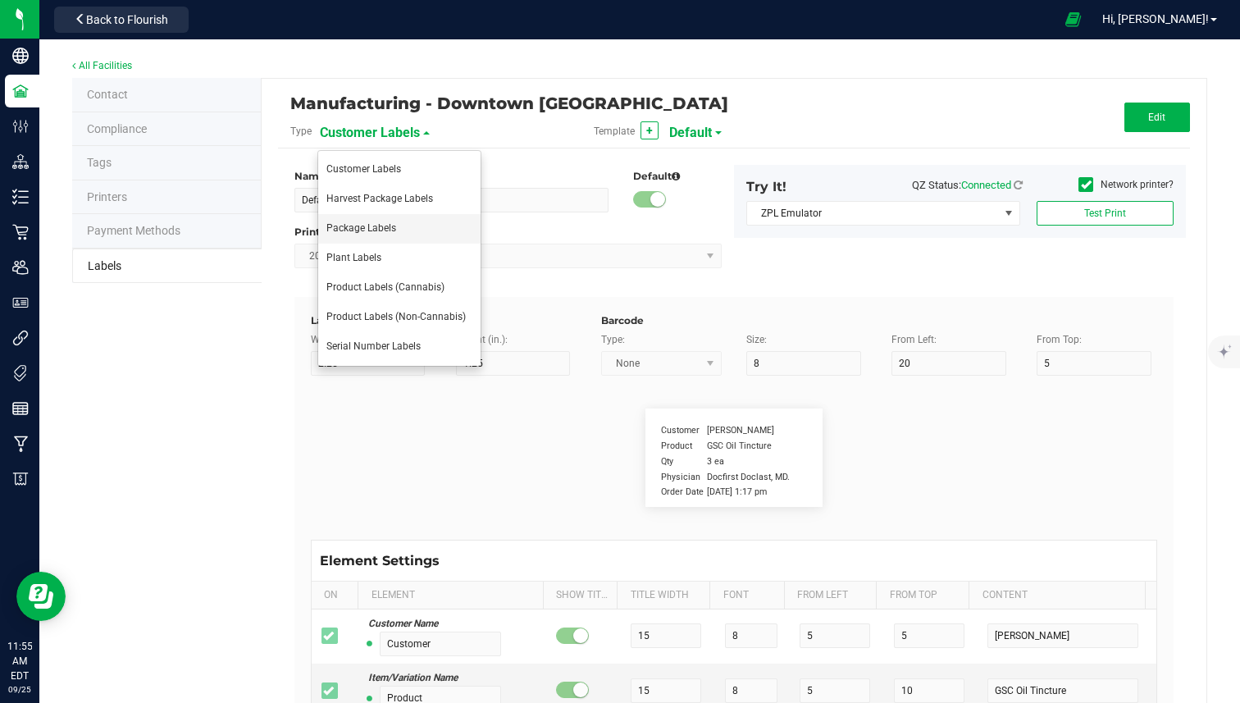
type input "Serving Size (Grams)"
type input "25"
type input "10"
type input "35"
type input "4 g"
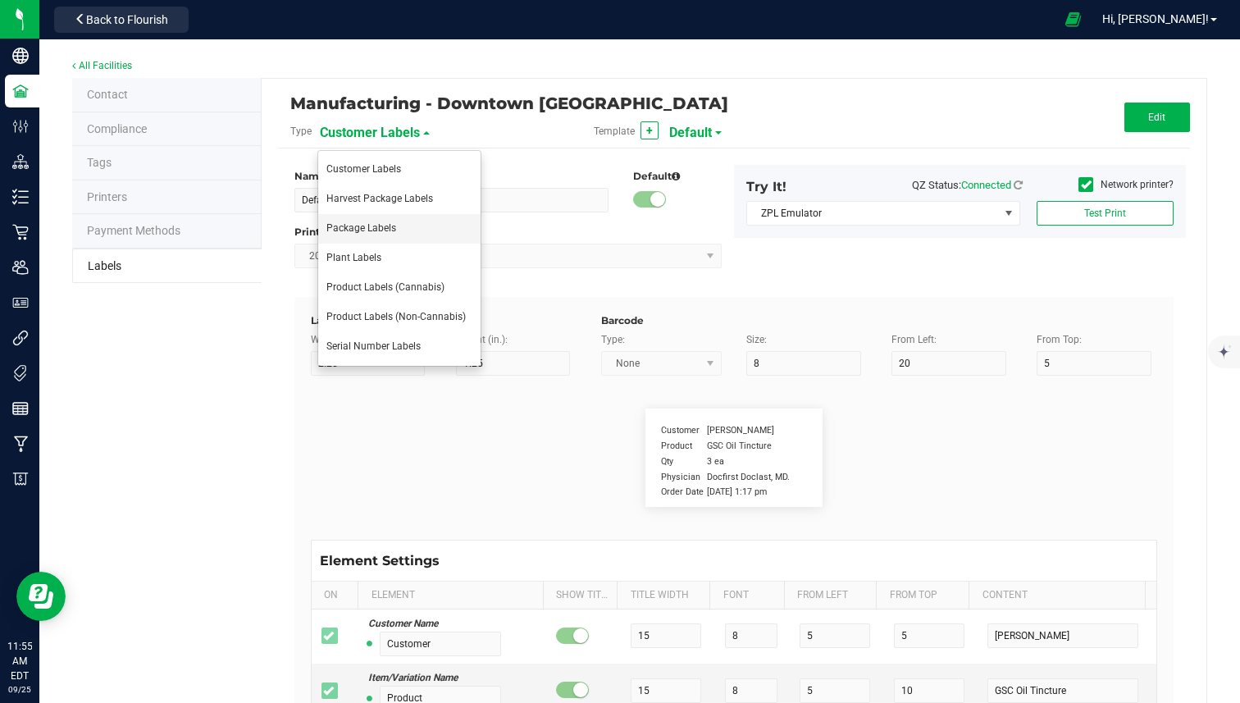
type input "Item Ingredients"
type input "25"
type input "10"
type input "35"
type input "Ingredient one, ingredient two"
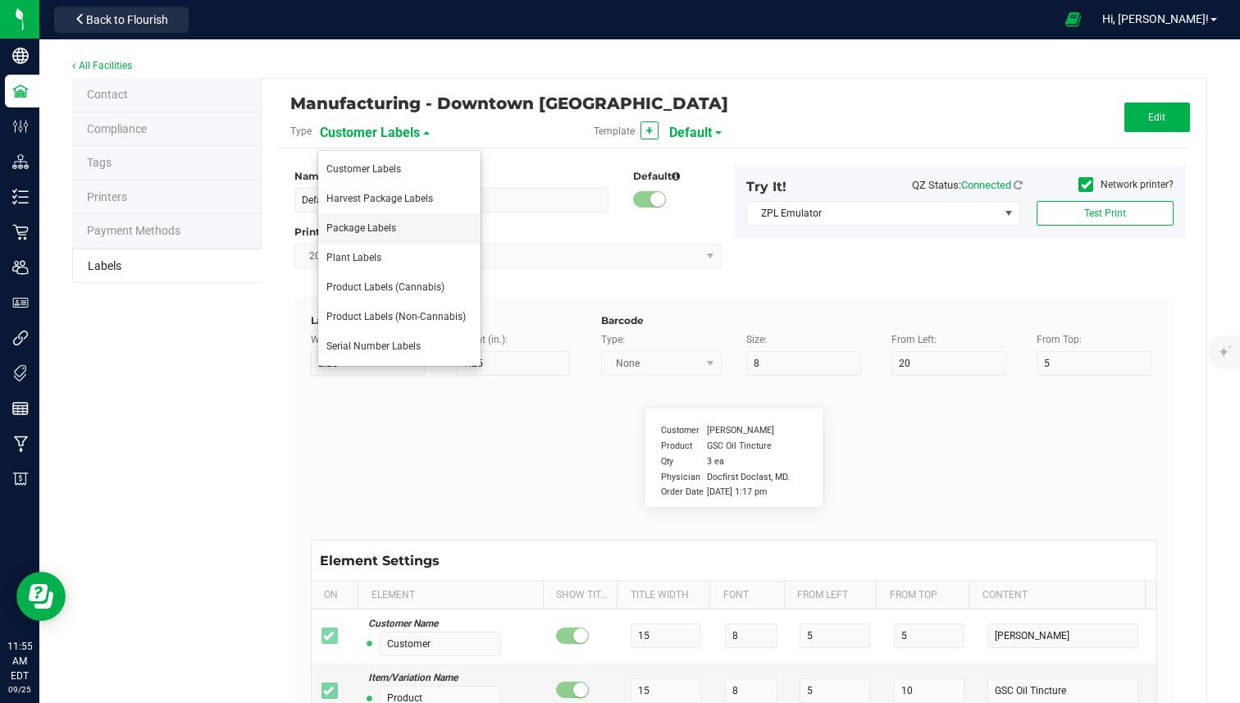
type input "Allergens"
type input "25"
type input "10"
type input "35"
type input "Tree Nuts, Soy, Wheat"
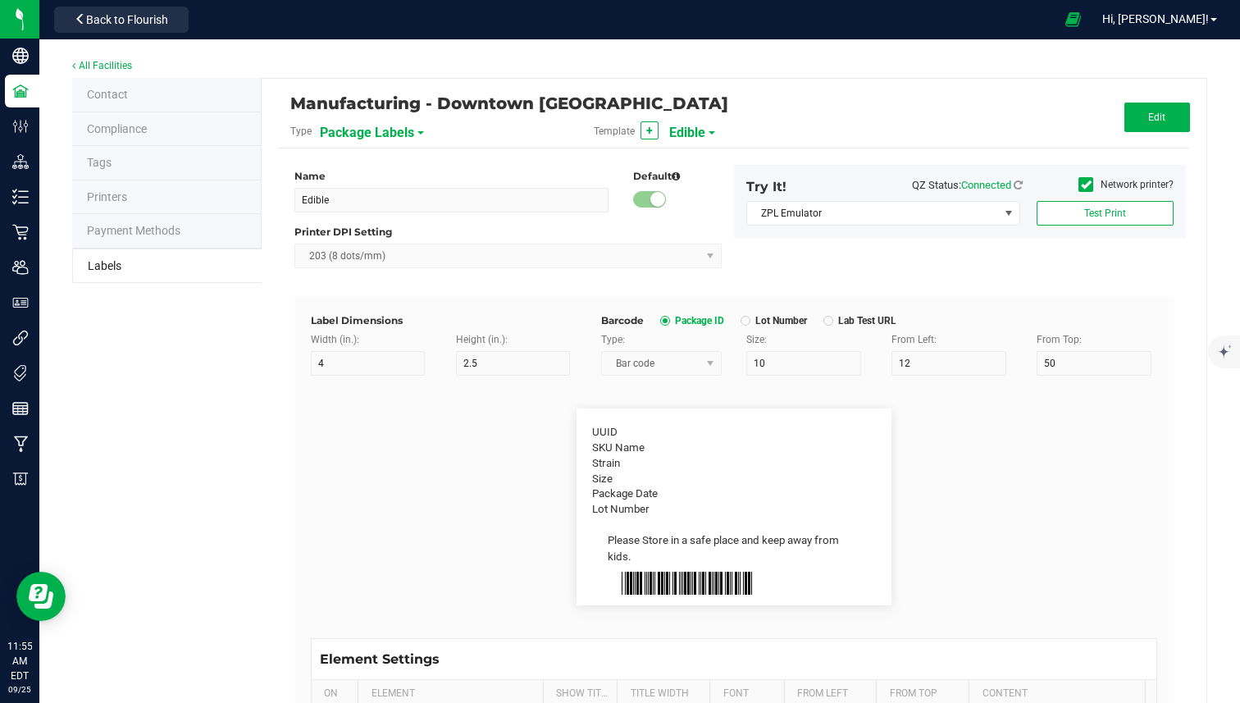
click at [684, 130] on span "Edible" at bounding box center [687, 133] width 36 height 28
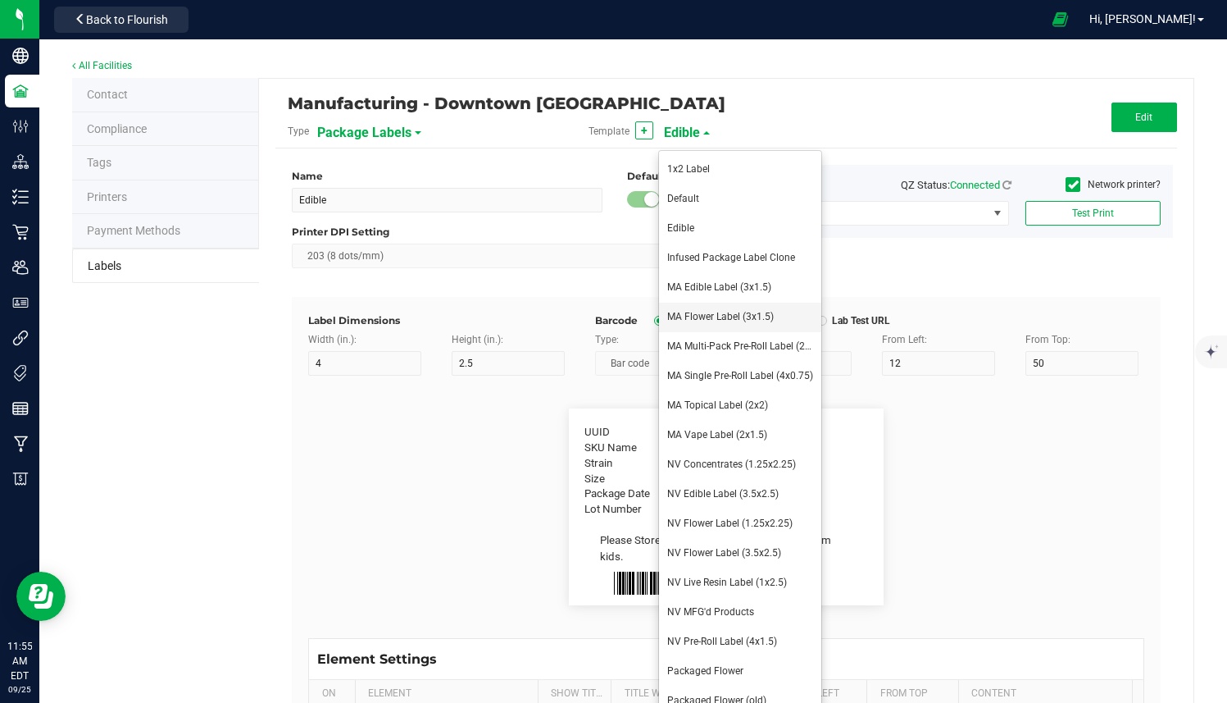
click at [743, 323] on li "MA Flower Label (3x1.5)" at bounding box center [740, 318] width 162 height 30
type input "MA Flower Label (3x1.5)"
type input "3"
type input "1.5"
type input "8"
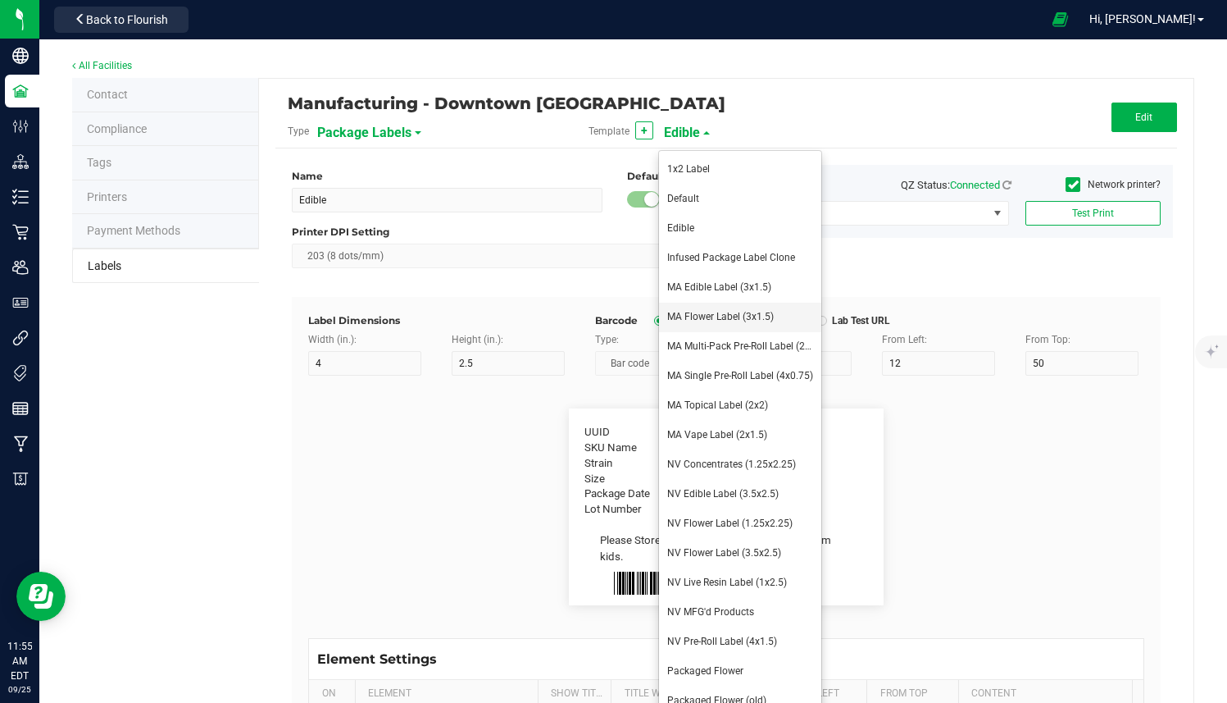
type input "5"
type input "40"
type input "Strain"
type input "15"
type input "6"
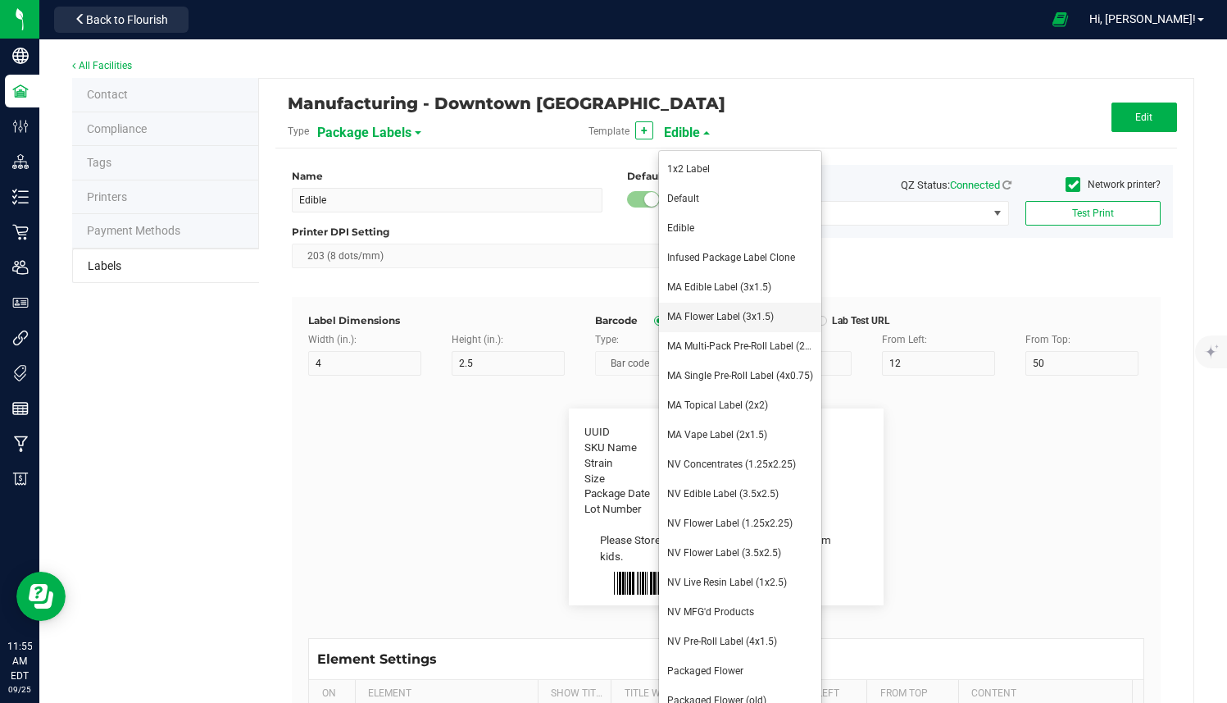
type input "19"
type input "12"
type input "Gelato"
type input "Packaged:"
type input "15"
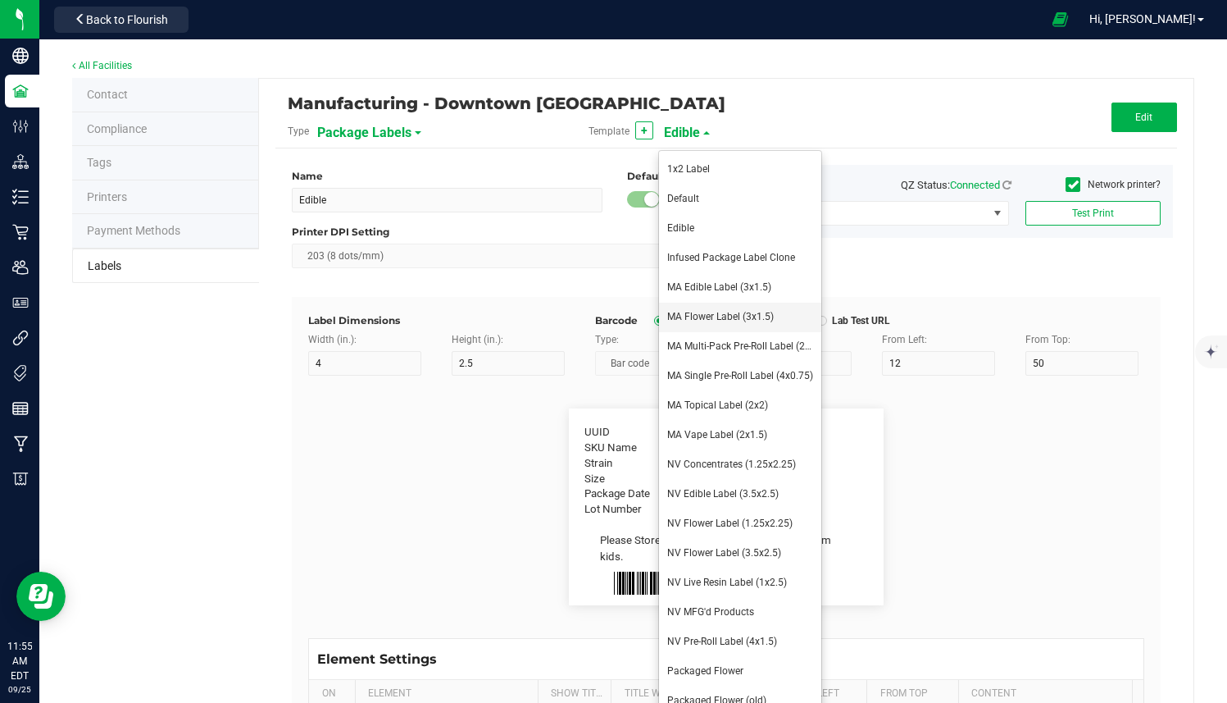
type input "6"
type input "19"
type input "16"
type input "[DATE]"
type input "Harvest Date:"
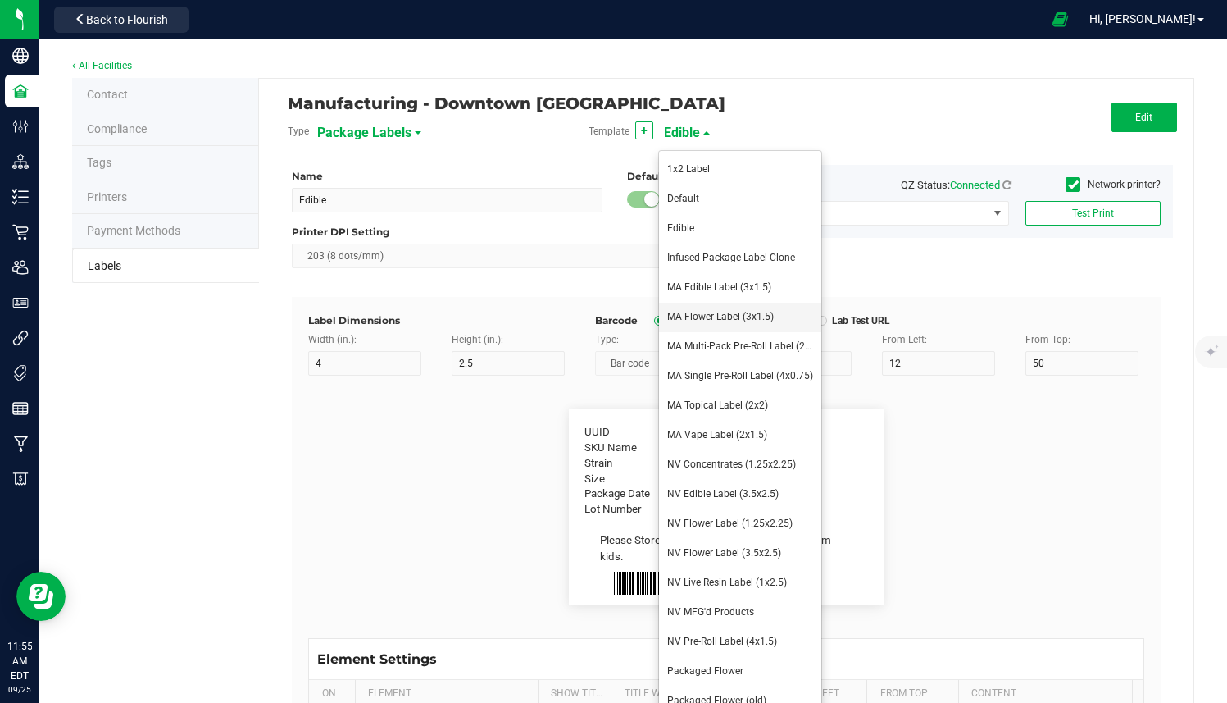
type input "15"
type input "6"
type input "19"
type input "20"
type input "Lab Tested:"
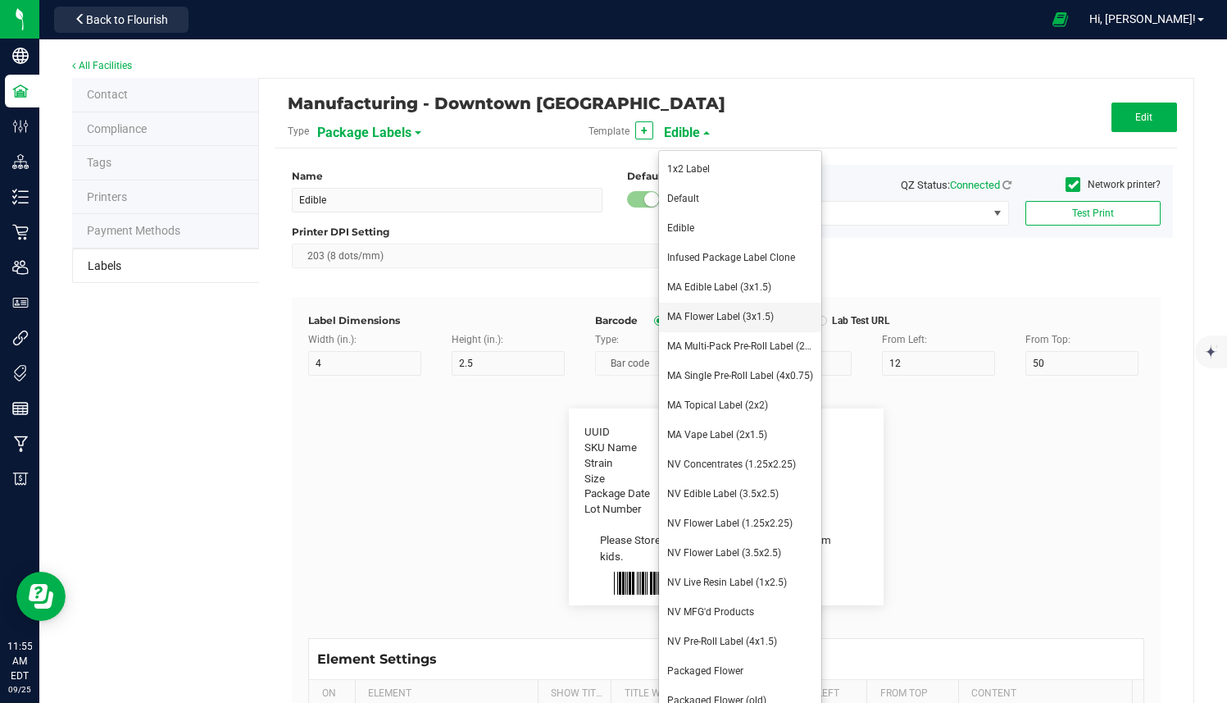
type input "15"
type input "6"
type input "19"
type input "18"
type input "[DATE]"
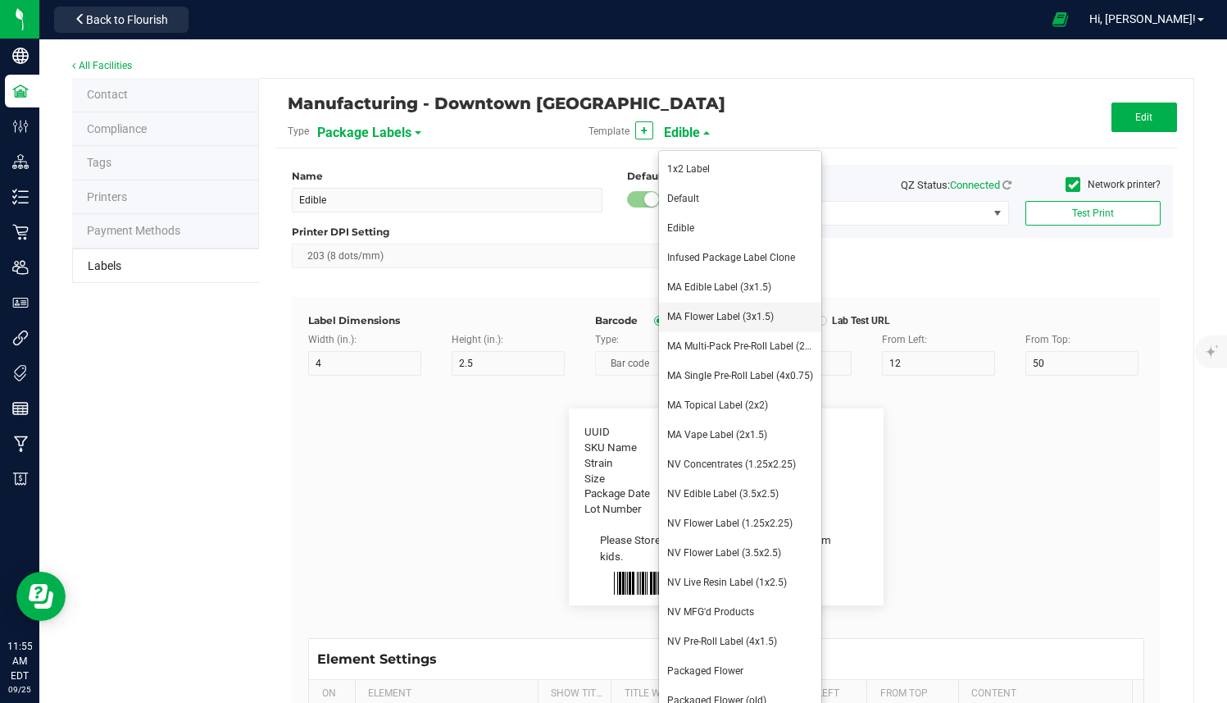
type input "Total THC %"
type input "15"
type input "6"
type input "62"
type input "10"
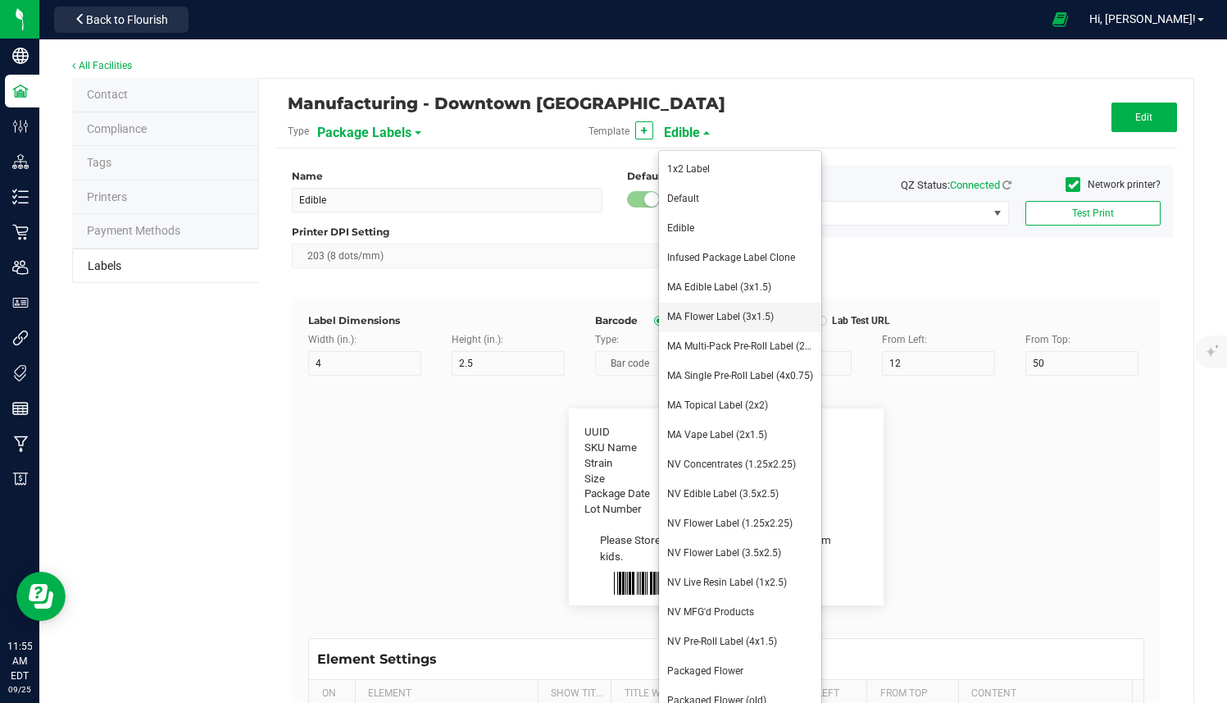
type input "28.03 %"
type input "THCA %"
type input "15"
type input "6"
type input "62"
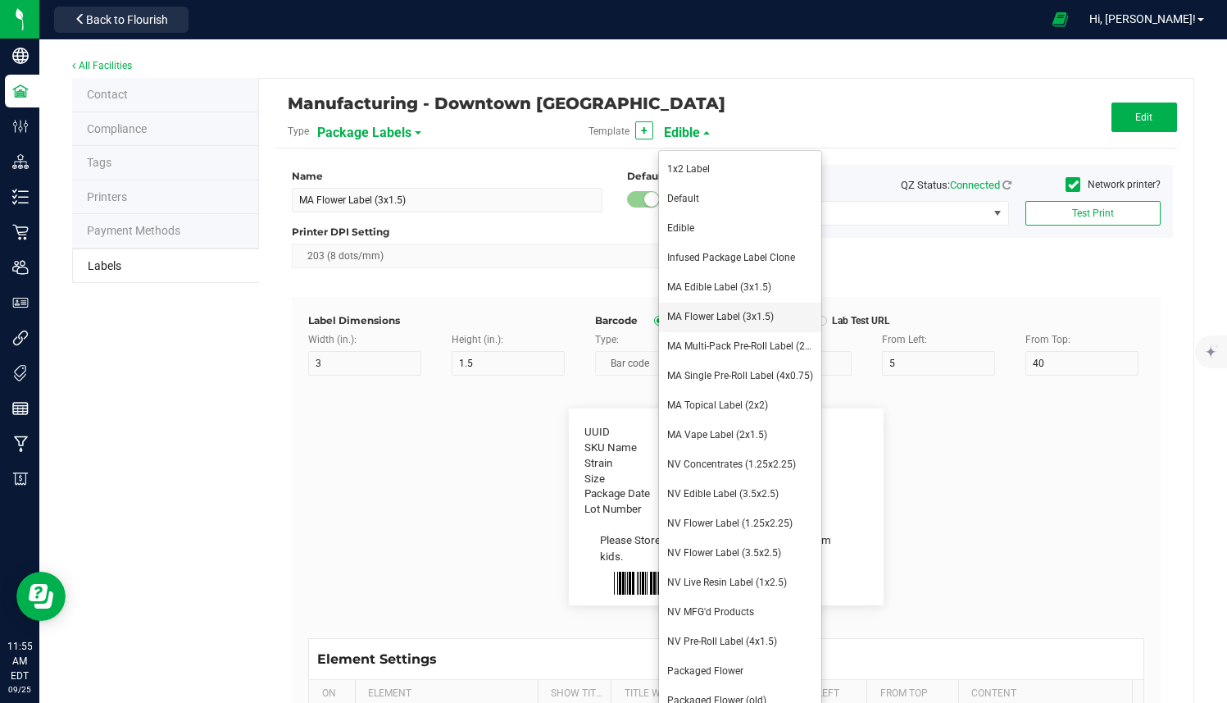
type input "8"
type input "29.05 %"
type input "Example"
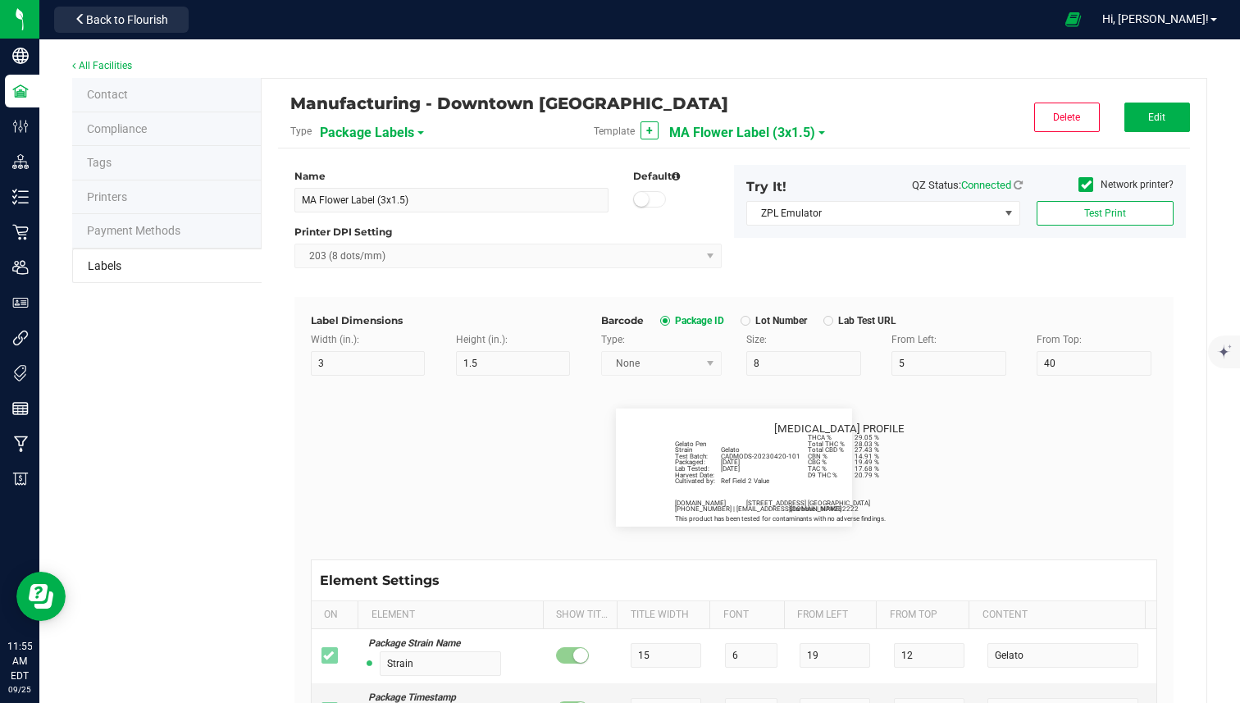
drag, startPoint x: 749, startPoint y: 425, endPoint x: 860, endPoint y: 484, distance: 125.8
click at [860, 484] on flourish-label-viewer "Strain Gelato Packaged: [DATE] Harvest Date: Lab Tested: [DATE] Total THC % 28.…" at bounding box center [734, 467] width 846 height 118
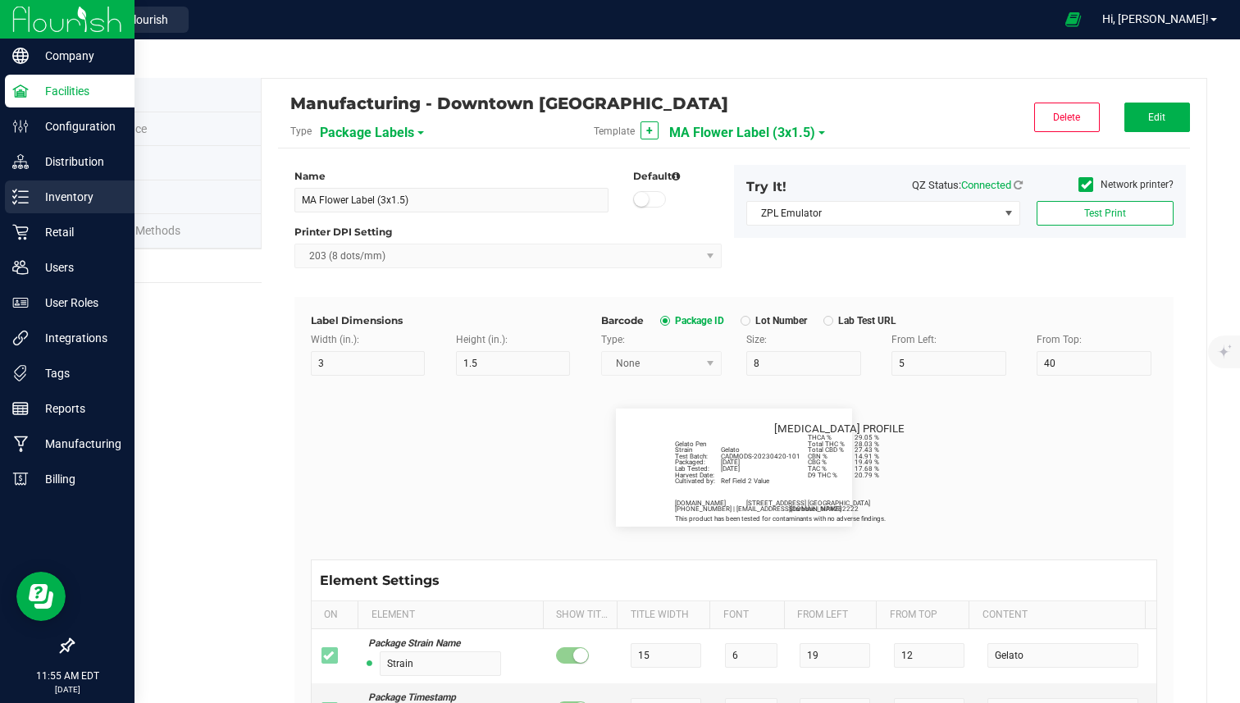
click at [30, 194] on p "Inventory" at bounding box center [78, 197] width 98 height 20
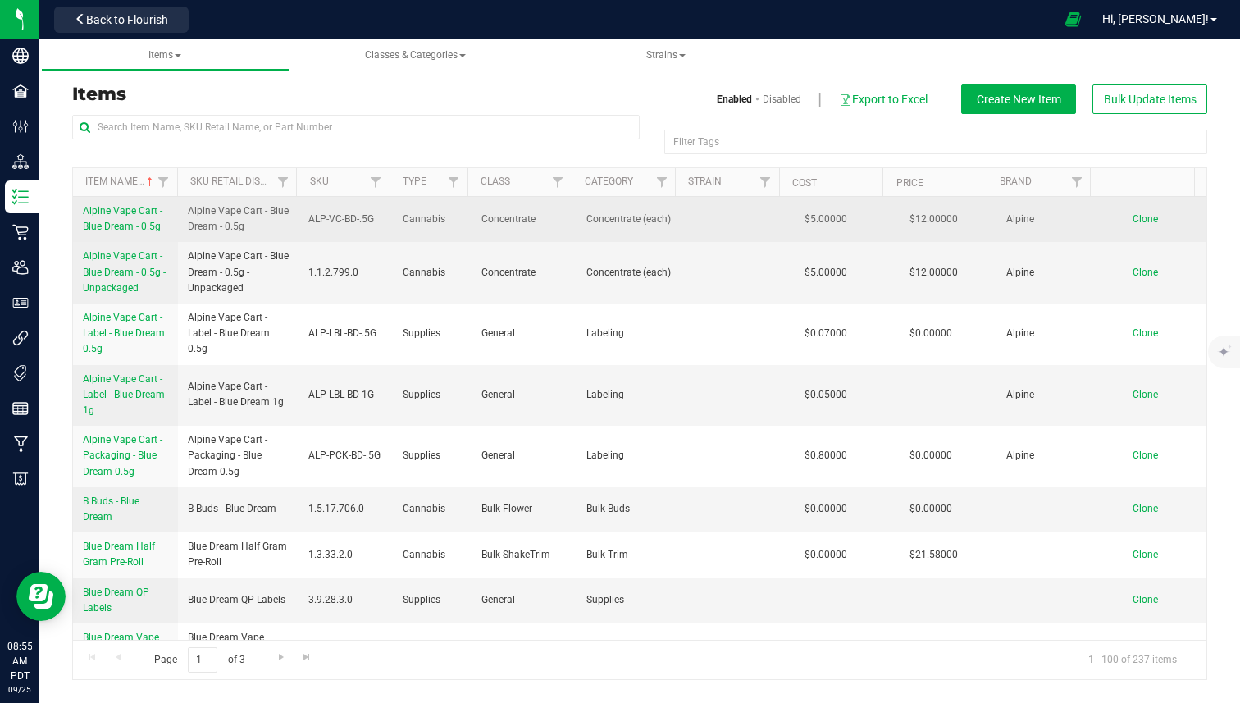
click at [124, 211] on span "Alpine Vape Cart - Blue Dream - 0.5g" at bounding box center [123, 218] width 80 height 27
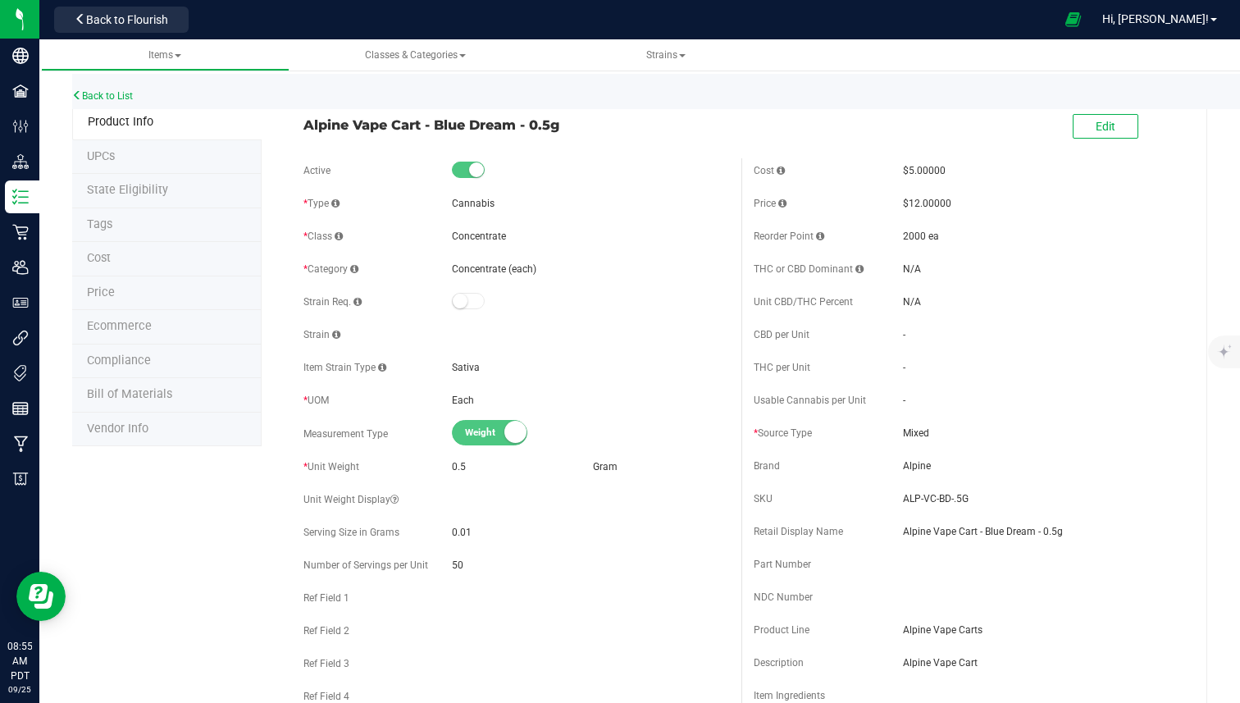
click at [153, 424] on li "Vendor Info" at bounding box center [166, 429] width 189 height 34
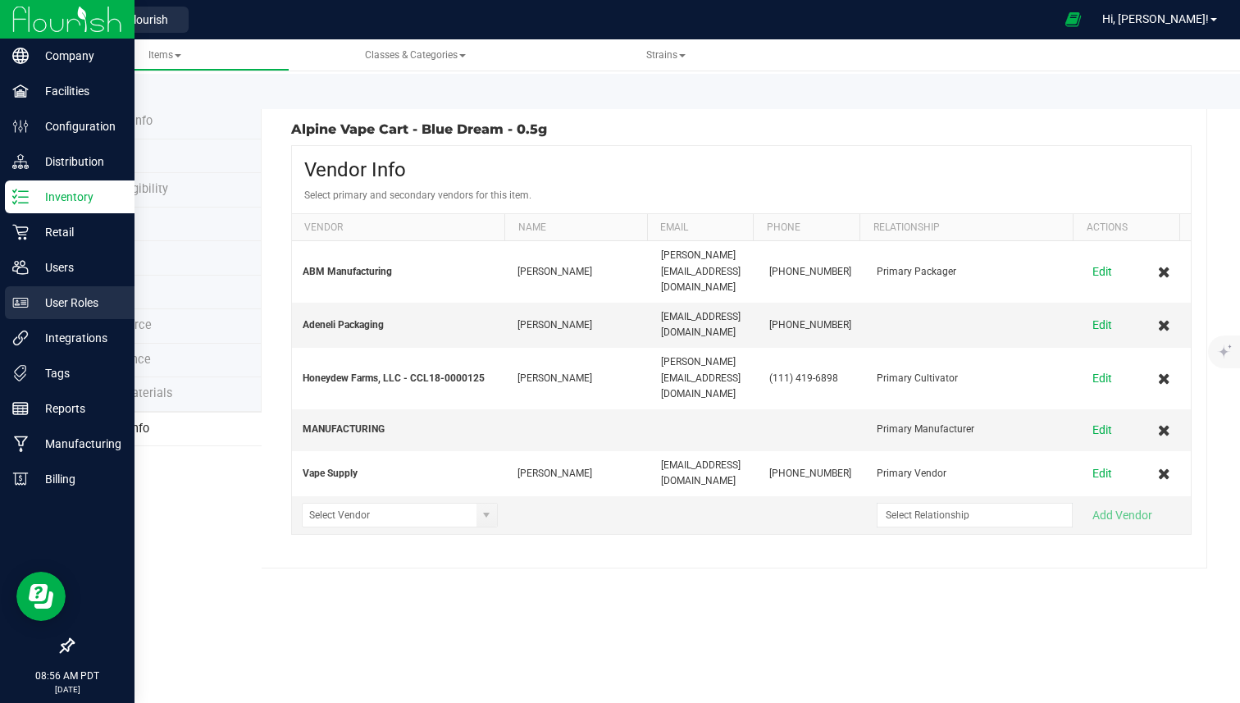
click at [71, 300] on p "User Roles" at bounding box center [78, 303] width 98 height 20
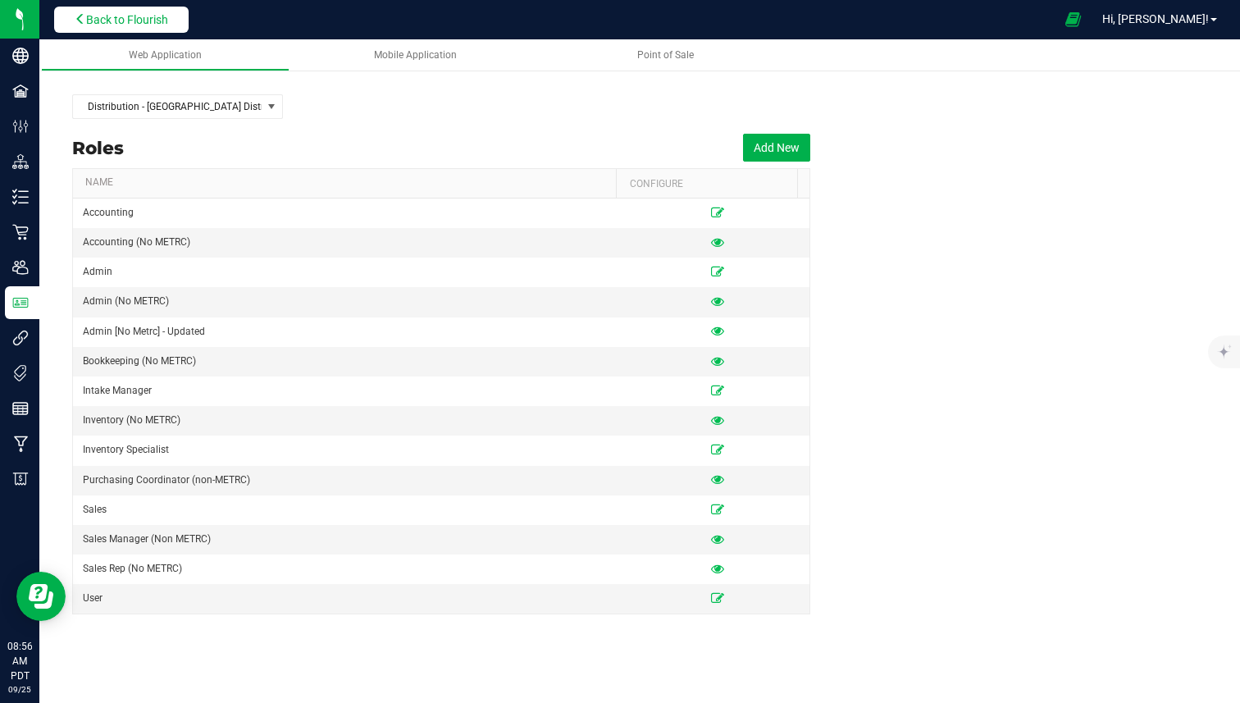
click at [159, 16] on span "Back to Flourish" at bounding box center [127, 19] width 82 height 13
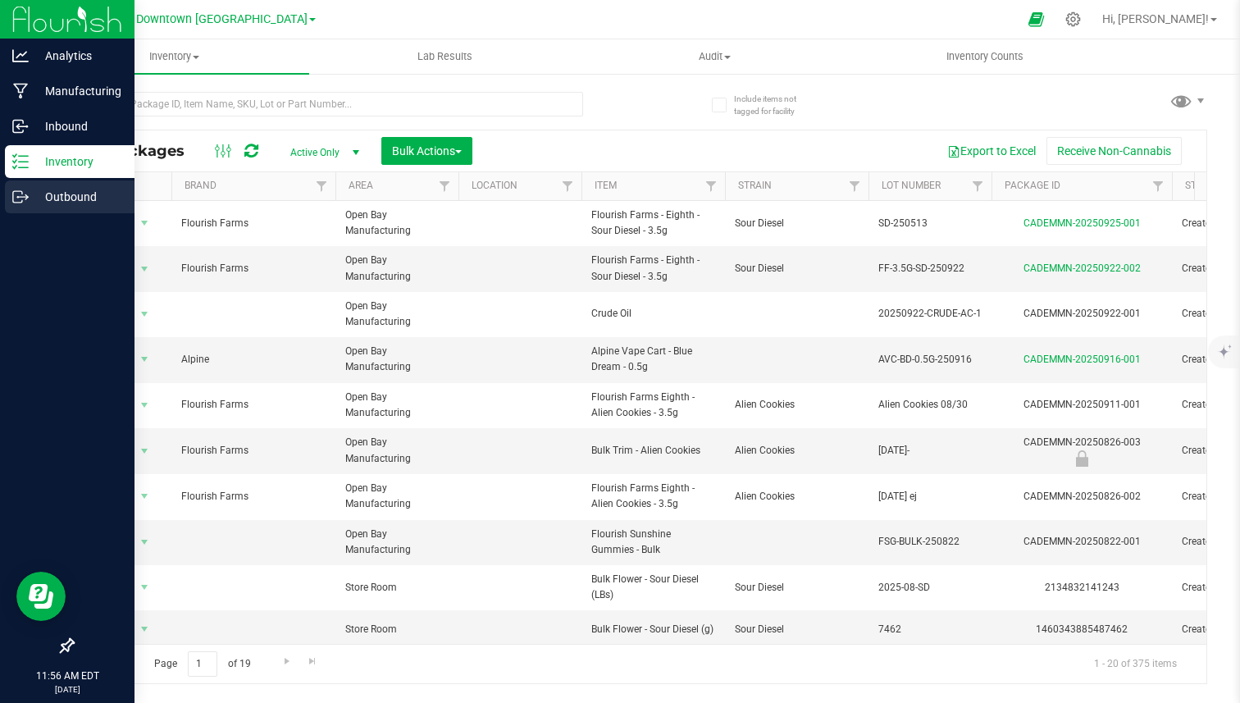
click at [34, 195] on p "Outbound" at bounding box center [78, 197] width 98 height 20
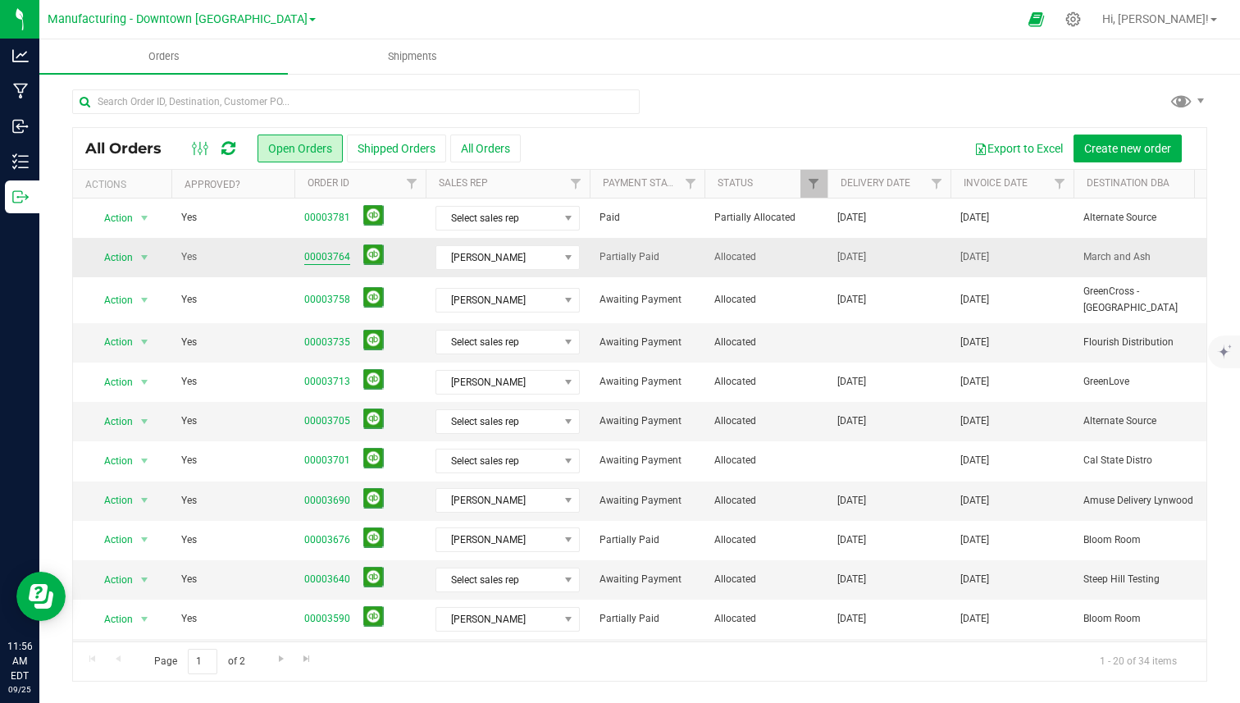
click at [332, 254] on link "00003764" at bounding box center [327, 257] width 46 height 16
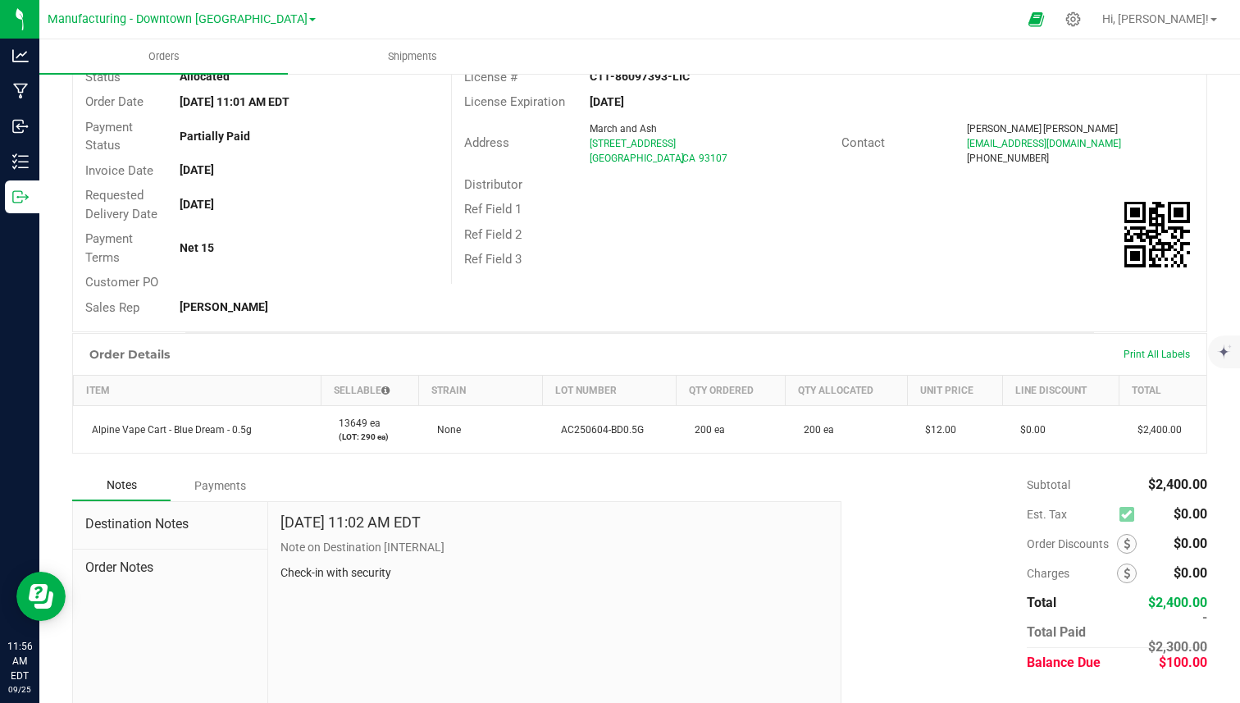
click at [228, 490] on div "Payments" at bounding box center [220, 486] width 98 height 30
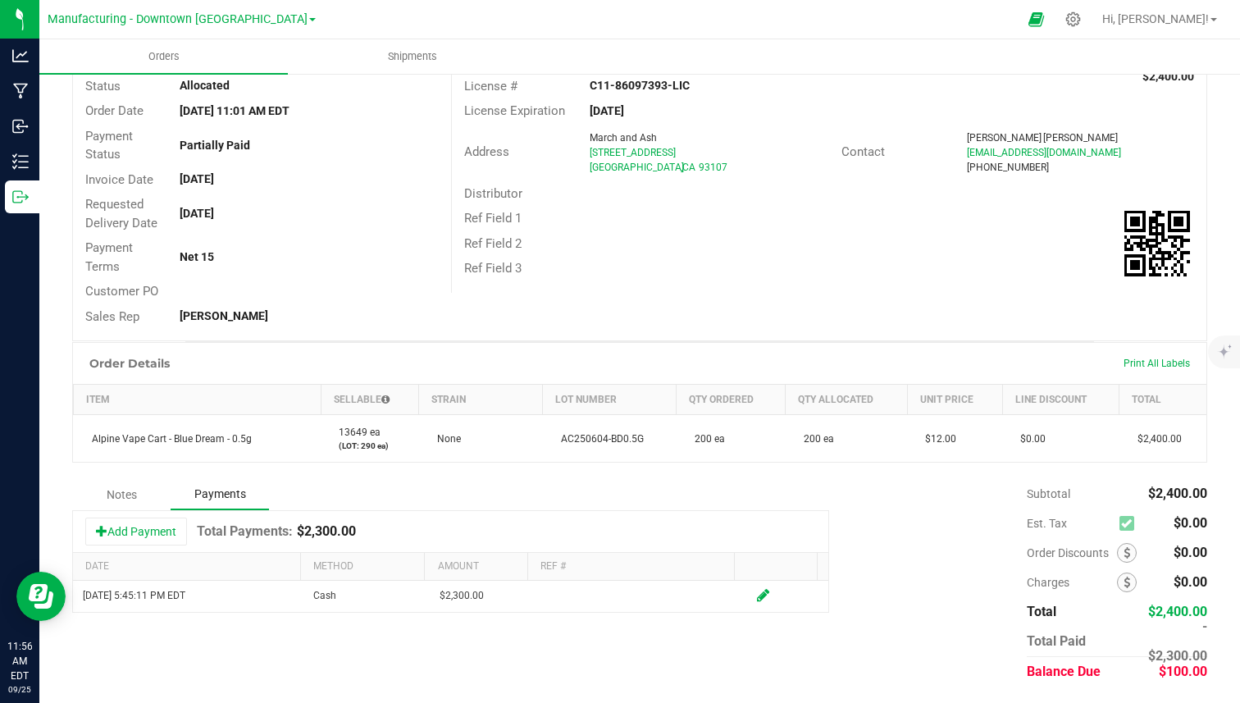
scroll to position [128, 0]
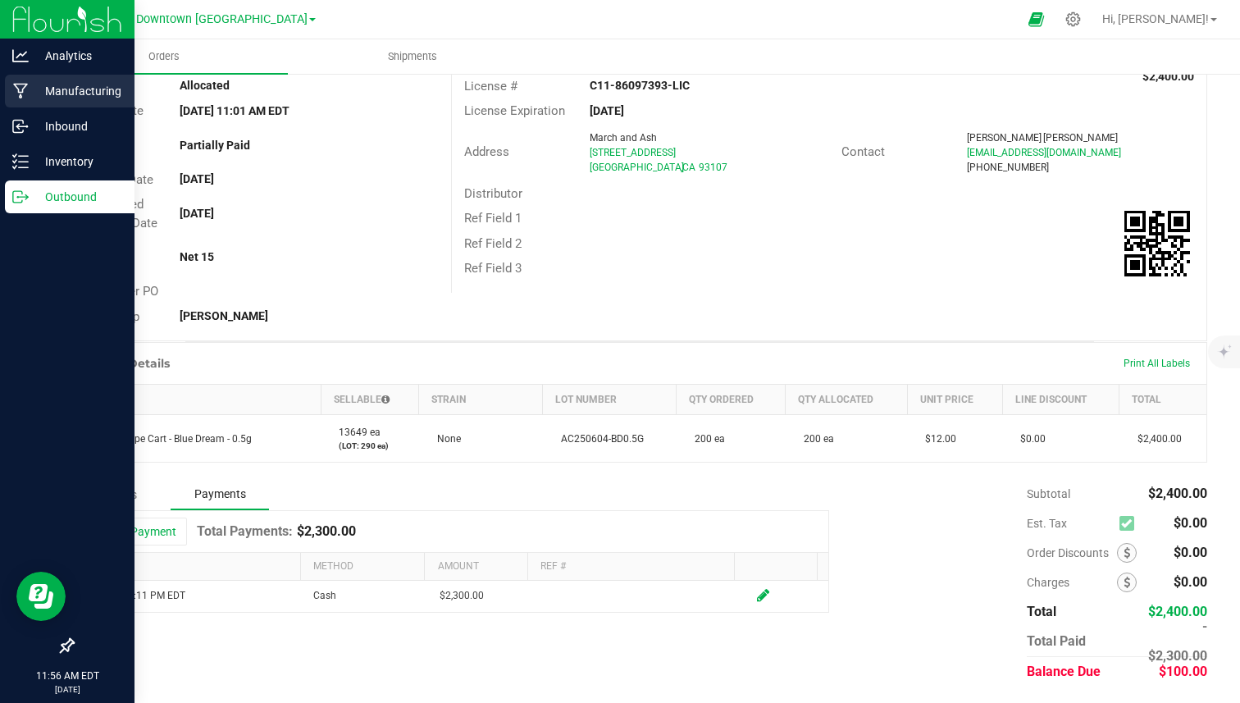
click at [61, 75] on div "Manufacturing" at bounding box center [70, 91] width 130 height 33
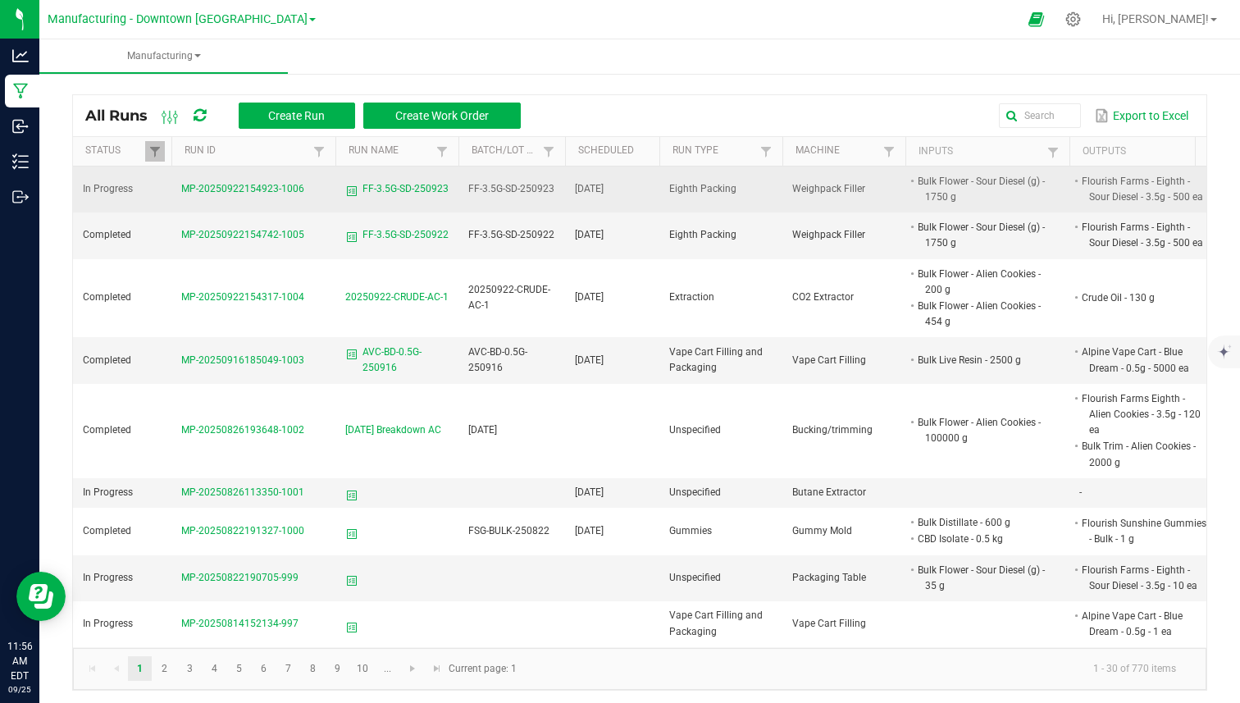
click at [273, 192] on span "MP-20250922154923-1006" at bounding box center [242, 188] width 123 height 11
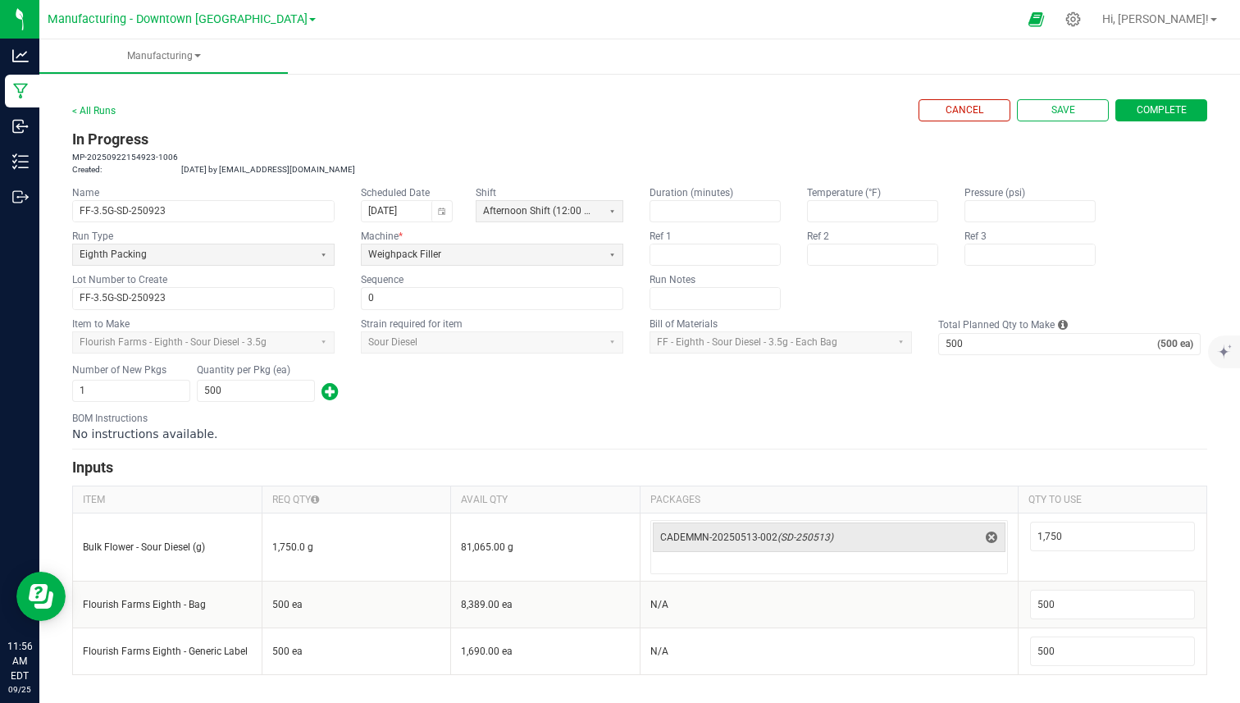
click at [222, 340] on app-dropdownlist-async "Flourish Farms - Eighth - Sour Diesel - 3.5g" at bounding box center [203, 342] width 262 height 22
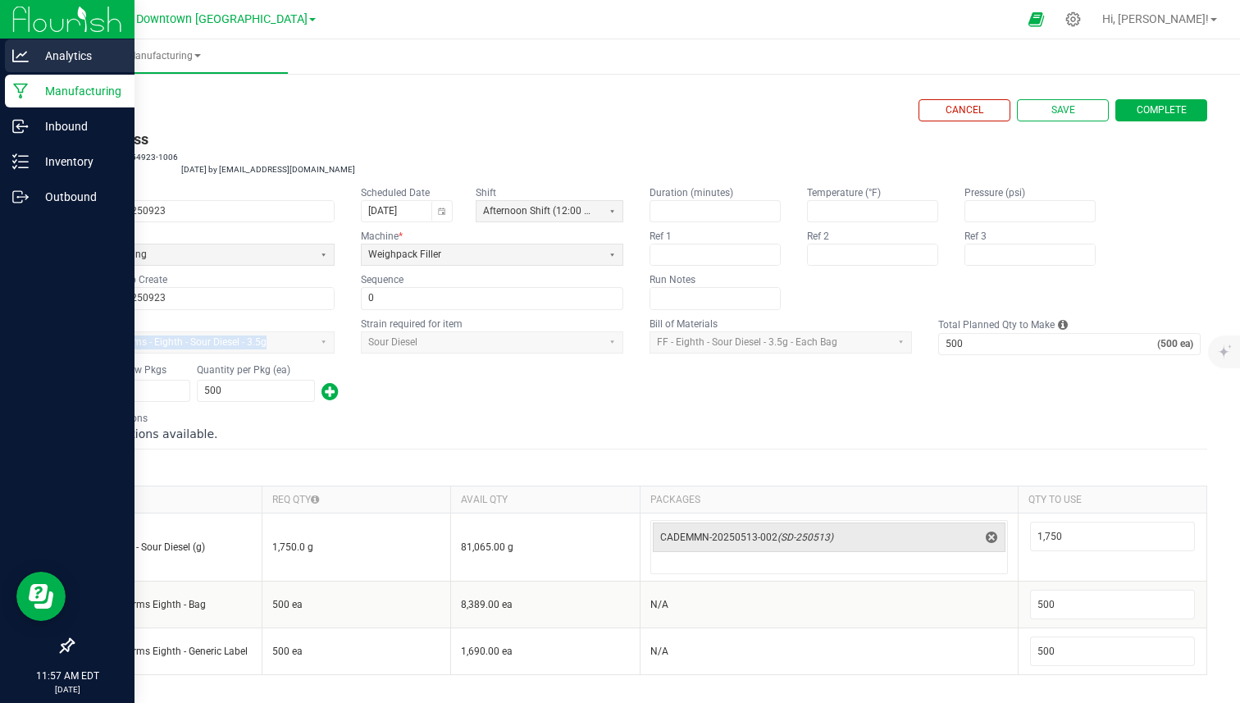
click at [24, 51] on icon at bounding box center [20, 56] width 16 height 16
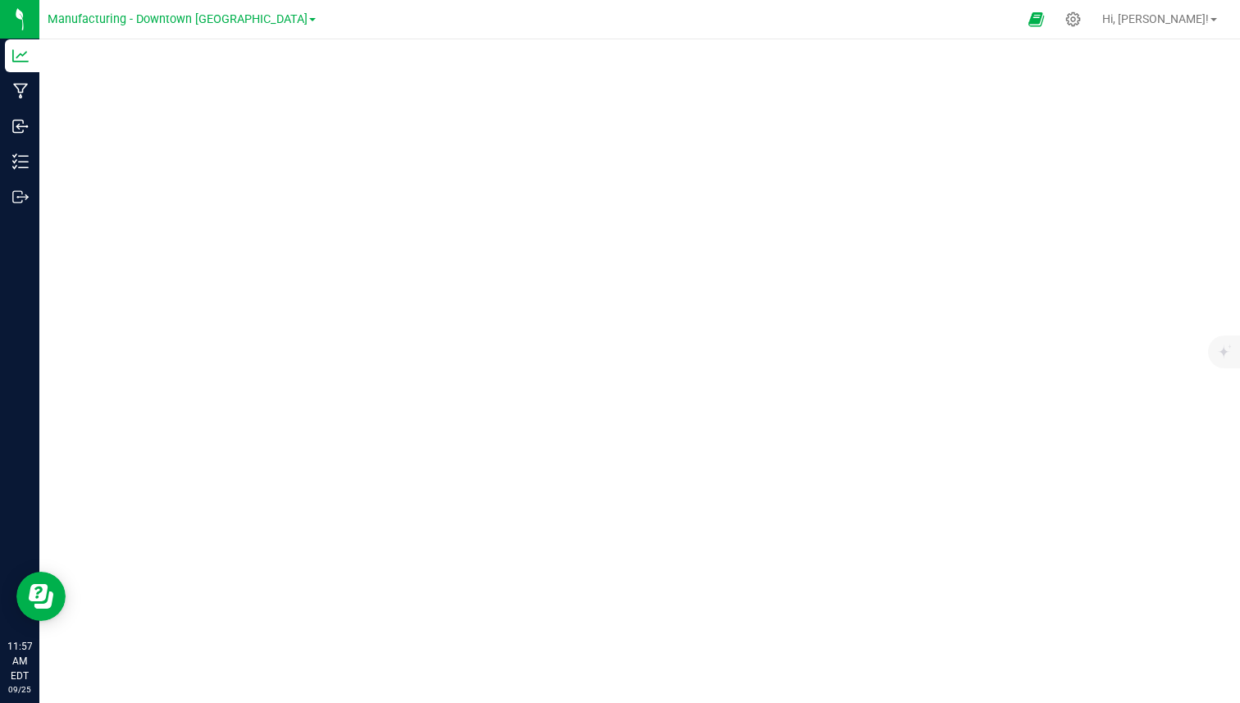
click at [145, 7] on div "Manufacturing - Downtown LA Cultivation - [GEOGRAPHIC_DATA] Facility Distributi…" at bounding box center [182, 19] width 268 height 25
click at [143, 22] on span "Manufacturing - Downtown [GEOGRAPHIC_DATA]" at bounding box center [178, 19] width 260 height 15
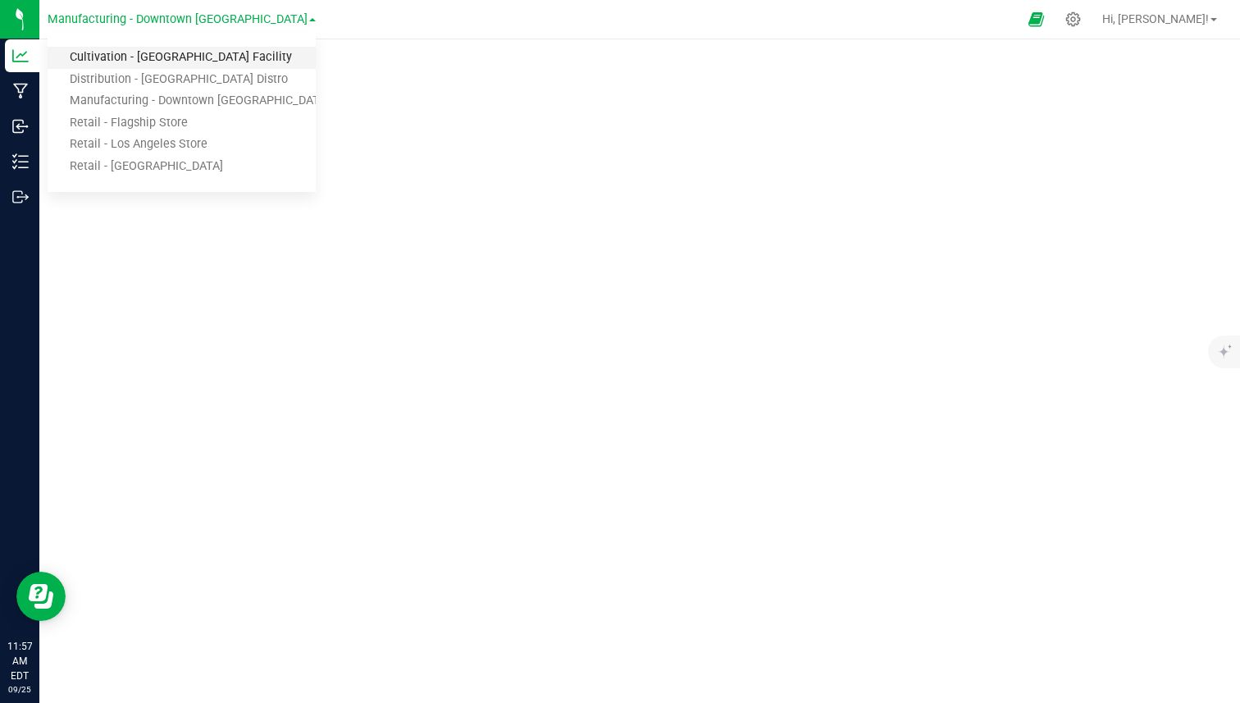
click at [121, 59] on link "Cultivation - [GEOGRAPHIC_DATA] Facility" at bounding box center [182, 58] width 268 height 22
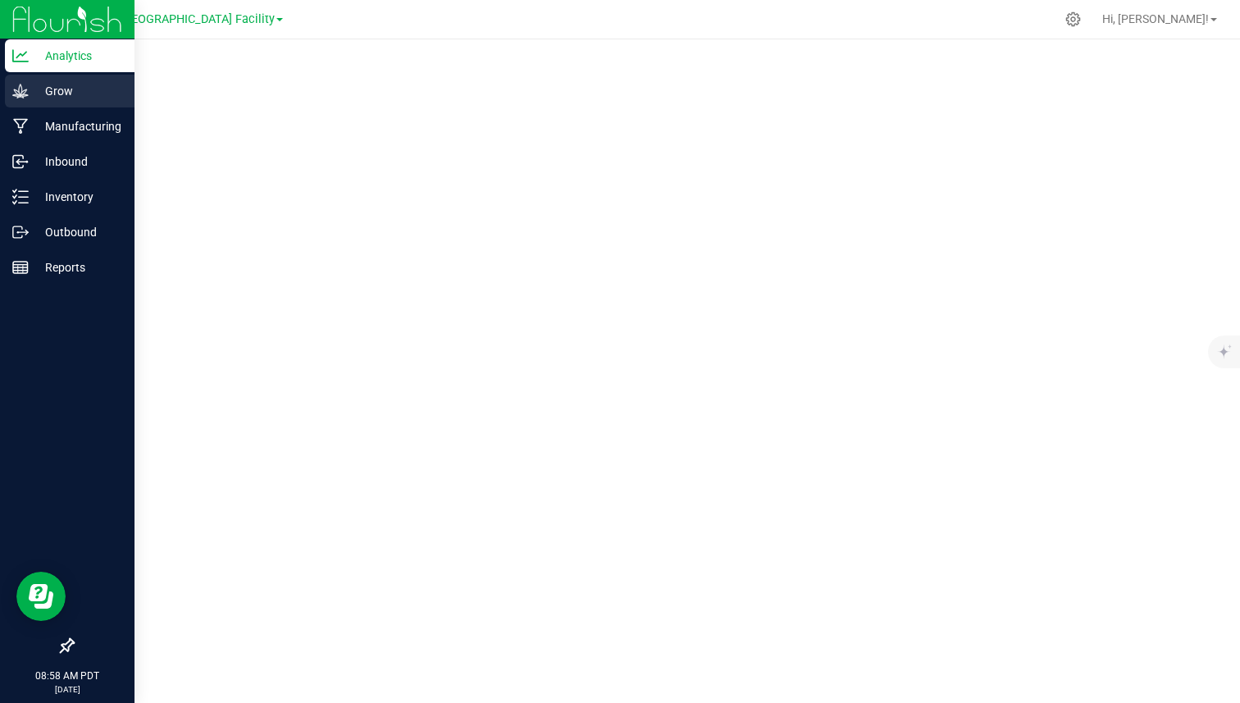
click at [31, 97] on p "Grow" at bounding box center [78, 91] width 98 height 20
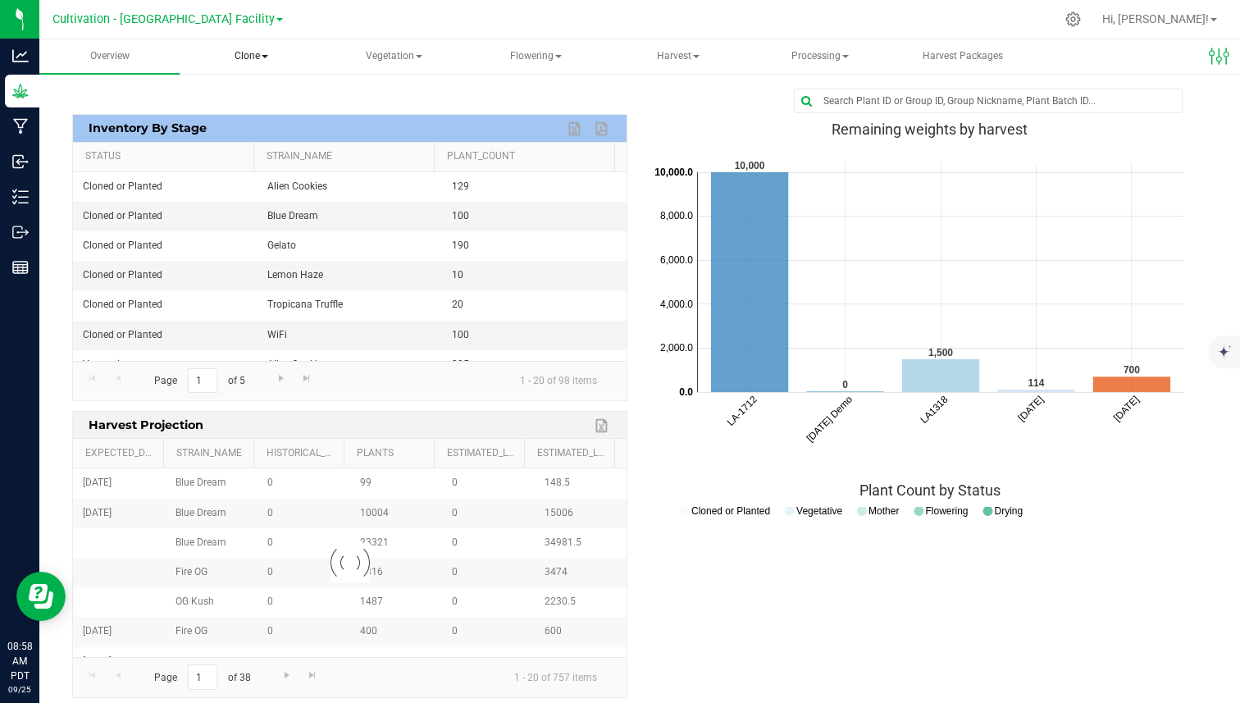
click at [261, 60] on span "Clone" at bounding box center [251, 56] width 139 height 33
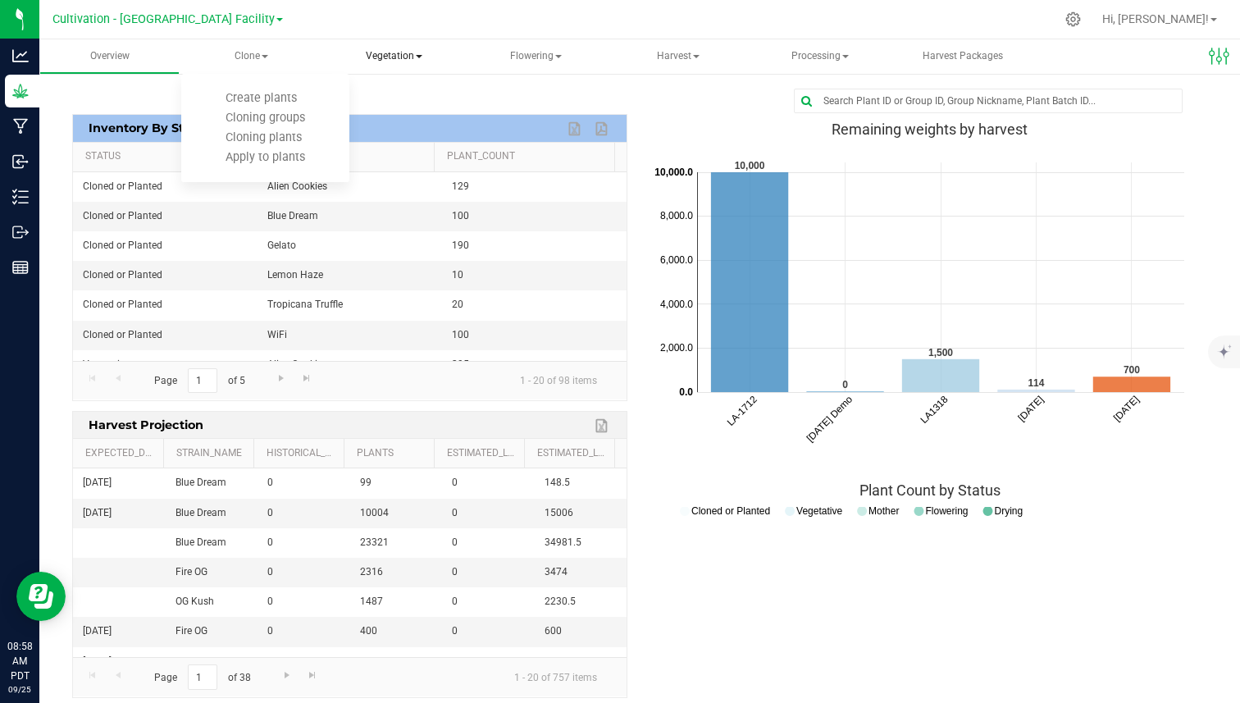
click at [411, 55] on span "Vegetation" at bounding box center [394, 56] width 139 height 33
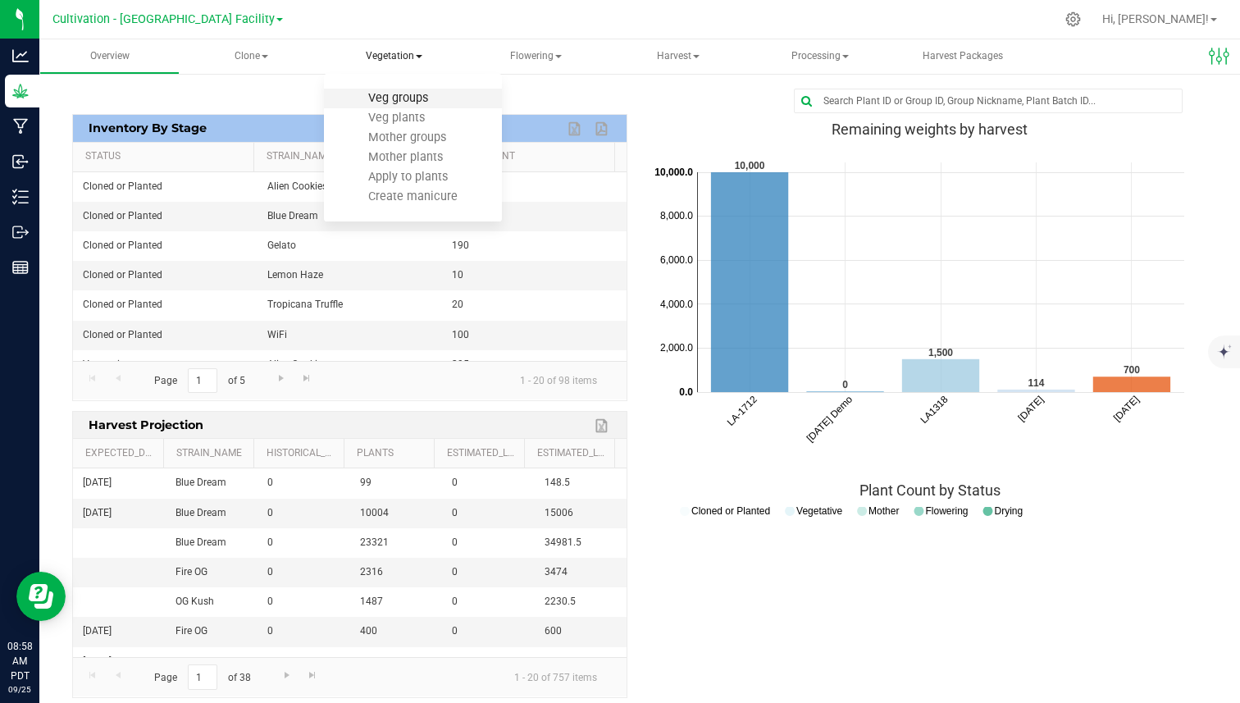
click at [389, 102] on span "Veg groups" at bounding box center [398, 98] width 104 height 14
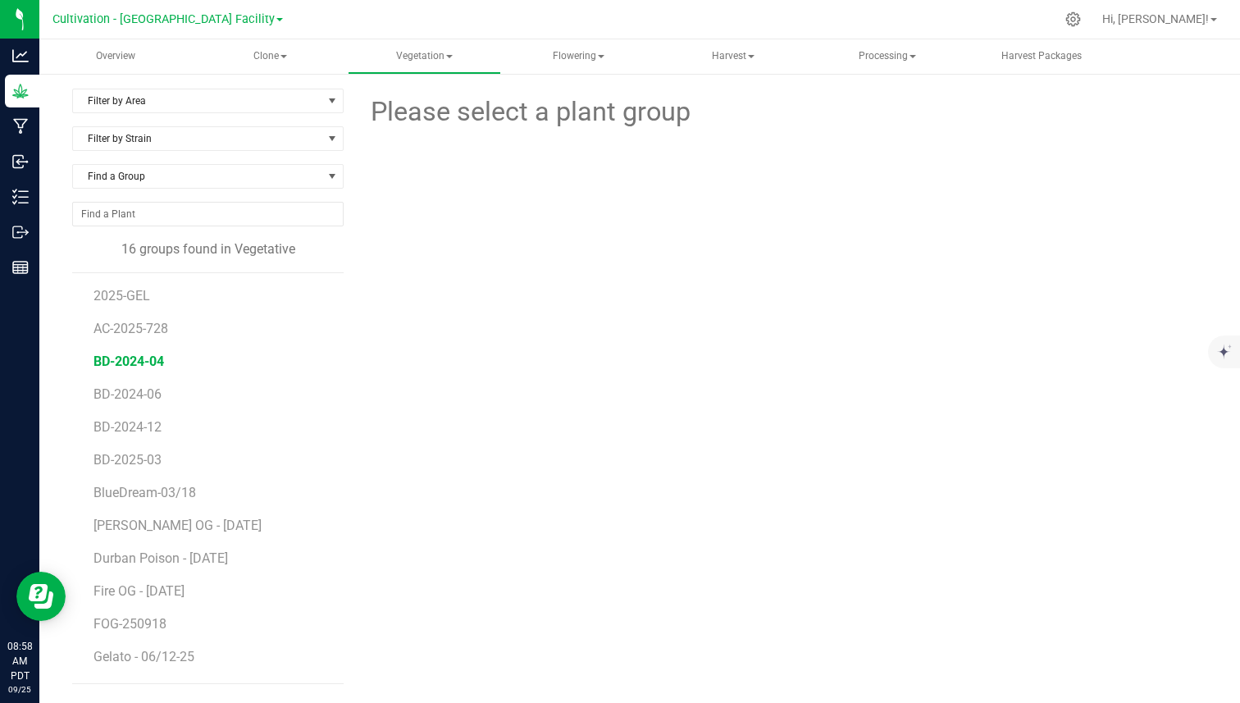
click at [109, 357] on span "BD-2024-04" at bounding box center [128, 361] width 71 height 16
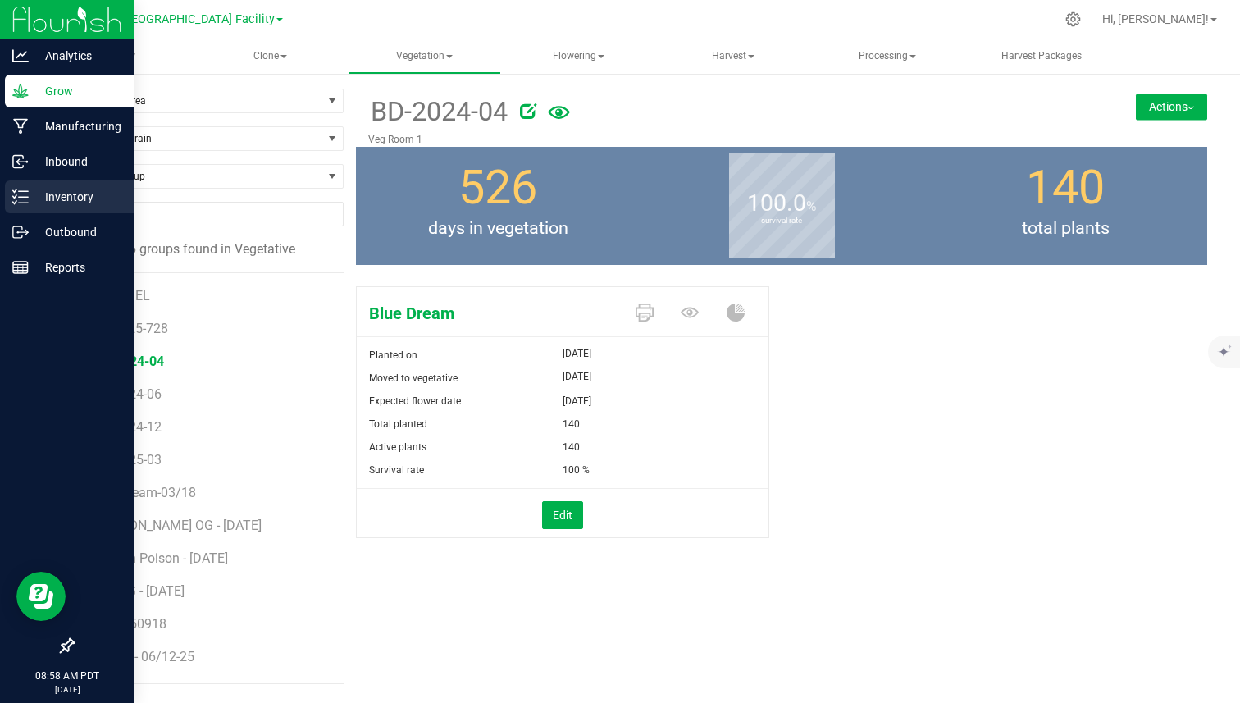
click at [29, 192] on p "Inventory" at bounding box center [78, 197] width 98 height 20
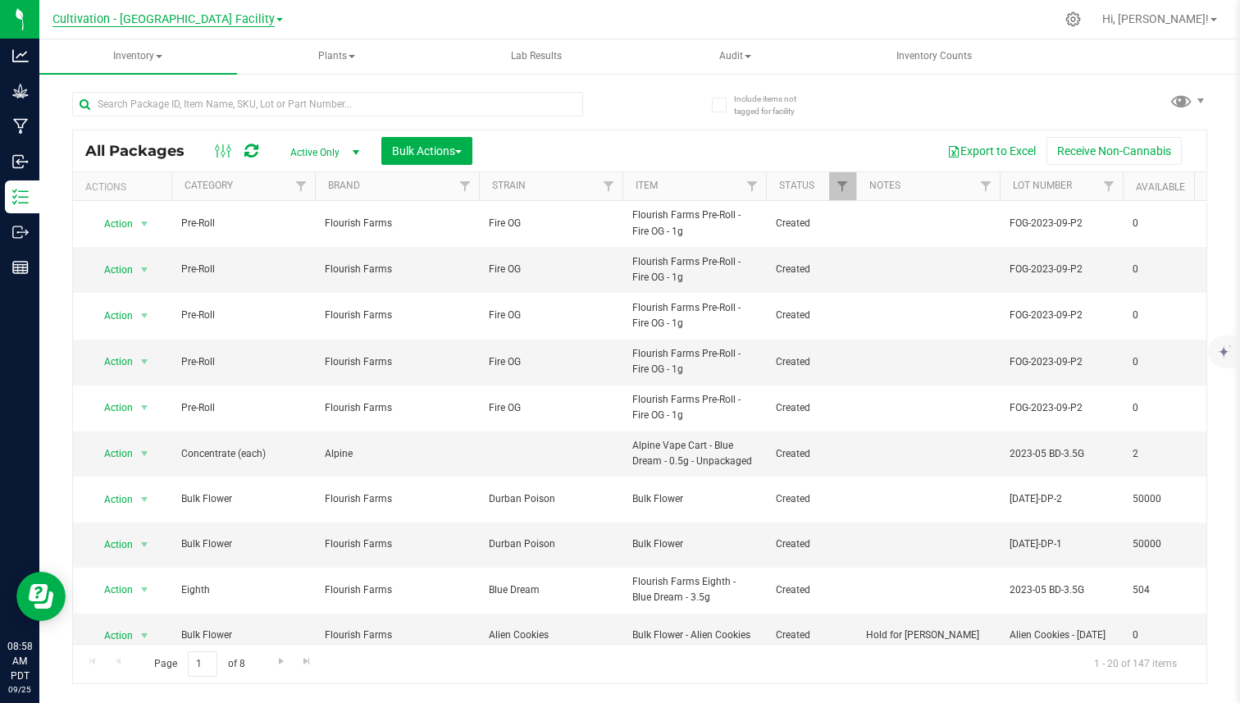
click at [215, 20] on span "Cultivation - [GEOGRAPHIC_DATA] Facility" at bounding box center [163, 19] width 222 height 15
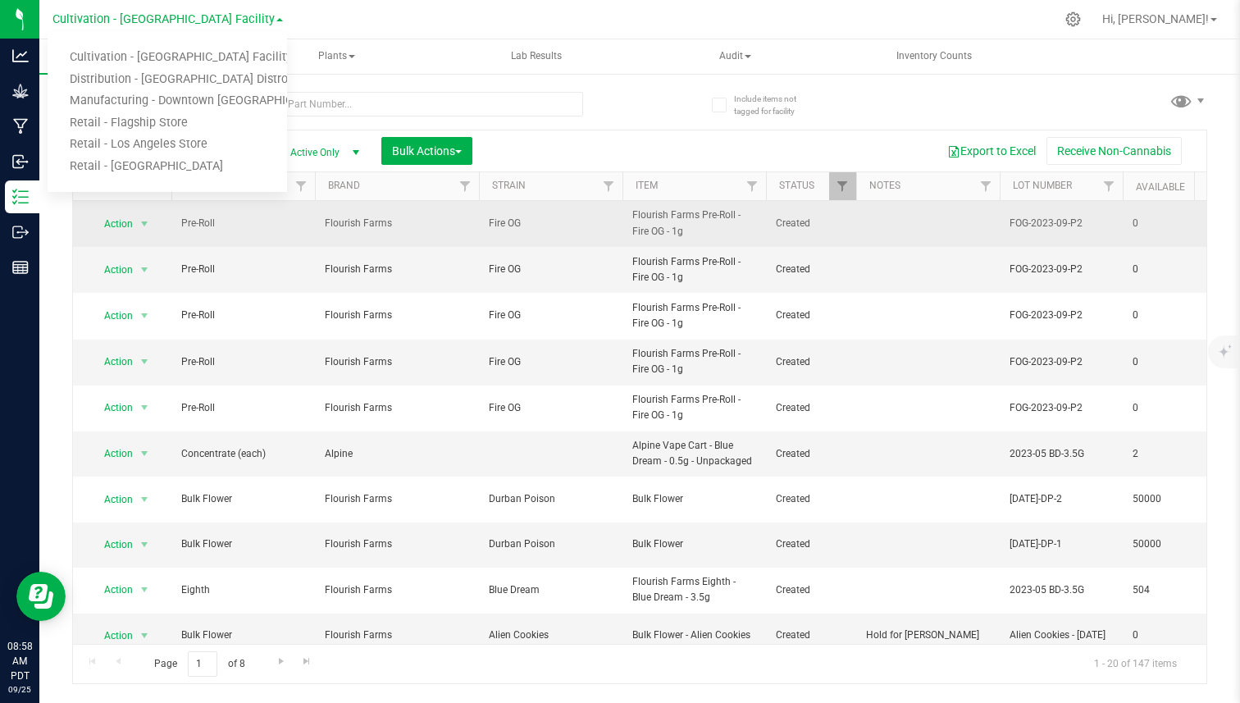
click at [497, 241] on td "Fire OG" at bounding box center [550, 224] width 143 height 46
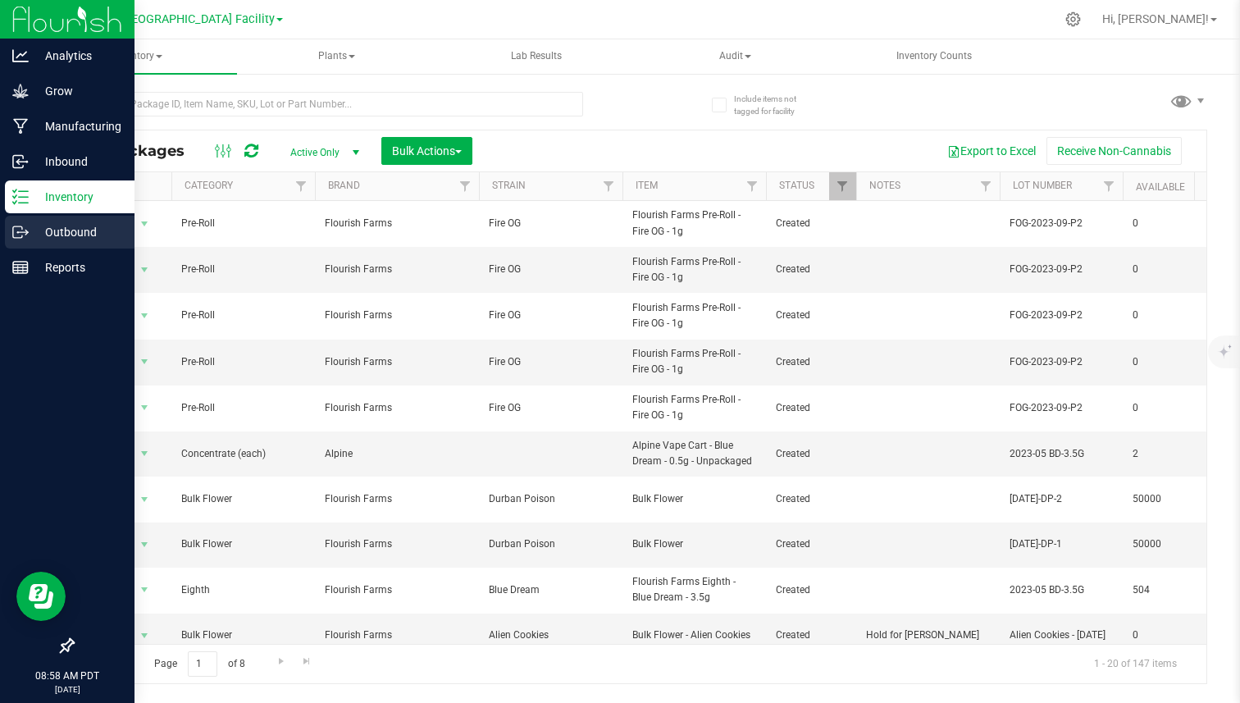
click at [31, 232] on p "Outbound" at bounding box center [78, 232] width 98 height 20
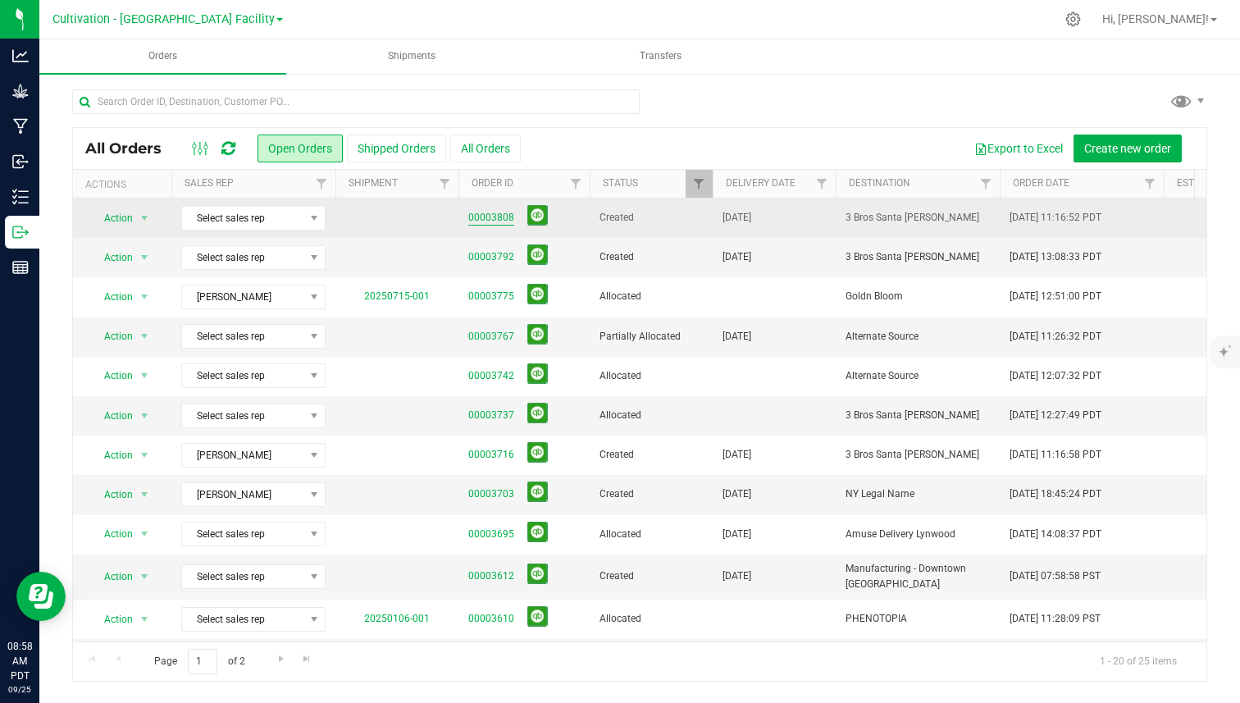
click at [485, 215] on link "00003808" at bounding box center [491, 218] width 46 height 16
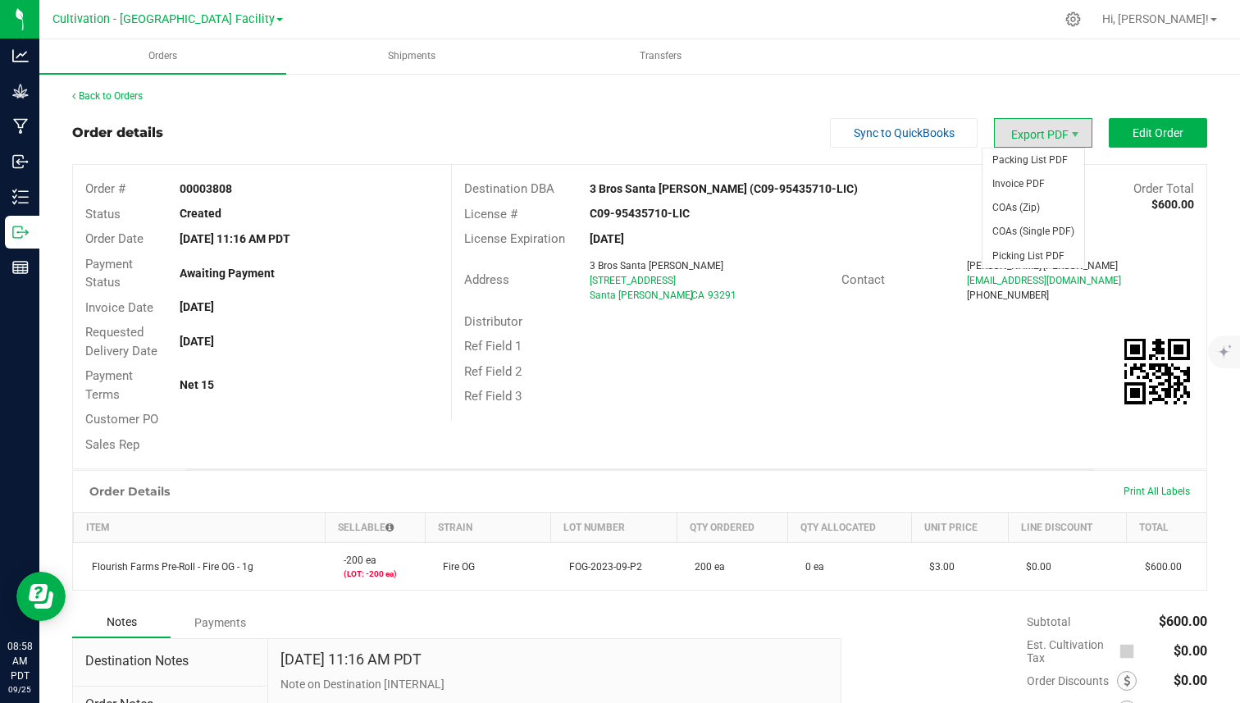
click at [1015, 129] on span "Export PDF" at bounding box center [1043, 133] width 98 height 30
